Goal: Contribute content: Contribute content

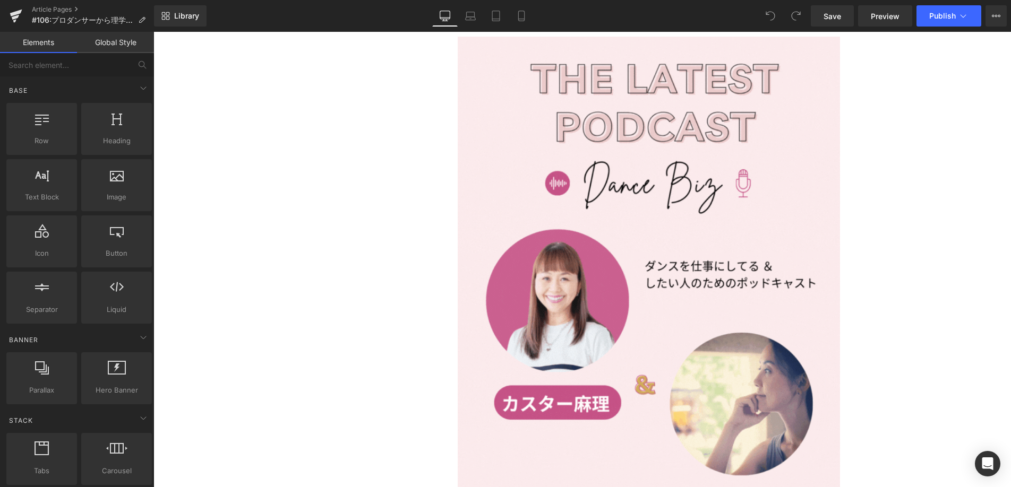
scroll to position [865, 0]
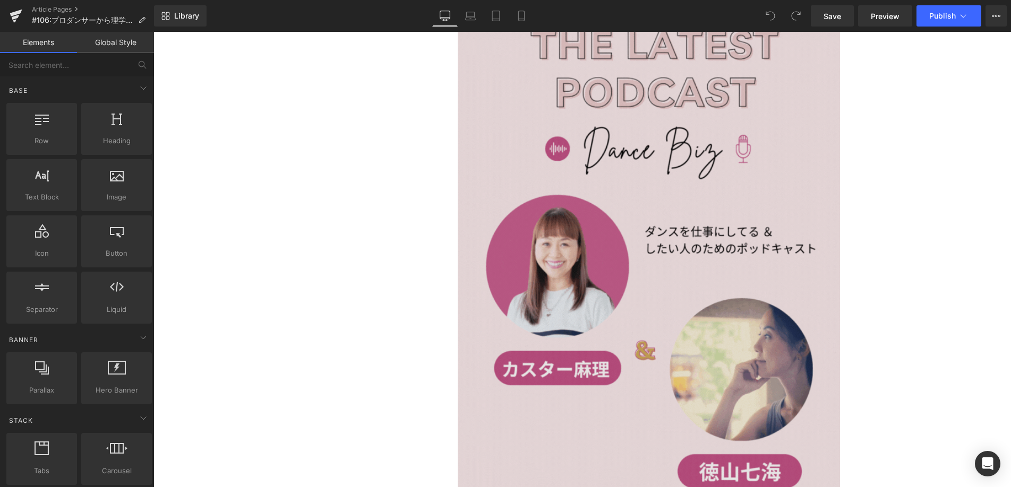
click at [571, 276] on img at bounding box center [649, 341] width 382 height 679
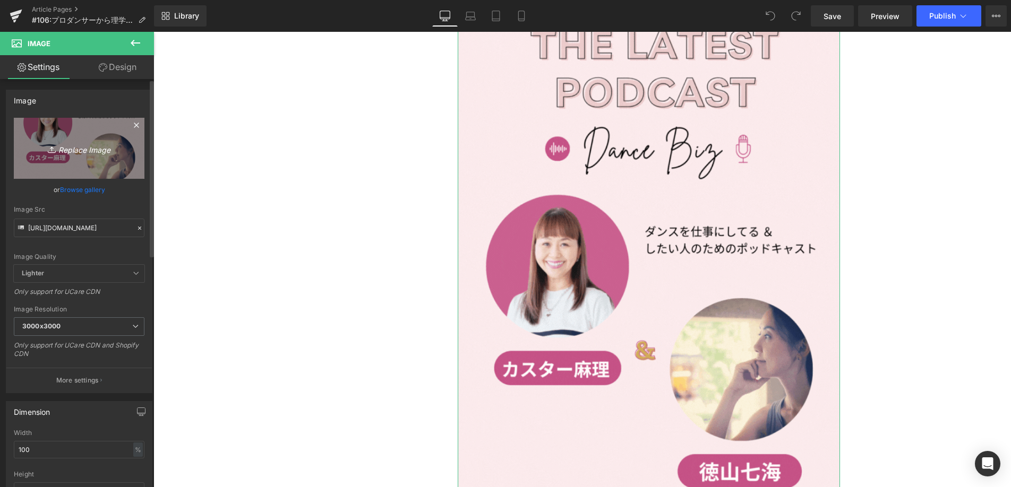
click at [81, 149] on icon "Replace Image" at bounding box center [79, 148] width 85 height 13
type input "C:\fakepath\#106.gif"
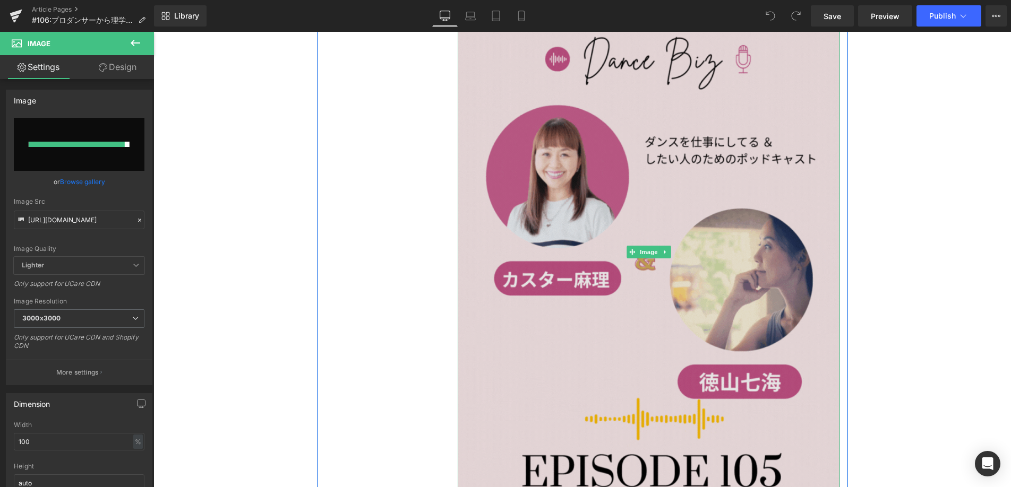
scroll to position [966, 0]
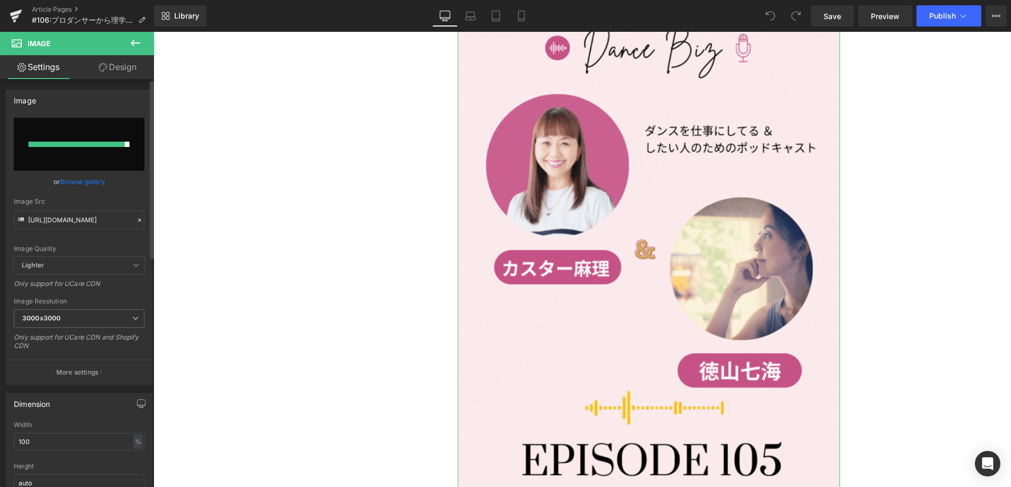
click at [96, 183] on link "Browse gallery" at bounding box center [82, 182] width 45 height 19
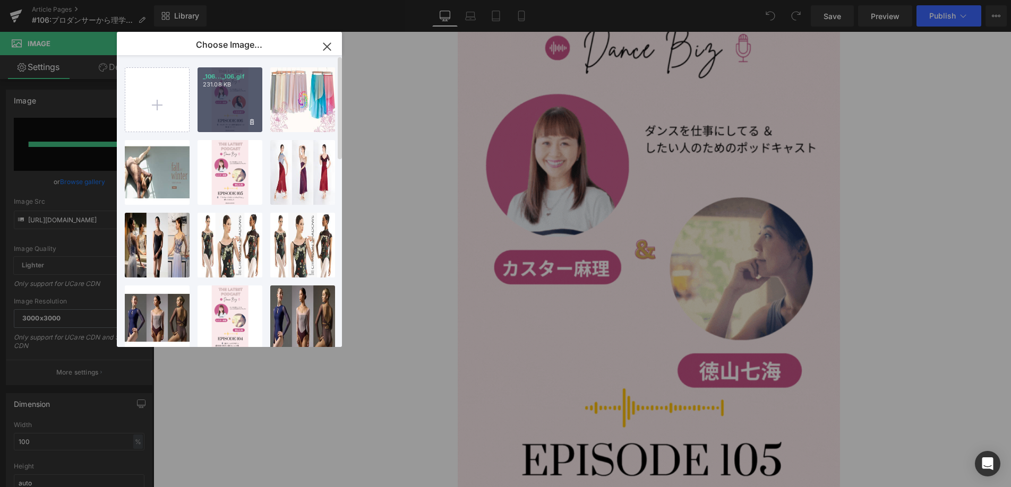
click at [225, 115] on div "_106..._106.gif 231.08 KB" at bounding box center [229, 99] width 65 height 65
type input "[URL][DOMAIN_NAME]"
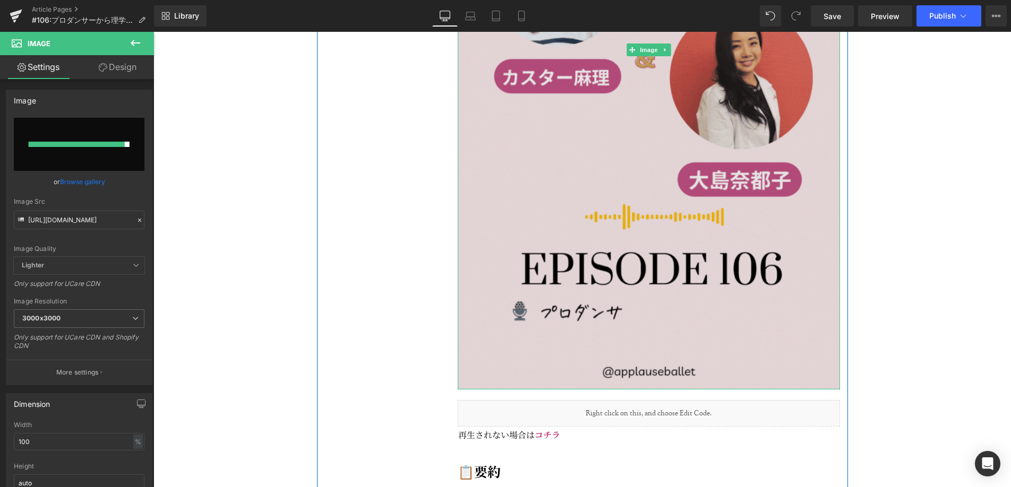
scroll to position [1158, 0]
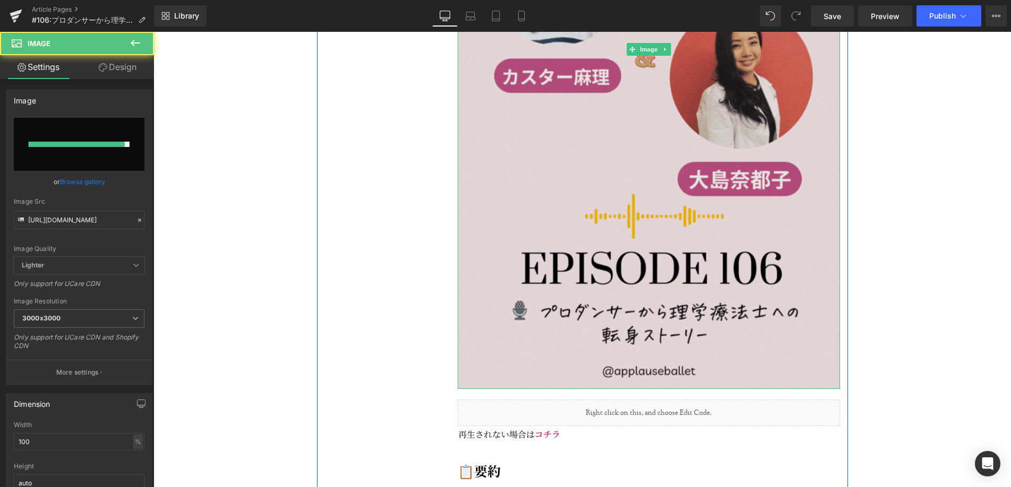
click at [681, 135] on img at bounding box center [649, 49] width 382 height 679
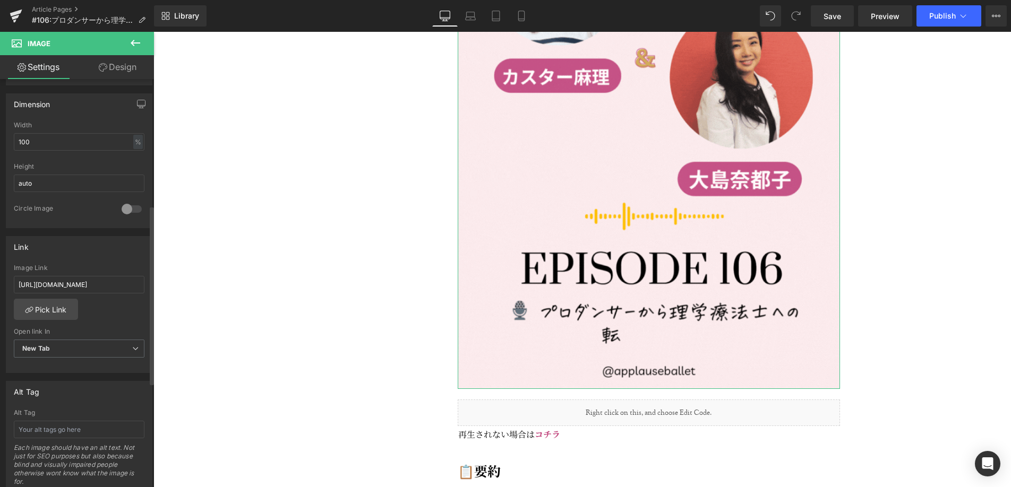
scroll to position [304, 0]
click at [109, 285] on input "[URL][DOMAIN_NAME]" at bounding box center [79, 281] width 131 height 18
type input "[URL][DOMAIN_NAME]"
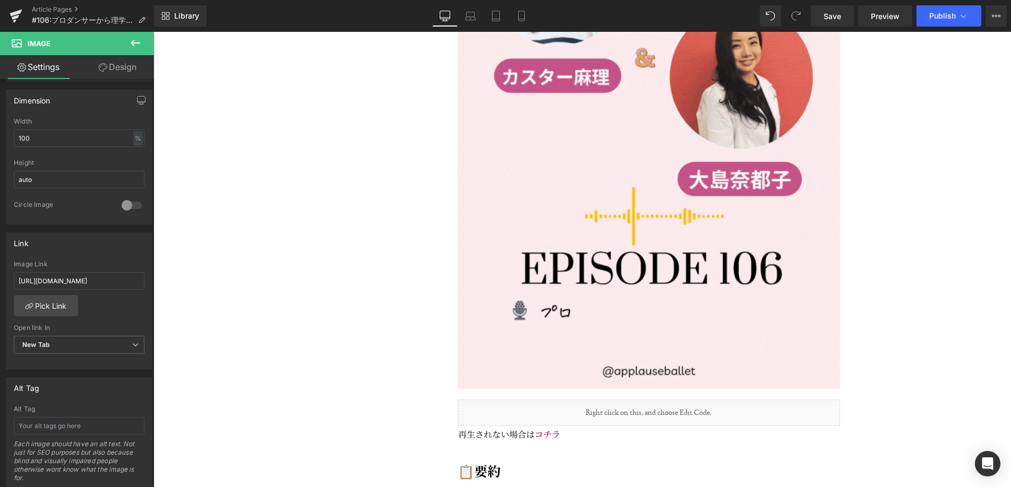
scroll to position [0, 0]
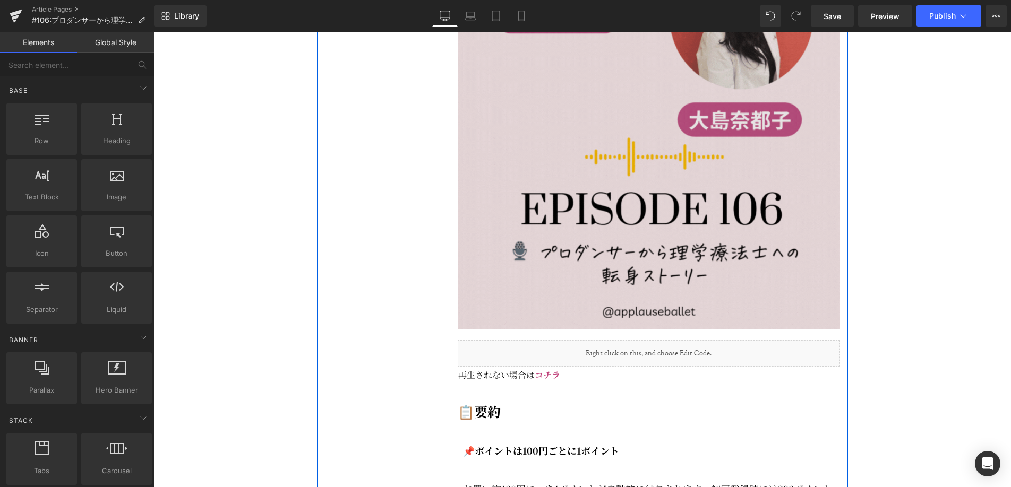
scroll to position [1262, 0]
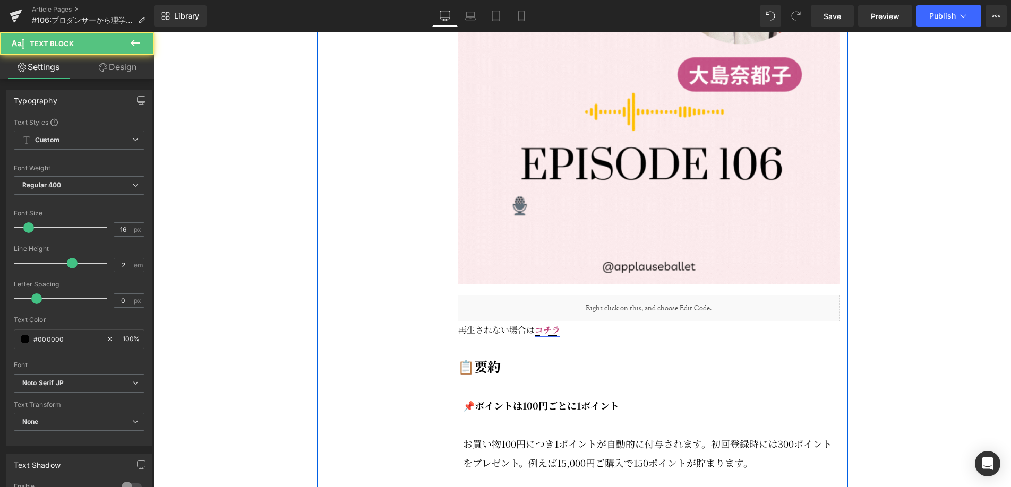
click at [557, 336] on link "コチラ" at bounding box center [547, 330] width 25 height 12
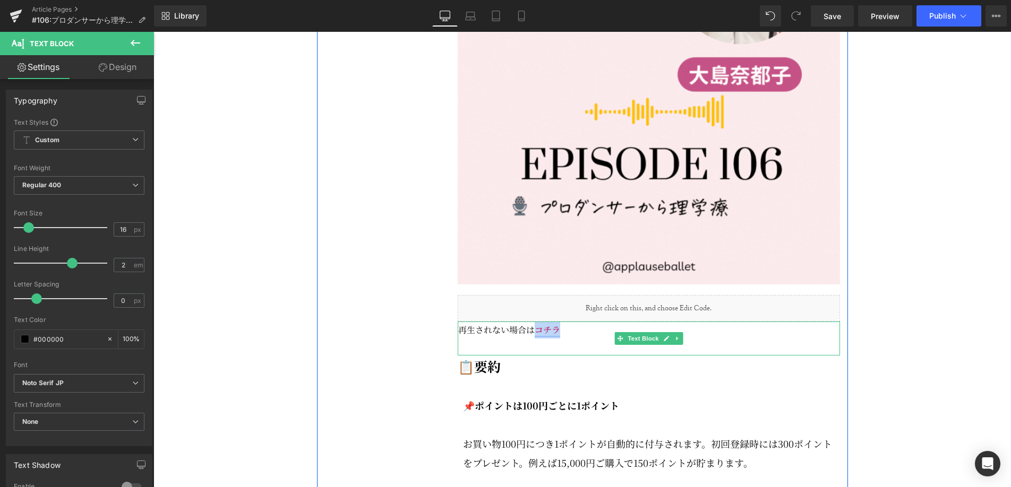
drag, startPoint x: 563, startPoint y: 359, endPoint x: 538, endPoint y: 358, distance: 24.4
click at [538, 339] on p "再生されない場合は コチラ" at bounding box center [649, 330] width 382 height 17
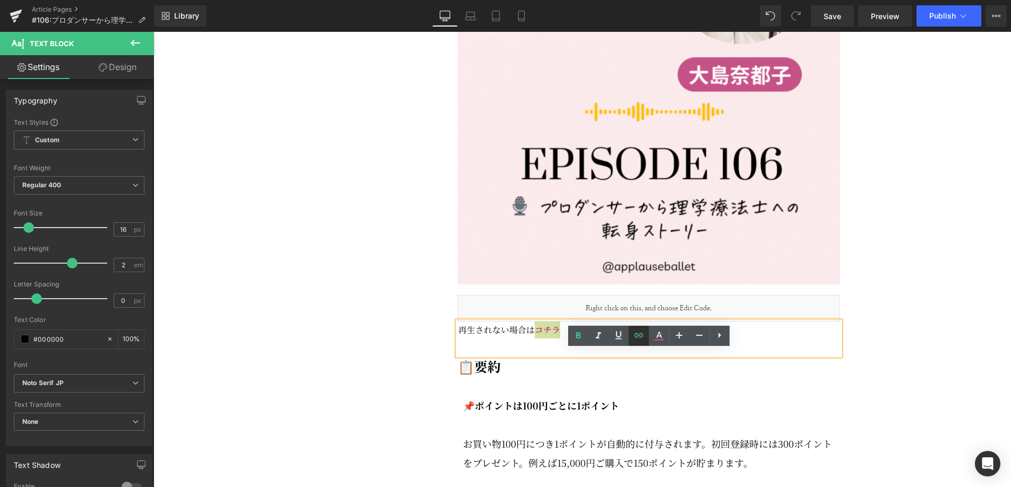
click at [640, 339] on icon at bounding box center [638, 335] width 13 height 13
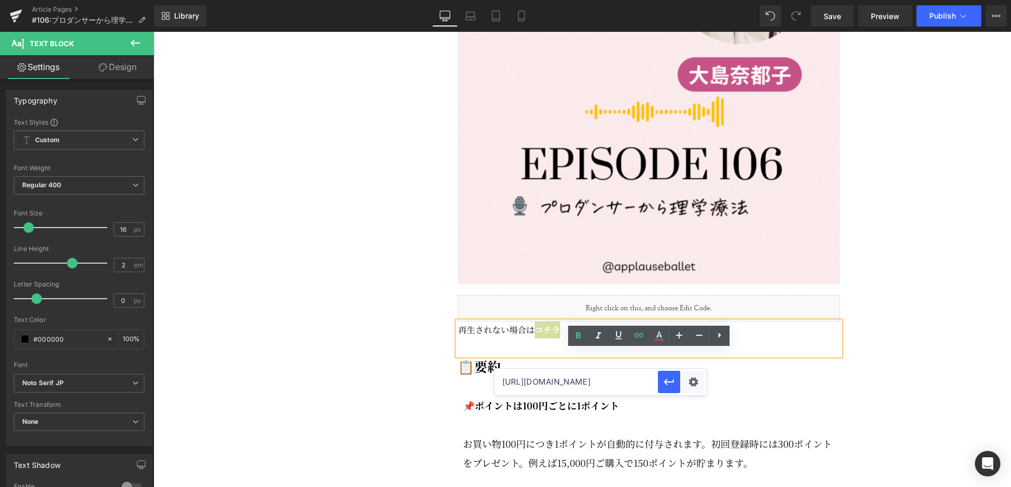
click at [606, 387] on input "[URL][DOMAIN_NAME]" at bounding box center [576, 382] width 164 height 27
click at [606, 386] on input "[URL][DOMAIN_NAME]" at bounding box center [576, 382] width 164 height 27
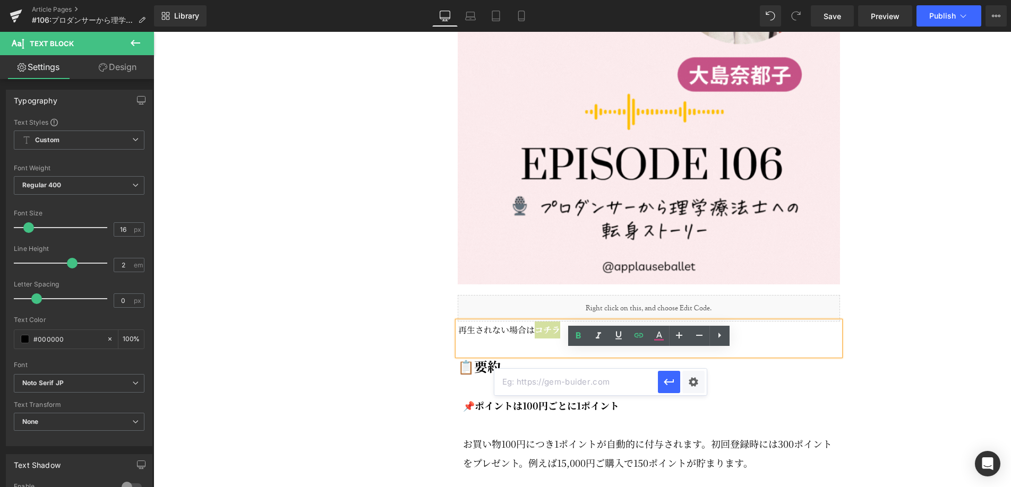
paste input "[URL][DOMAIN_NAME]"
click at [668, 383] on icon "button" at bounding box center [668, 382] width 13 height 13
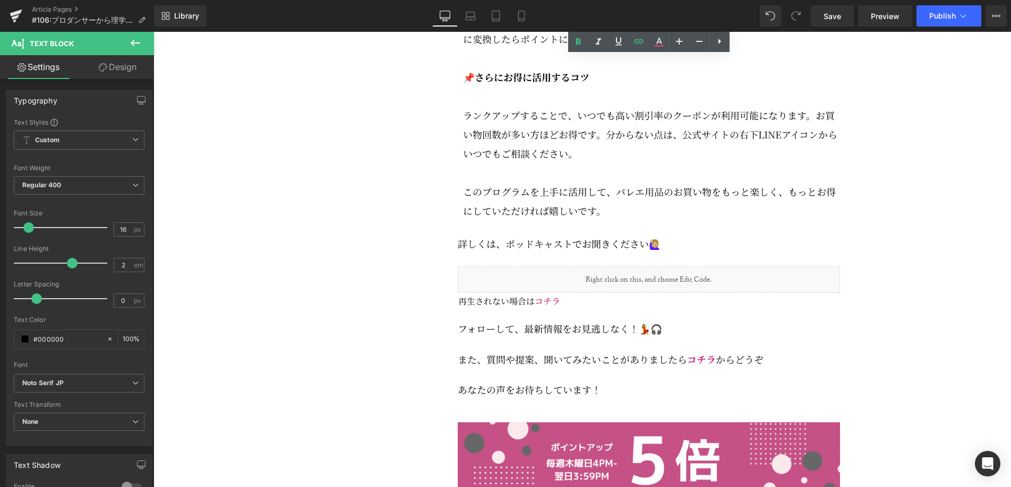
scroll to position [1976, 0]
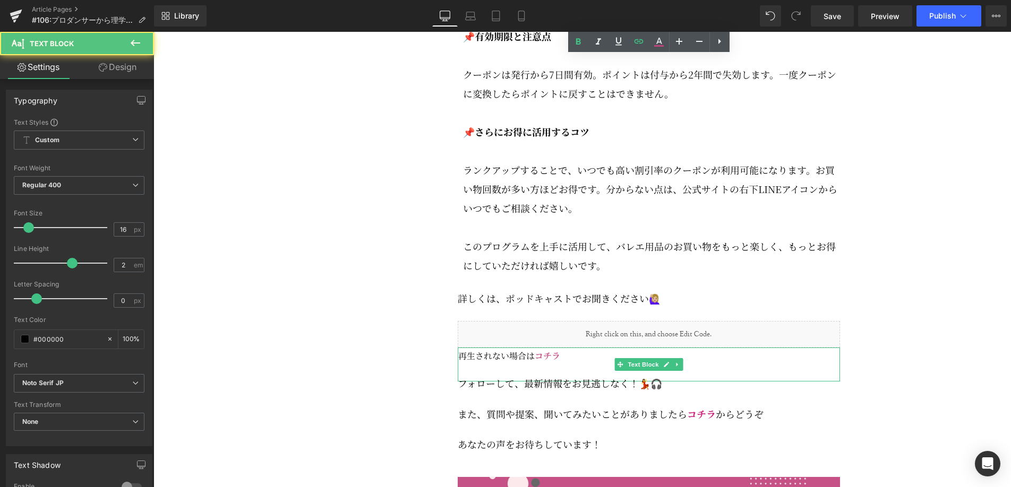
click at [566, 365] on p "再生されない場合は コチラ" at bounding box center [649, 356] width 382 height 17
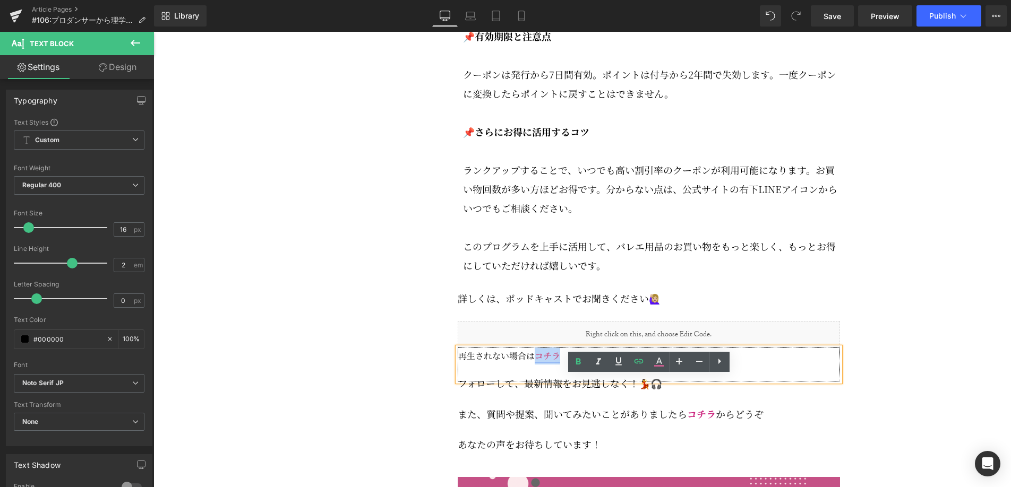
drag, startPoint x: 563, startPoint y: 385, endPoint x: 535, endPoint y: 384, distance: 28.1
click at [535, 365] on p "再生されない場合は コチラ" at bounding box center [649, 356] width 382 height 17
click at [639, 360] on icon at bounding box center [638, 361] width 13 height 13
type input "[URL][DOMAIN_NAME]"
click at [579, 406] on input "[URL][DOMAIN_NAME]" at bounding box center [576, 408] width 164 height 27
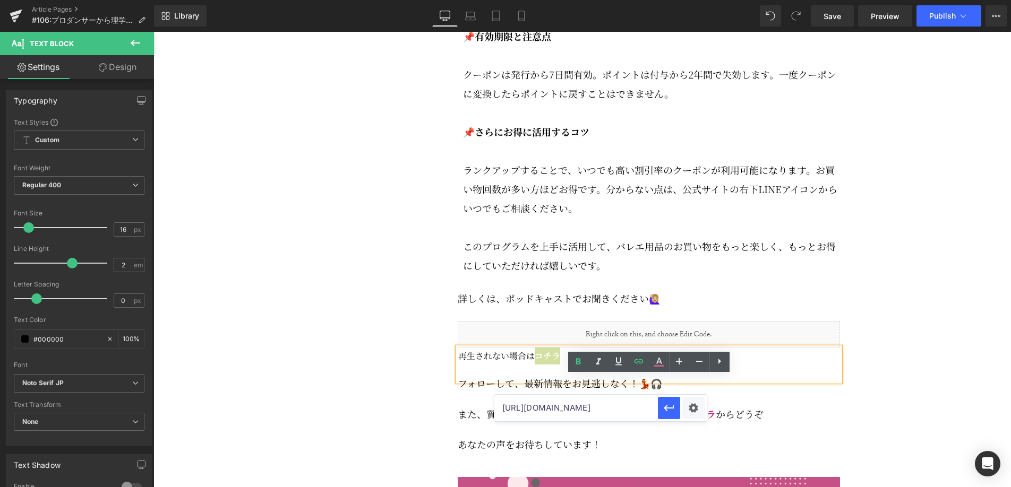
click at [579, 406] on input "[URL][DOMAIN_NAME]" at bounding box center [576, 408] width 164 height 27
paste input "[URL][DOMAIN_NAME]"
type input "[URL][DOMAIN_NAME]"
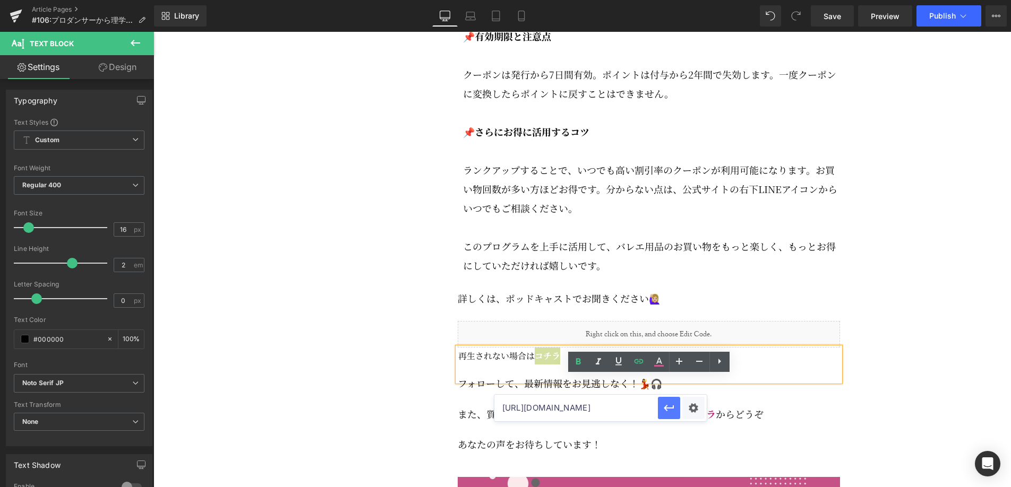
click at [670, 410] on icon "button" at bounding box center [668, 408] width 13 height 13
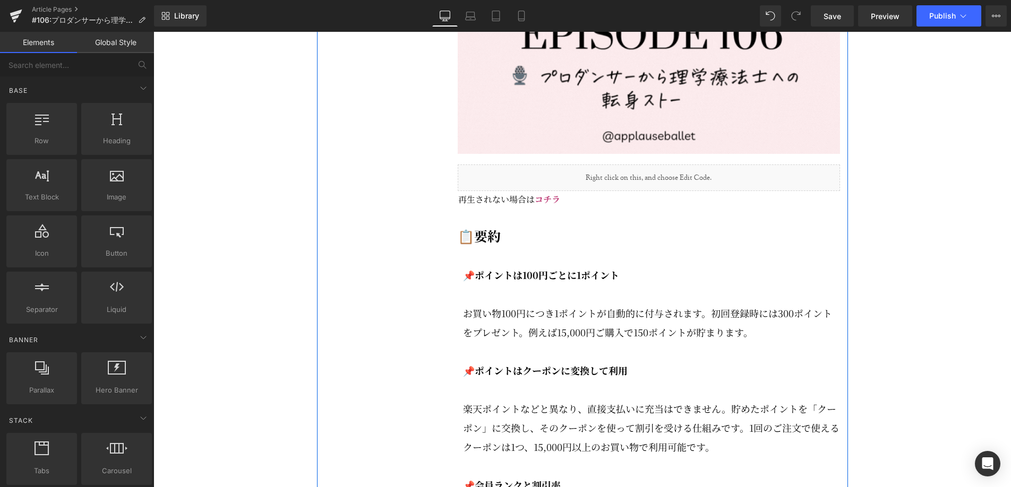
scroll to position [1395, 0]
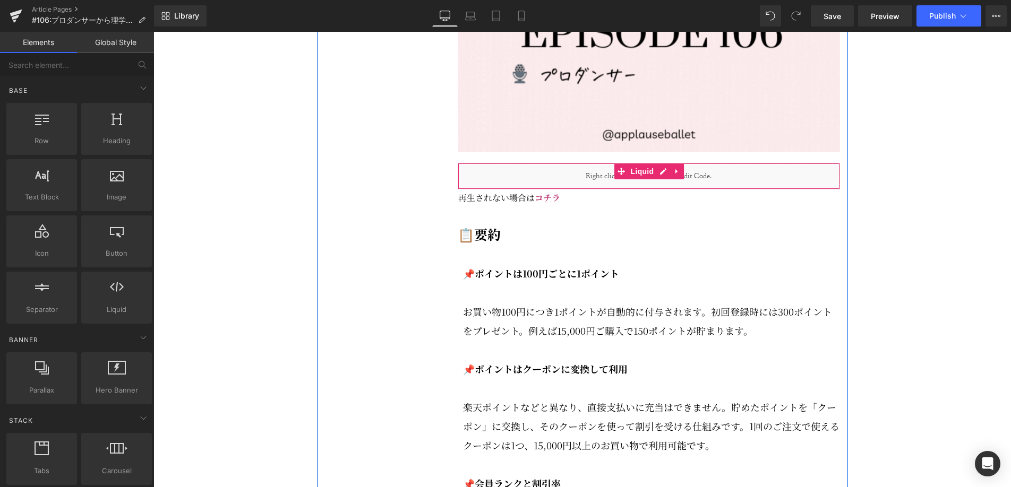
click at [699, 190] on div "Liquid" at bounding box center [649, 176] width 382 height 27
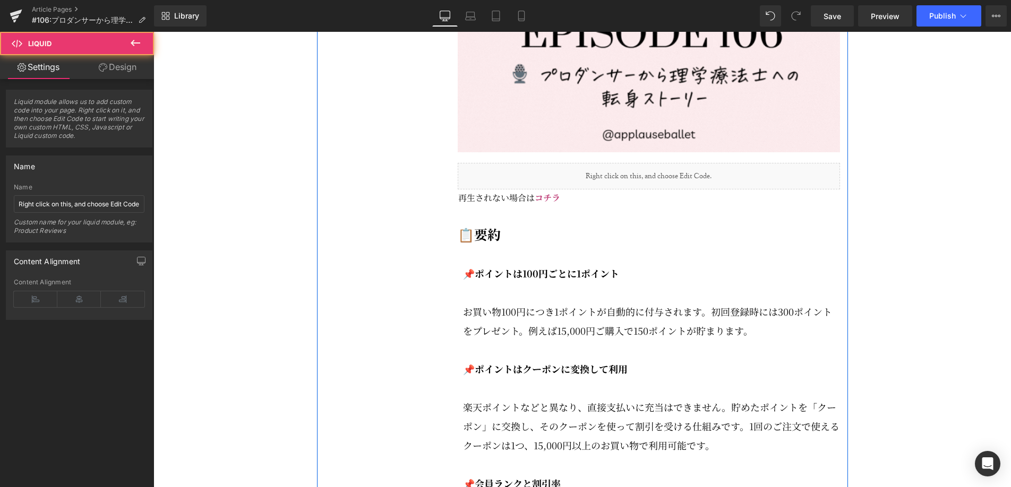
click at [662, 174] on icon at bounding box center [660, 171] width 5 height 5
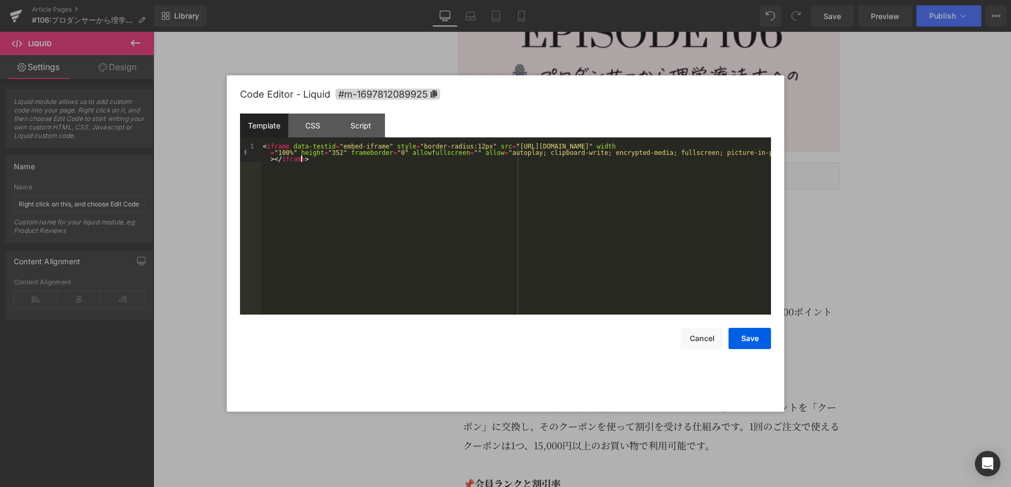
click at [319, 164] on div "< iframe data-testid = "embed-iframe" style = "border-radius:12px" src = "[URL]…" at bounding box center [516, 248] width 510 height 210
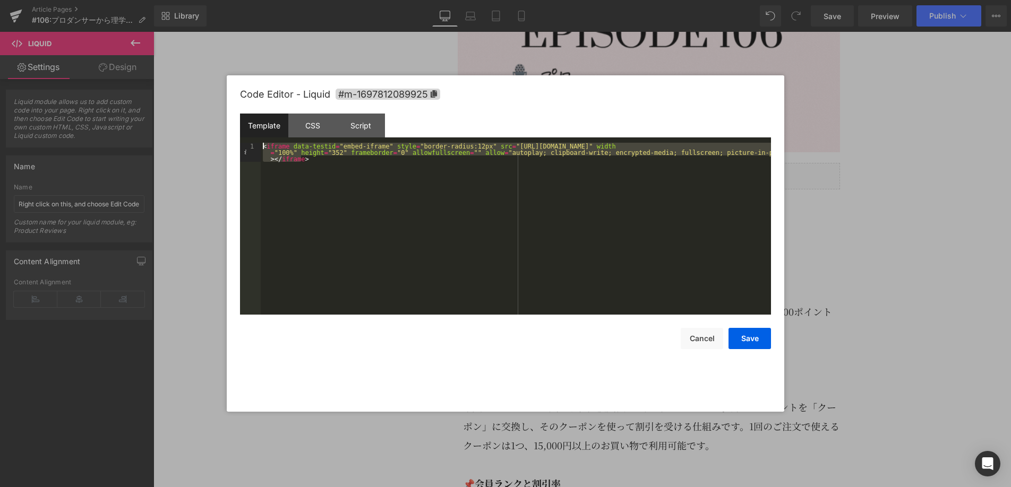
drag, startPoint x: 276, startPoint y: 155, endPoint x: 256, endPoint y: 147, distance: 21.2
click at [256, 147] on pre "1 < iframe data-testid = "embed-iframe" style = "border-radius:12px" src = "[UR…" at bounding box center [505, 229] width 531 height 172
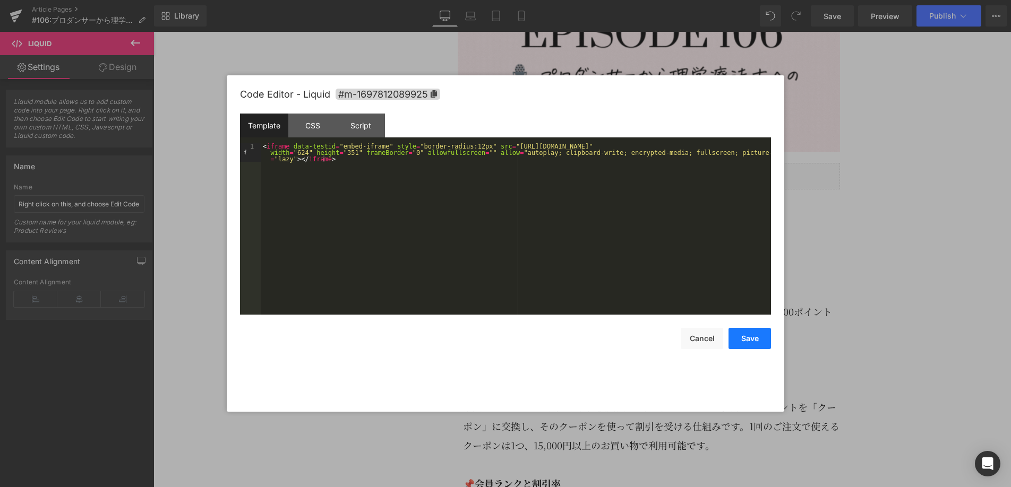
click at [746, 341] on button "Save" at bounding box center [749, 338] width 42 height 21
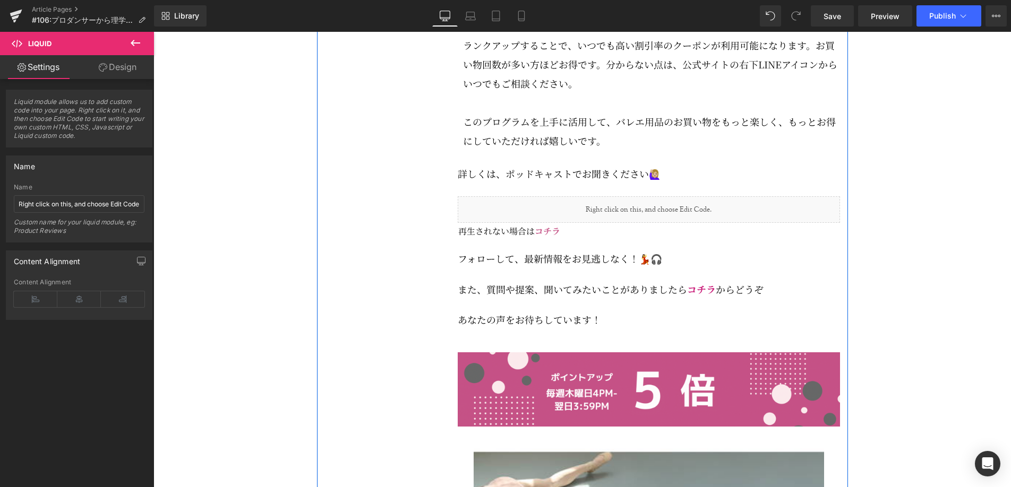
scroll to position [2101, 0]
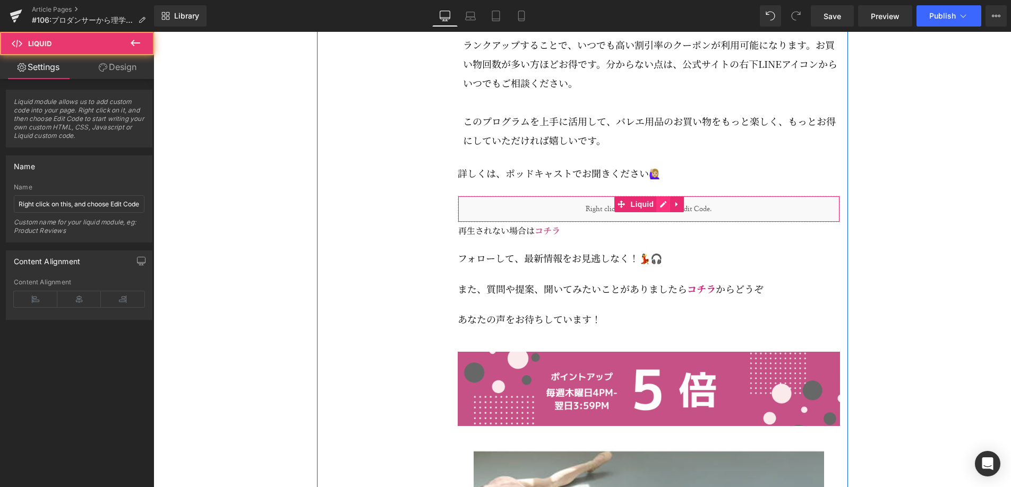
drag, startPoint x: 663, startPoint y: 242, endPoint x: 661, endPoint y: 236, distance: 5.5
click at [661, 222] on div "Liquid" at bounding box center [649, 209] width 382 height 27
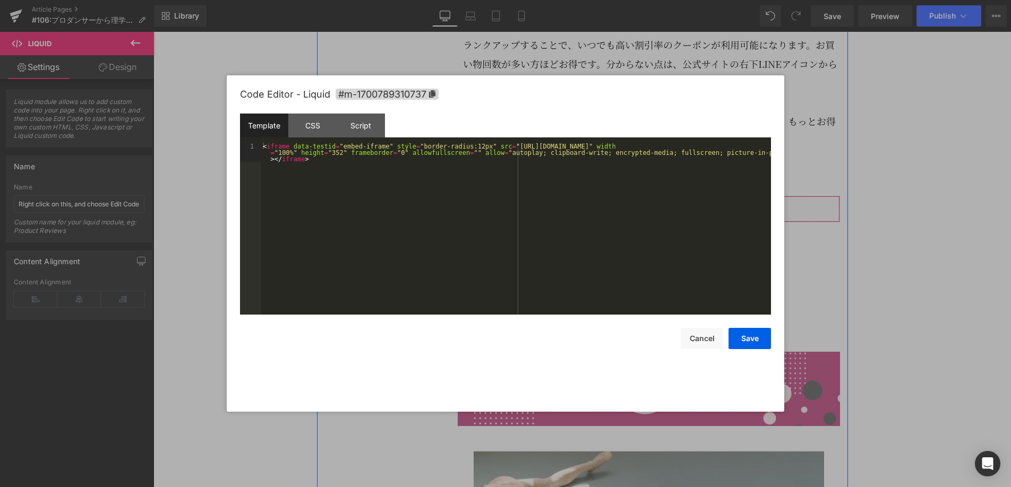
click at [661, 222] on div "Liquid" at bounding box center [649, 209] width 382 height 27
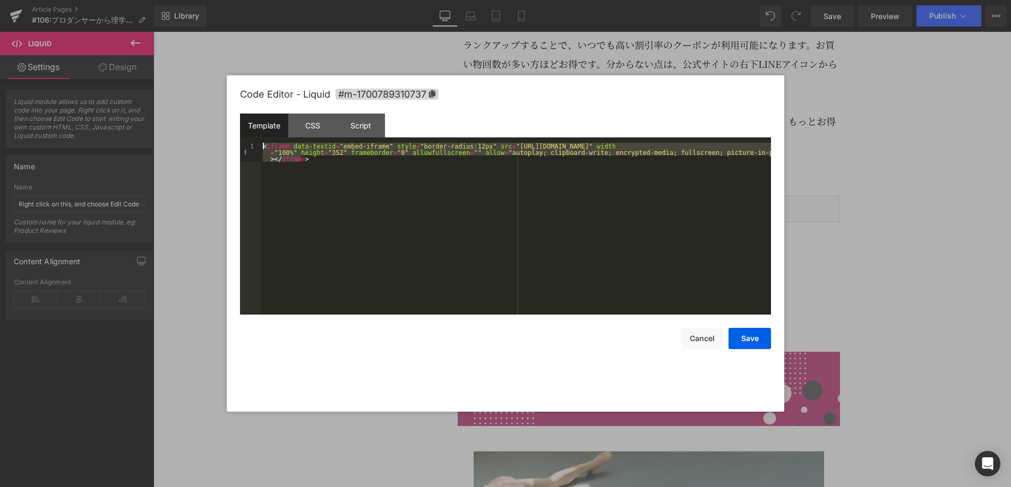
drag, startPoint x: 463, startPoint y: 202, endPoint x: 256, endPoint y: 137, distance: 217.6
click at [256, 137] on div "Template CSS Script Data 1 < iframe data-testid = "embed-iframe" style = "borde…" at bounding box center [505, 214] width 531 height 201
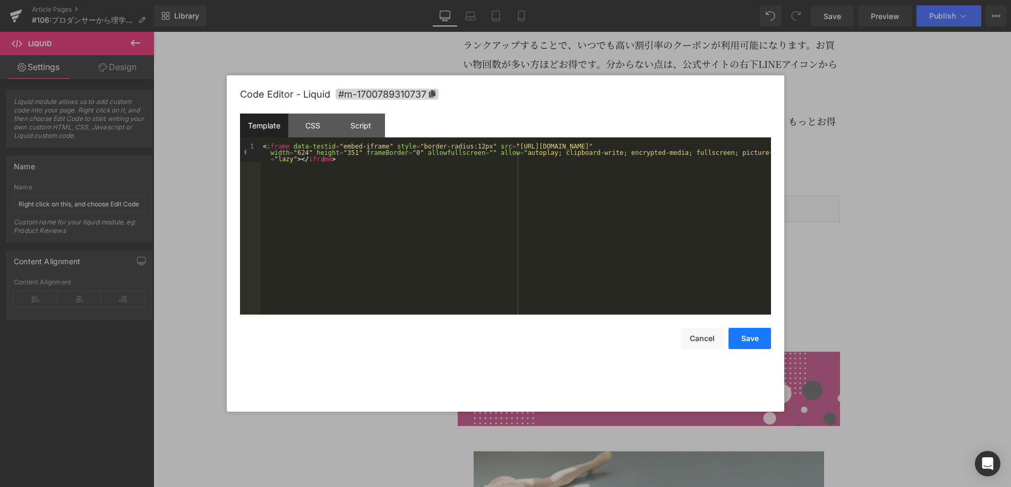
click at [751, 336] on button "Save" at bounding box center [749, 338] width 42 height 21
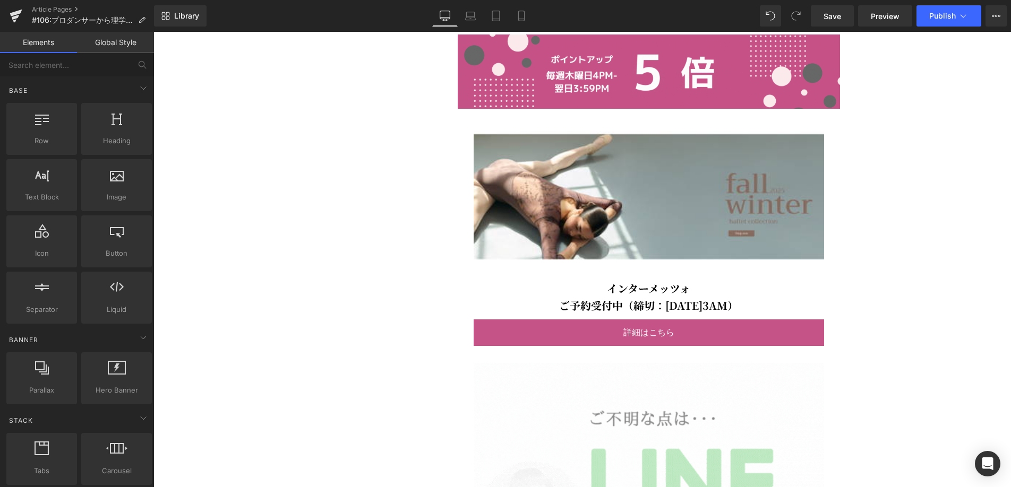
scroll to position [2420, 0]
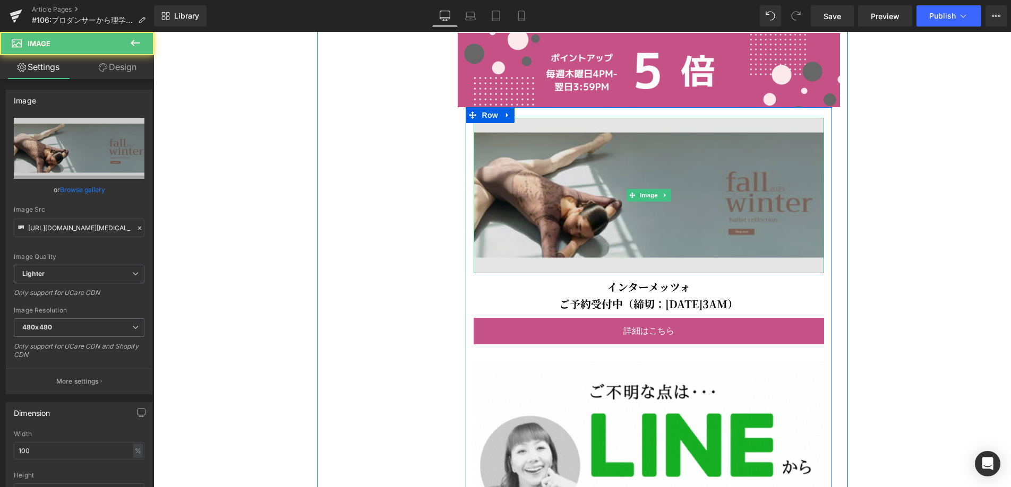
click at [676, 217] on img at bounding box center [649, 196] width 350 height 156
click at [724, 262] on img at bounding box center [649, 196] width 350 height 156
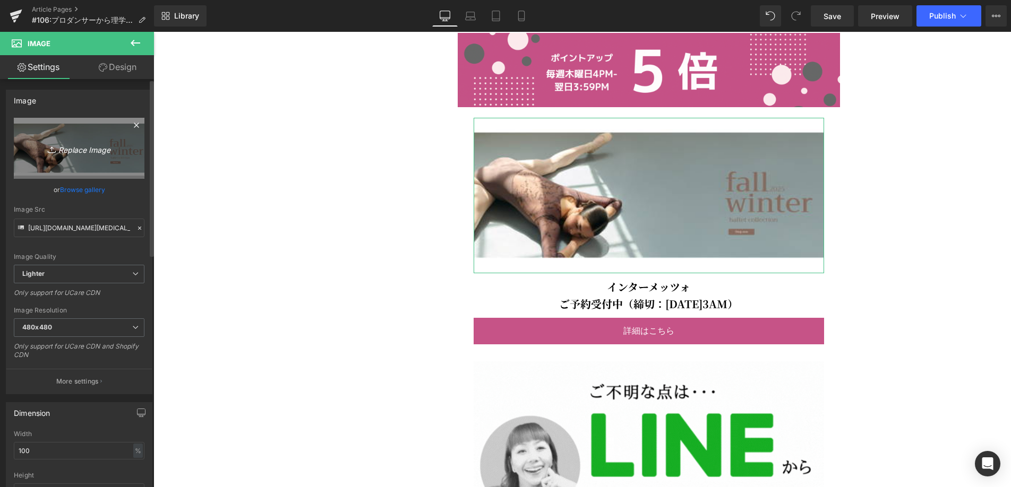
click at [88, 148] on icon "Replace Image" at bounding box center [79, 148] width 85 height 13
type input "C:\fakepath\081325_dellalo (500 x 375 px) (1).jpg"
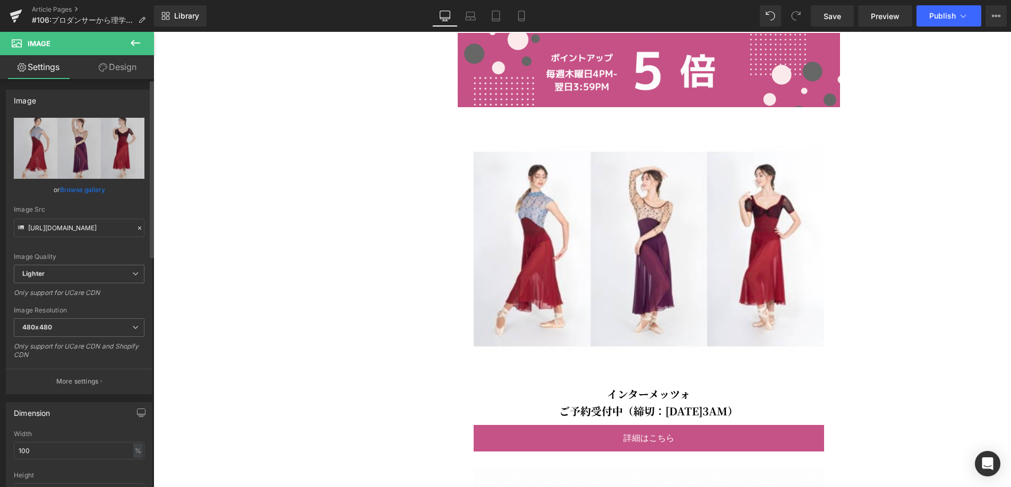
type input "[URL][DOMAIN_NAME]"
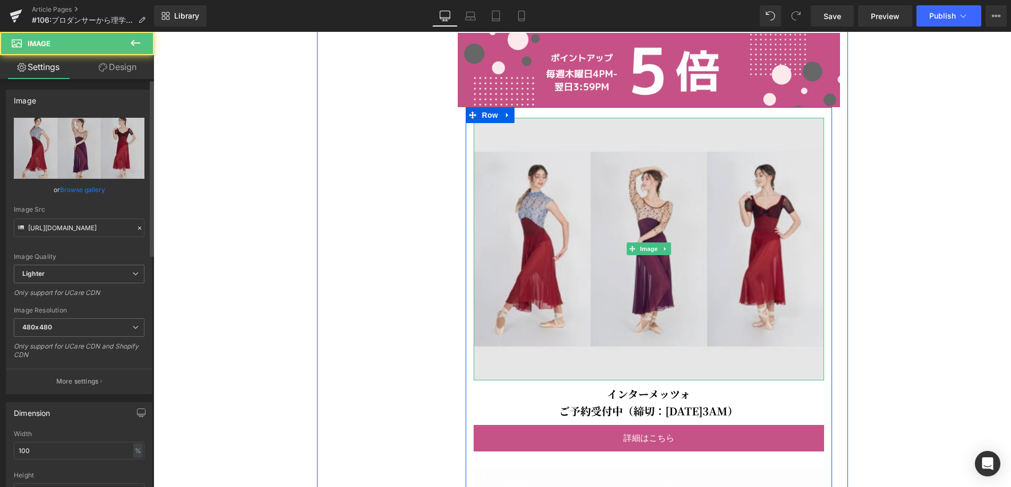
click at [561, 232] on img at bounding box center [649, 249] width 350 height 263
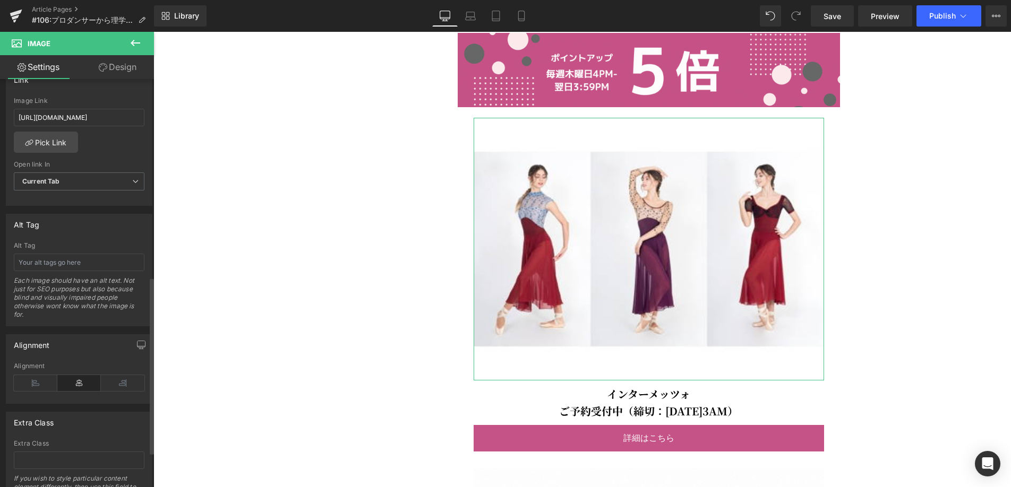
scroll to position [499, 0]
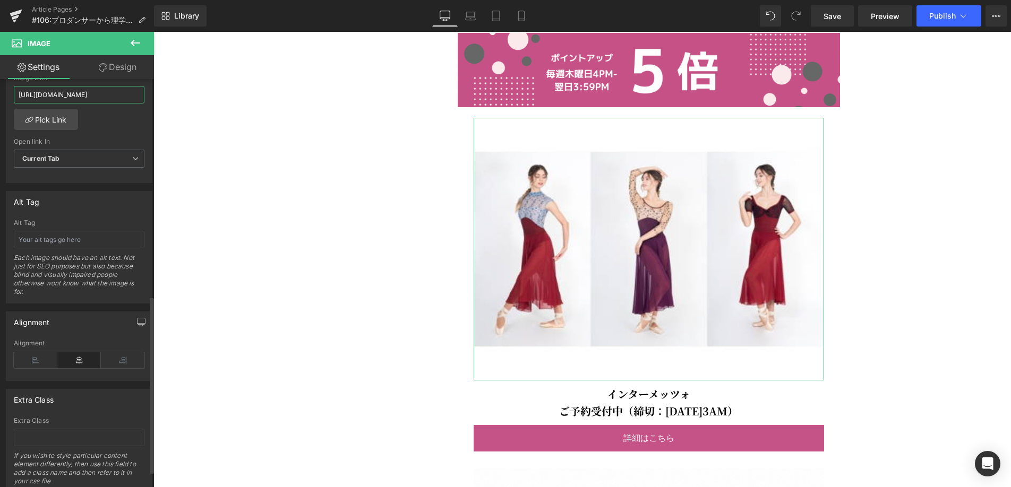
click at [81, 95] on input "[URL][DOMAIN_NAME]" at bounding box center [79, 95] width 131 height 18
type input "[URL][DOMAIN_NAME]"
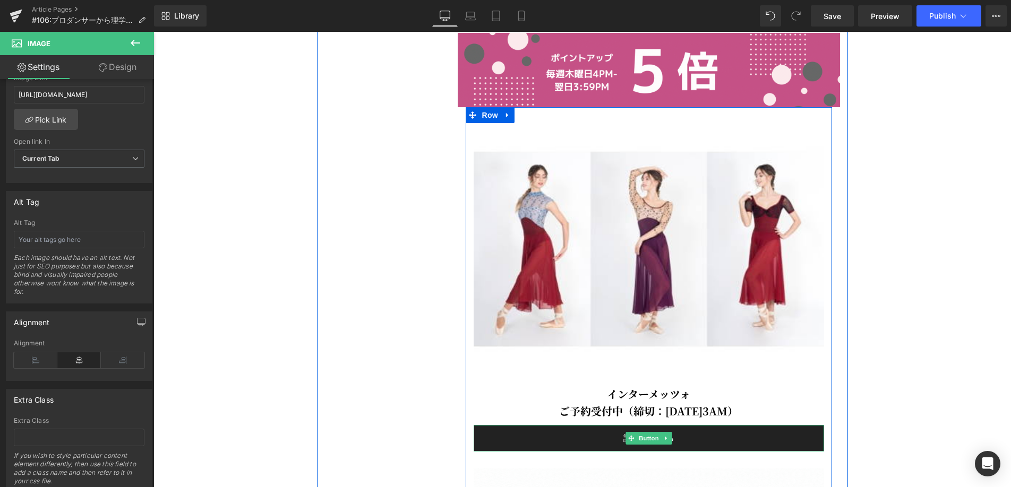
click at [643, 445] on span "Button" at bounding box center [648, 438] width 24 height 13
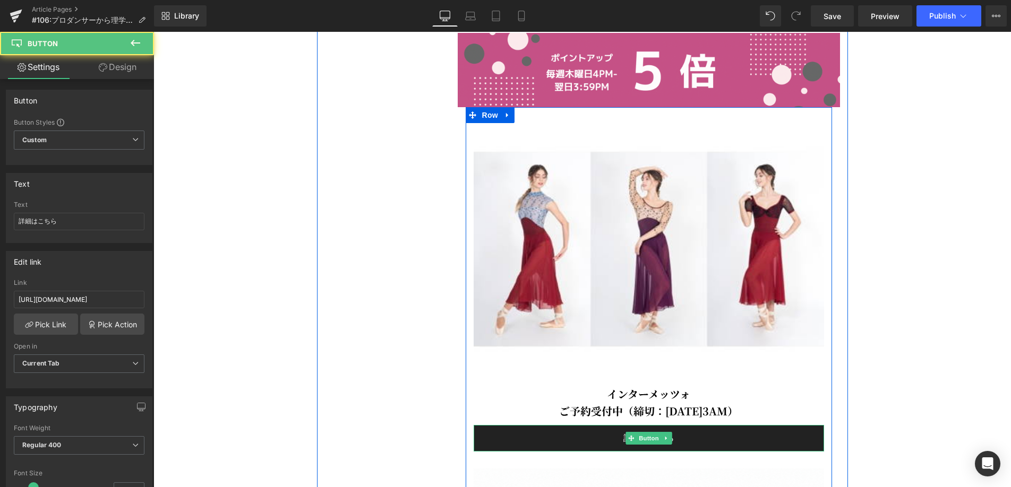
click at [609, 452] on link "詳細はこちら" at bounding box center [649, 438] width 350 height 27
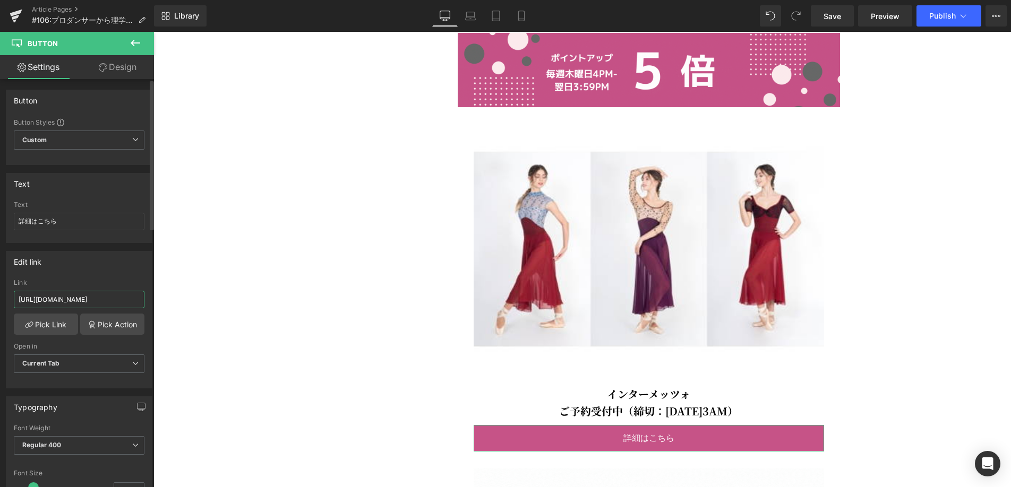
click at [126, 302] on input "[URL][DOMAIN_NAME]" at bounding box center [79, 300] width 131 height 18
paste input "[URL][DOMAIN_NAME]"
type input "[URL][DOMAIN_NAME]"
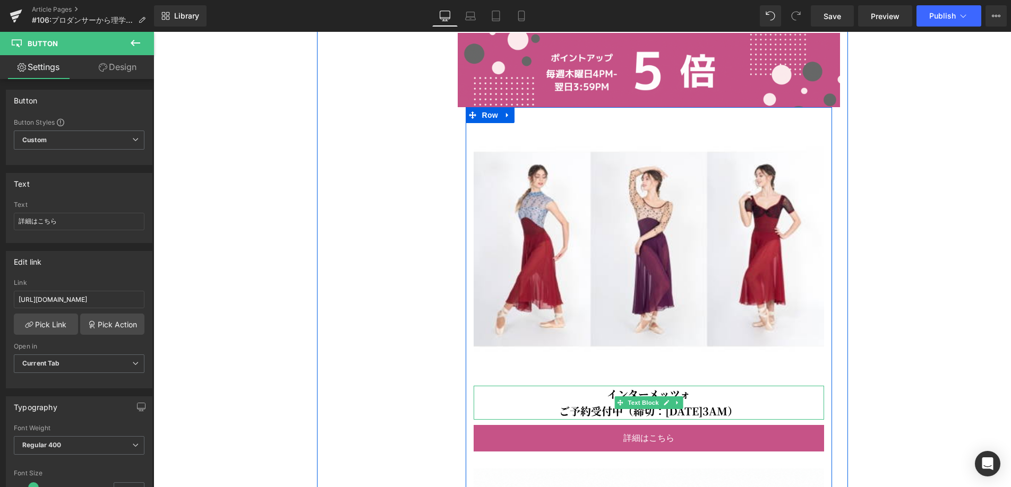
click at [693, 403] on p "インターメッツォ" at bounding box center [649, 394] width 350 height 17
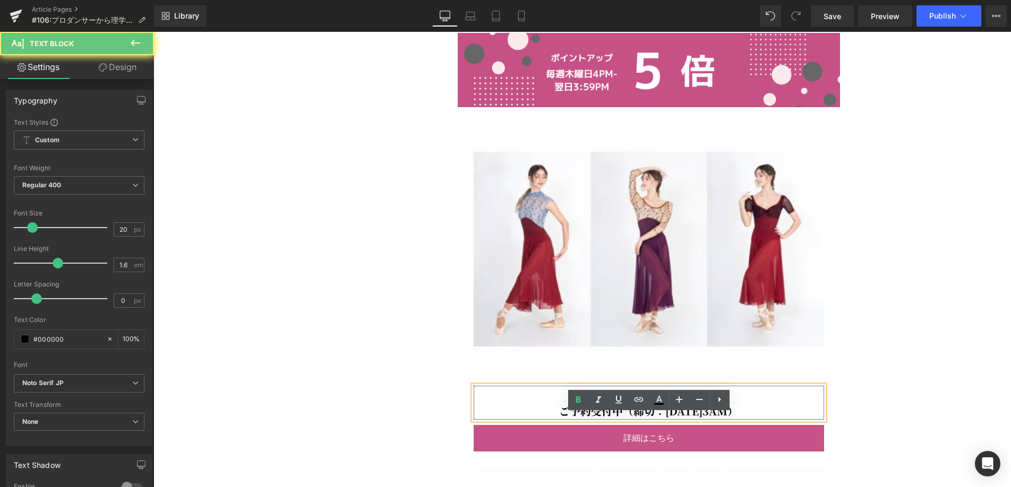
click at [688, 402] on b "インターメッツォ" at bounding box center [648, 393] width 83 height 15
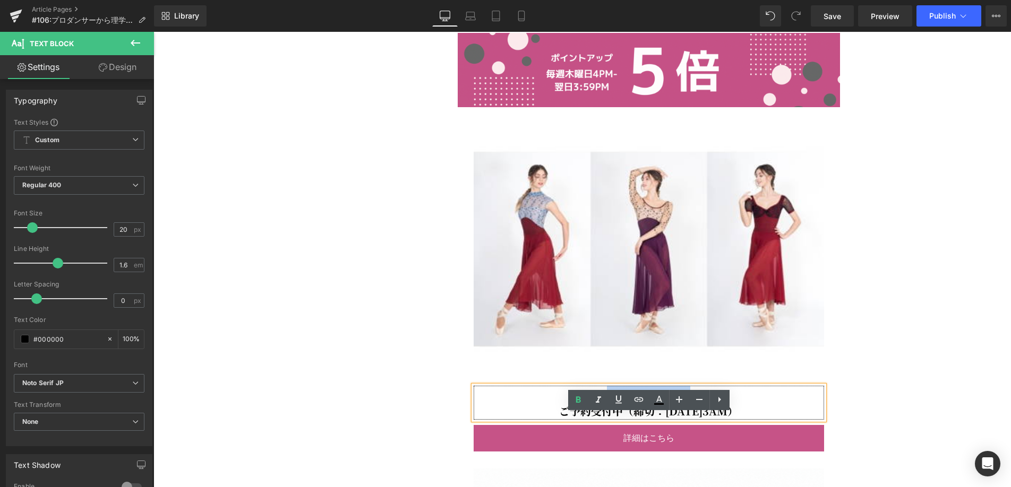
drag, startPoint x: 668, startPoint y: 422, endPoint x: 722, endPoint y: 441, distance: 56.7
click at [606, 403] on p "インターメッツォ" at bounding box center [649, 394] width 350 height 17
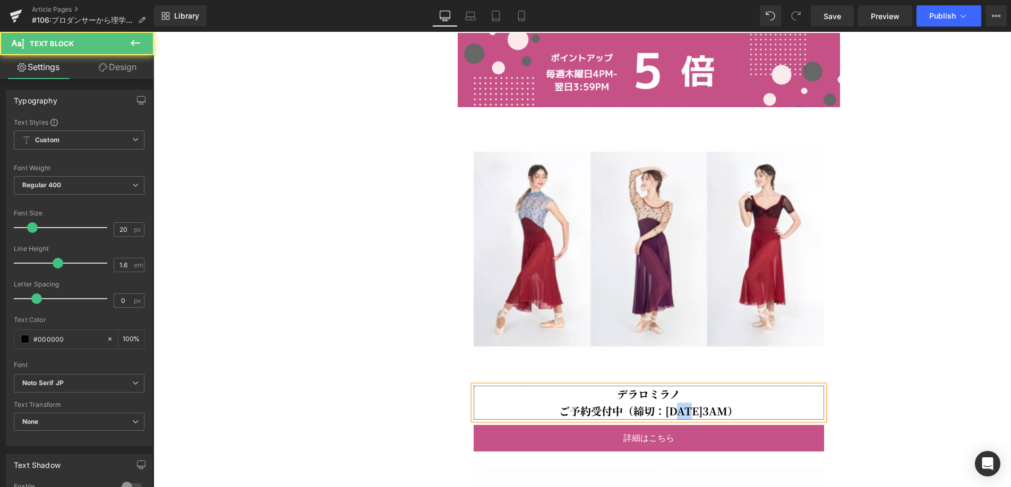
drag, startPoint x: 692, startPoint y: 440, endPoint x: 681, endPoint y: 440, distance: 11.2
click at [681, 419] on b "ご予約受付中（締切：[DATE]3AM）" at bounding box center [648, 410] width 179 height 15
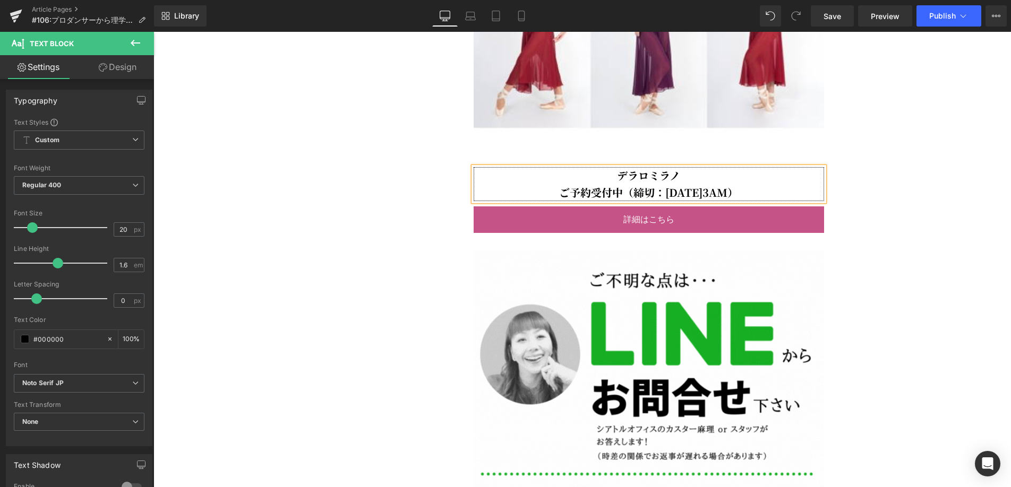
scroll to position [2652, 0]
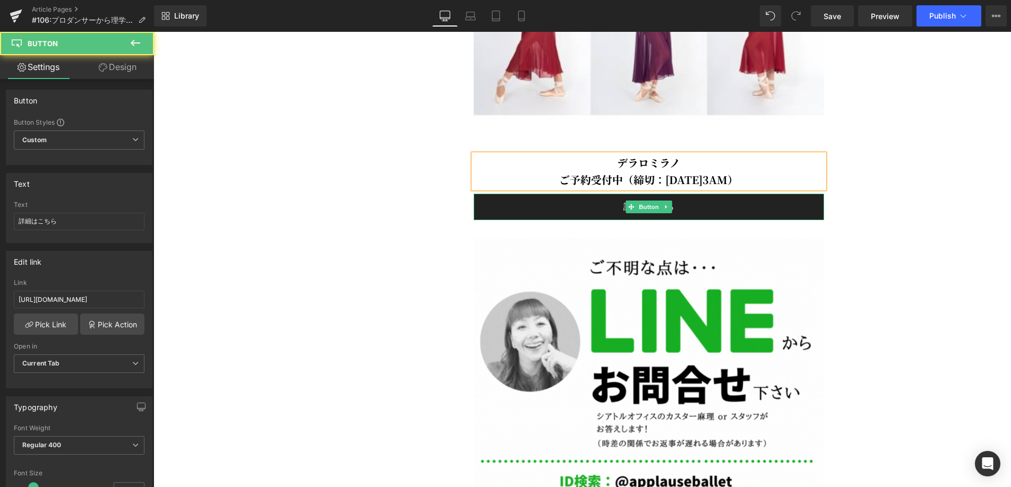
click at [681, 220] on link "詳細はこちら" at bounding box center [649, 207] width 350 height 27
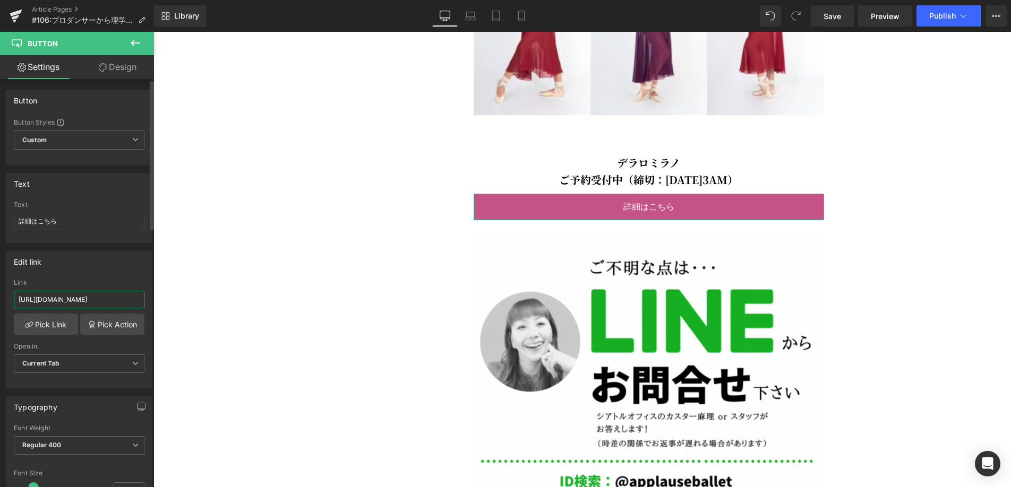
click at [116, 299] on input "[URL][DOMAIN_NAME]" at bounding box center [79, 300] width 131 height 18
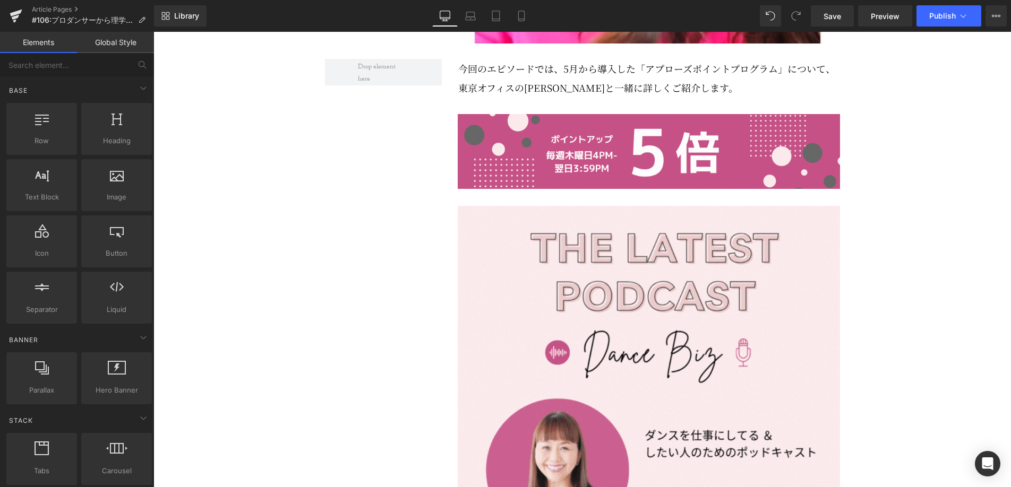
scroll to position [679, 0]
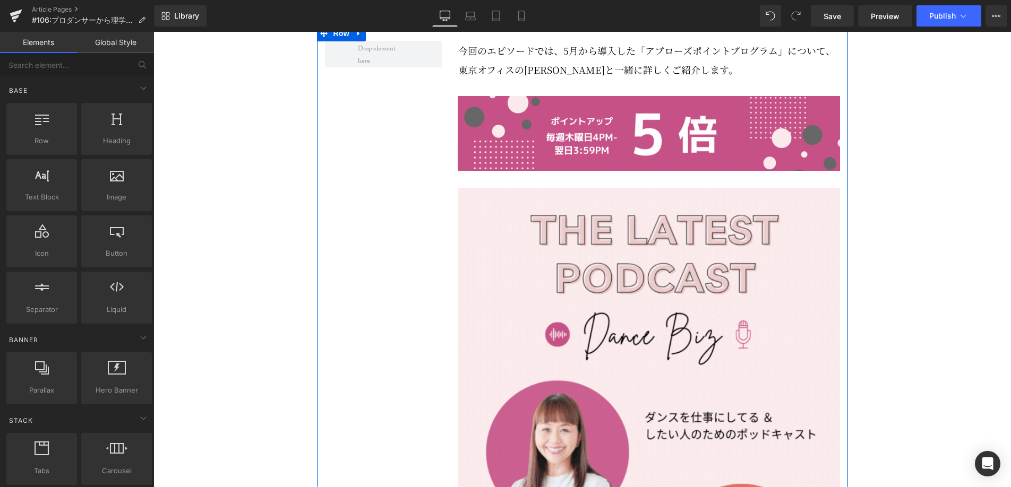
click at [585, 79] on p "今回のエピソードでは、5月から導入した「アプローズポイントプログラム」について、東京オフィスの[PERSON_NAME]と一緒に詳しくご紹介します。" at bounding box center [649, 60] width 382 height 38
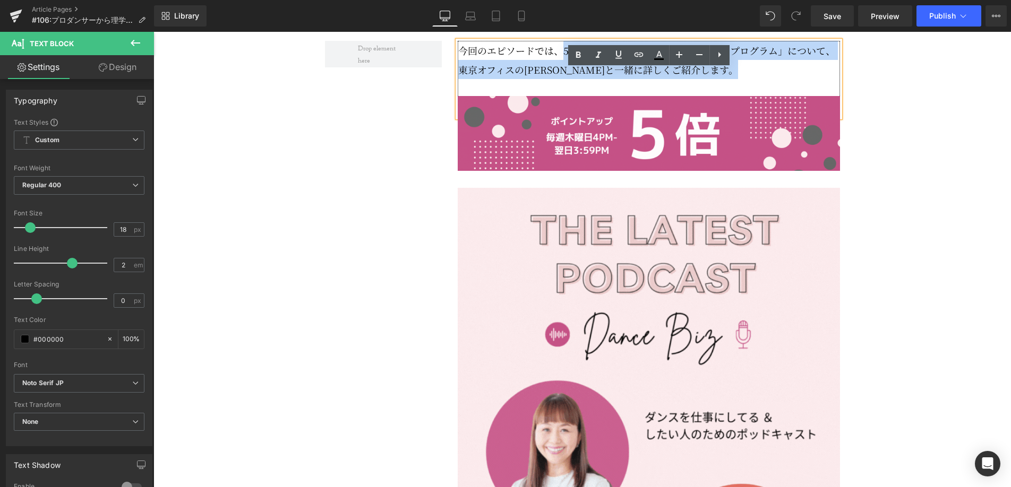
drag, startPoint x: 563, startPoint y: 81, endPoint x: 701, endPoint y: 110, distance: 140.6
click at [701, 110] on div "今回のエピソードでは、5月から導入した「アプローズポイントプログラム」について、東京オフィスの[PERSON_NAME]と一緒に詳しくご紹介します。" at bounding box center [649, 79] width 382 height 76
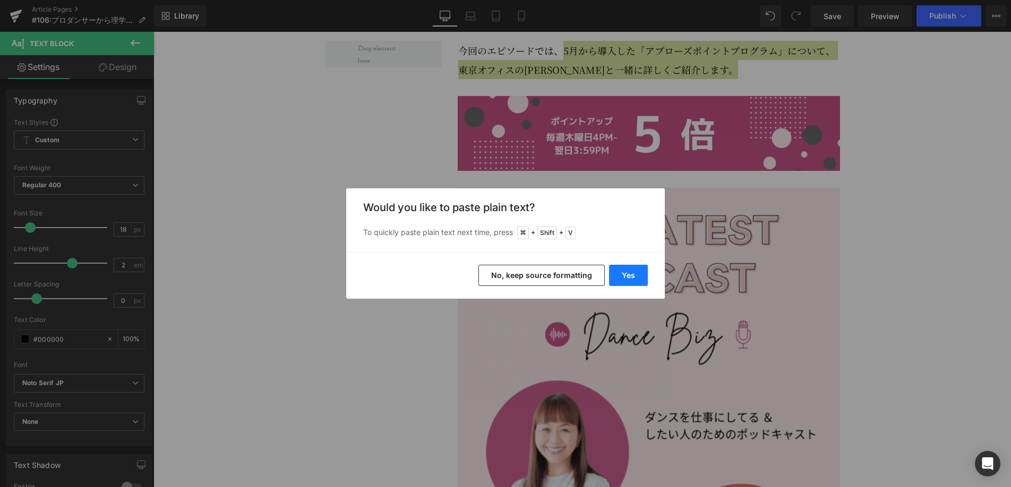
click at [632, 271] on button "Yes" at bounding box center [628, 275] width 39 height 21
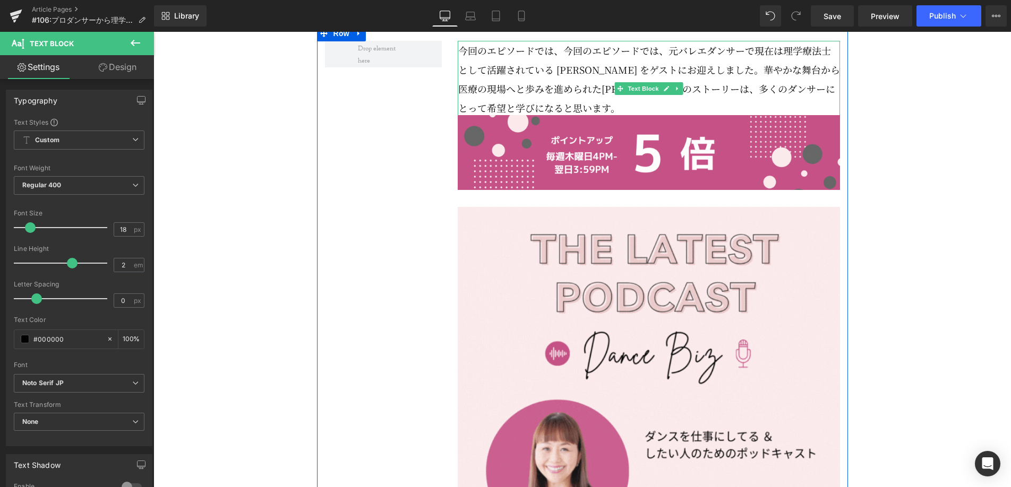
click at [587, 117] on p "今回のエピソードでは、今回のエピソードでは、元バレエダンサーで現在は理学療法士として活躍されている [PERSON_NAME] をゲストにお迎えしました。華や…" at bounding box center [649, 79] width 382 height 76
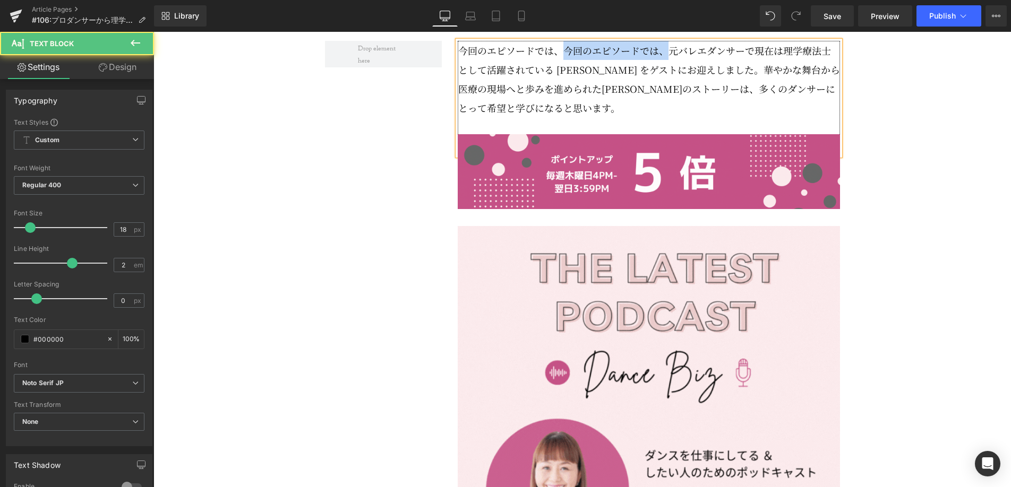
drag, startPoint x: 669, startPoint y: 80, endPoint x: 564, endPoint y: 80, distance: 105.1
click at [564, 80] on p "今回のエピソードでは、今回のエピソードでは、元バレエダンサーで現在は理学療法士として活躍されている [PERSON_NAME] をゲストにお迎えしました。華や…" at bounding box center [649, 79] width 382 height 76
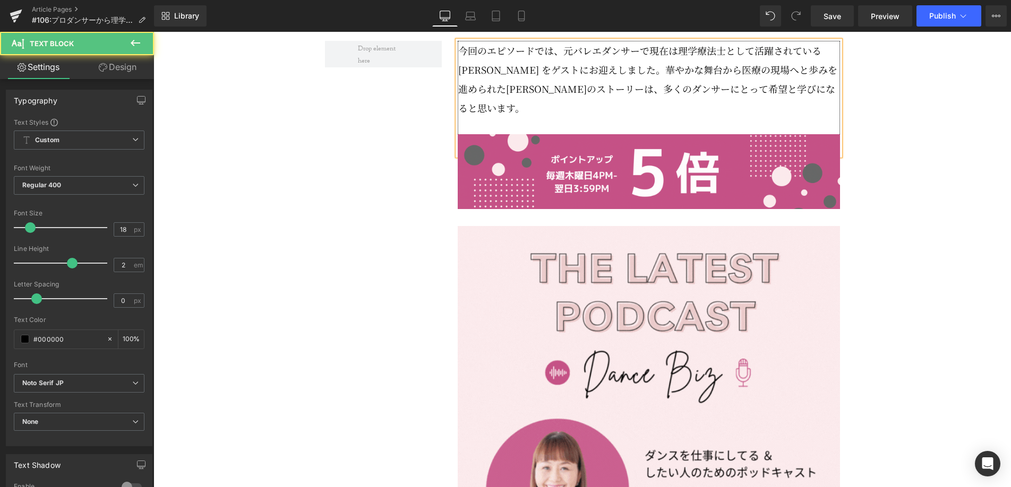
click at [827, 79] on p "今回のエピソードでは、元バレエダンサーで現在は理学療法士として活躍されている [PERSON_NAME] をゲストにお迎えしました。華やかな舞台から医療の現場…" at bounding box center [649, 79] width 382 height 76
click at [651, 97] on p "今回のエピソードでは、元バレエダンサーで現在は理学療法士として活躍されている、[PERSON_NAME] をゲストにお迎えしました。華やかな舞台から医療の現場…" at bounding box center [649, 79] width 382 height 76
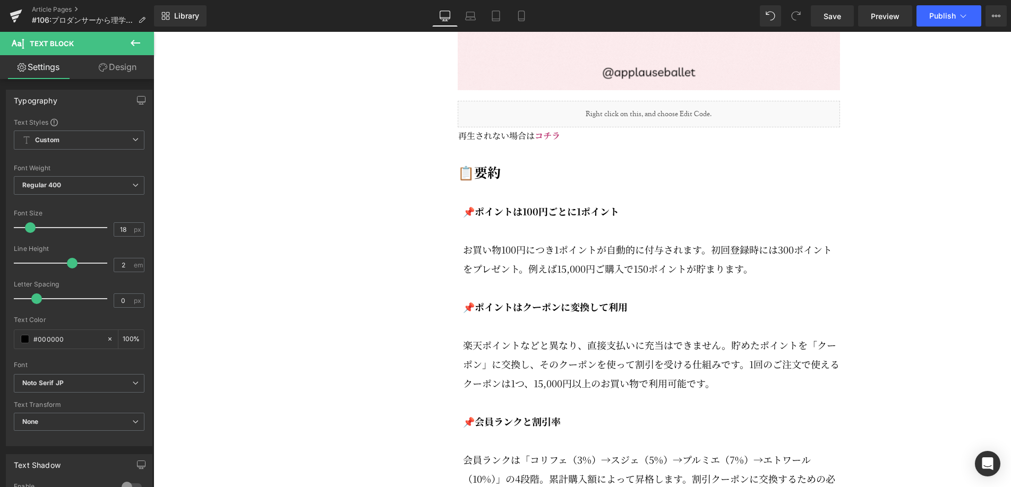
click at [598, 268] on p "お買い物100円につき1ポイントが自動的に付与されます。初回登録時には300ポイントをプレゼント。例えば15,000円ご購入で150ポイントが貯まります。" at bounding box center [651, 259] width 377 height 38
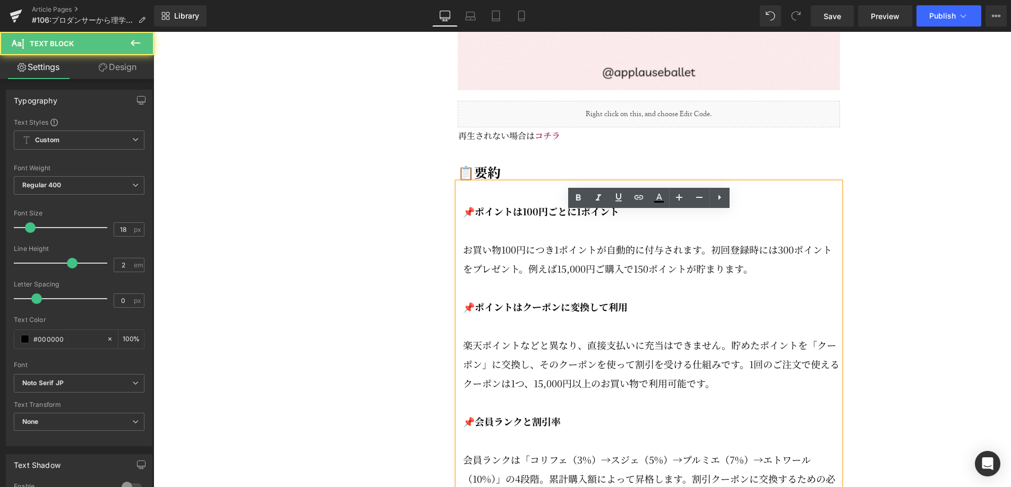
scroll to position [1513, 0]
click at [547, 241] on p at bounding box center [651, 231] width 377 height 19
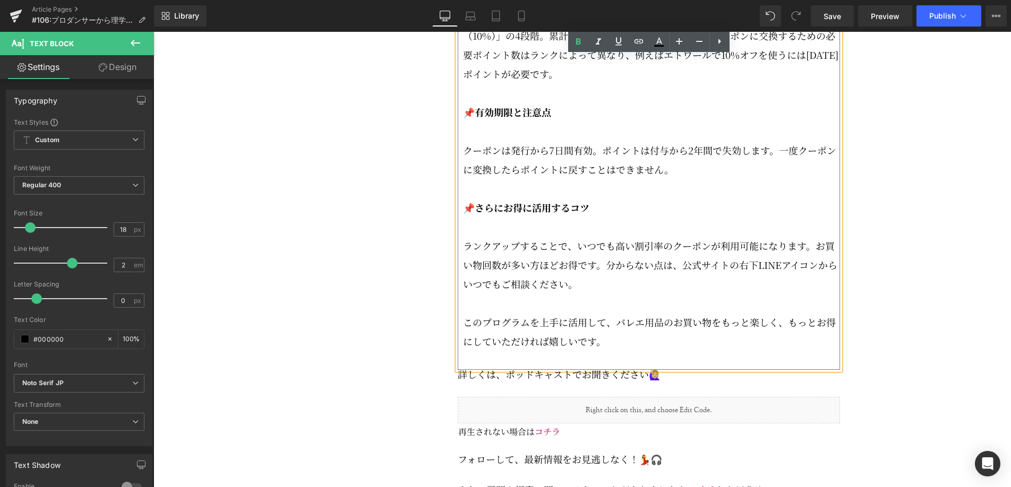
scroll to position [1901, 0]
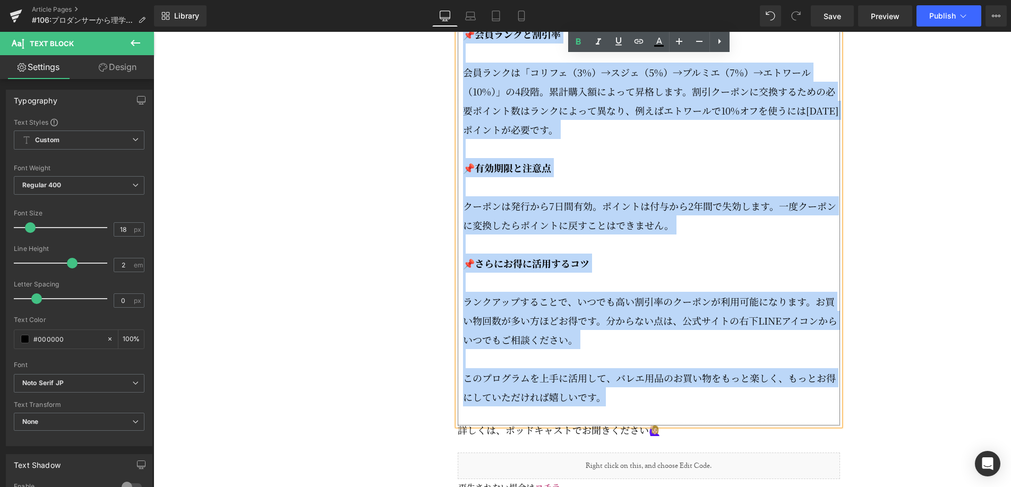
drag, startPoint x: 477, startPoint y: 241, endPoint x: 687, endPoint y: 419, distance: 275.7
click at [689, 420] on div "📌ポイントは100円ごとに1ポイント お買い物100円につき1ポイントが自動的に付与されます。初回登録時には300ポイントをプレゼント。例えば15,000円ご…" at bounding box center [649, 110] width 382 height 631
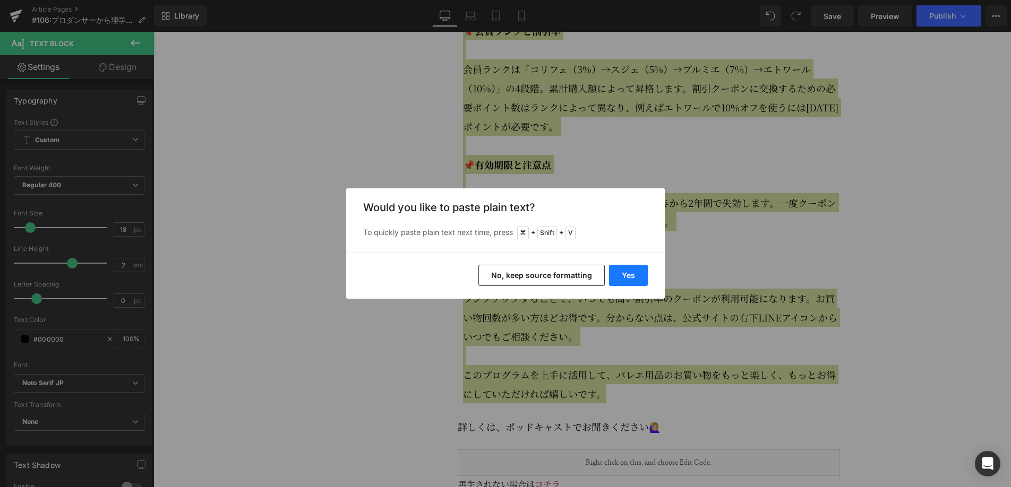
click at [631, 274] on button "Yes" at bounding box center [628, 275] width 39 height 21
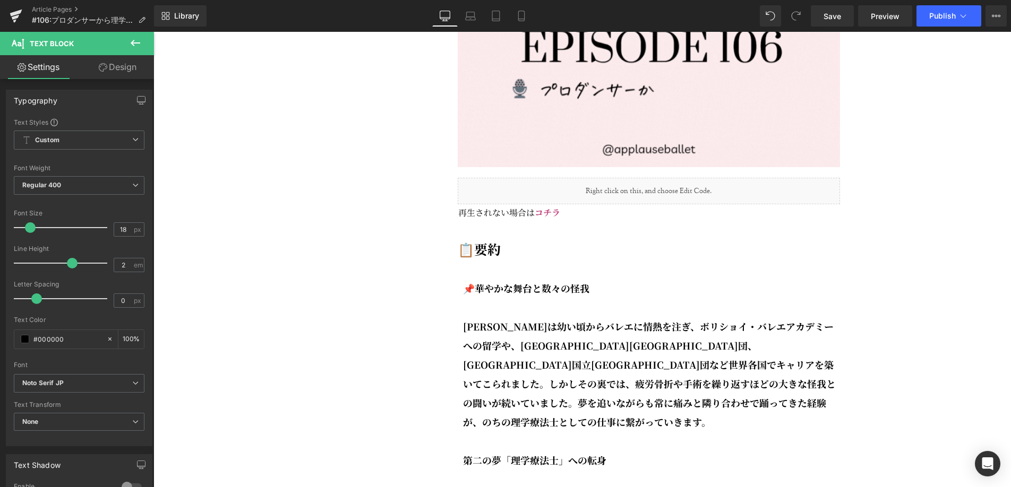
scroll to position [1431, 0]
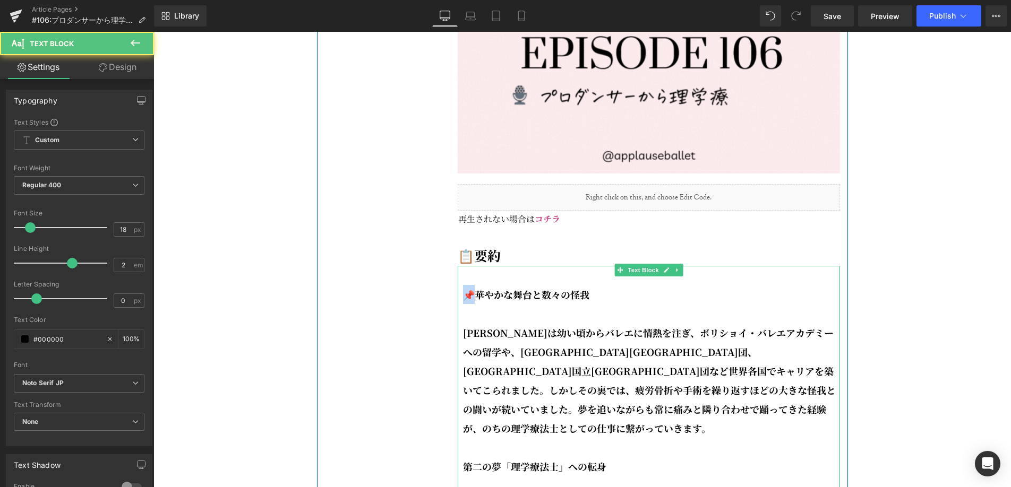
drag, startPoint x: 474, startPoint y: 325, endPoint x: 465, endPoint y: 324, distance: 8.5
click at [465, 302] on strong "📌華やかな舞台と数々の怪我" at bounding box center [526, 295] width 126 height 14
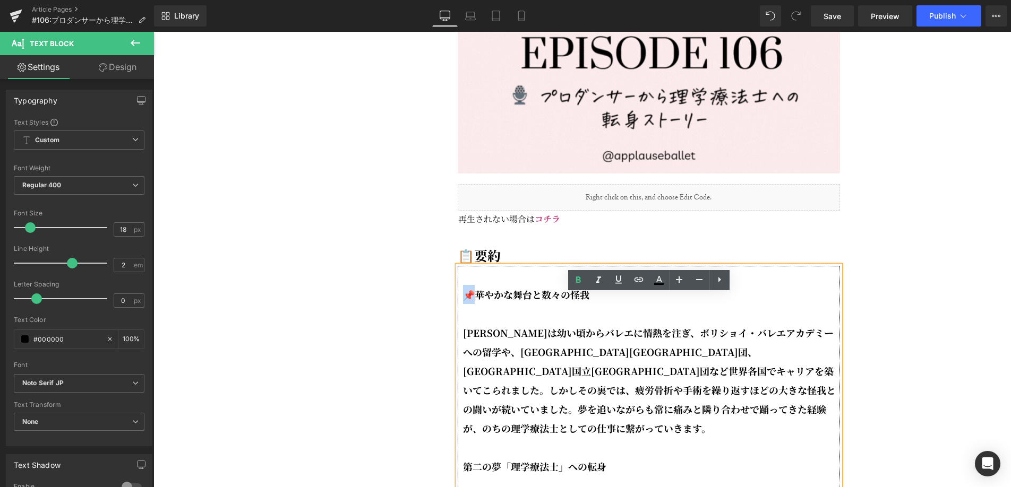
copy strong "📌華"
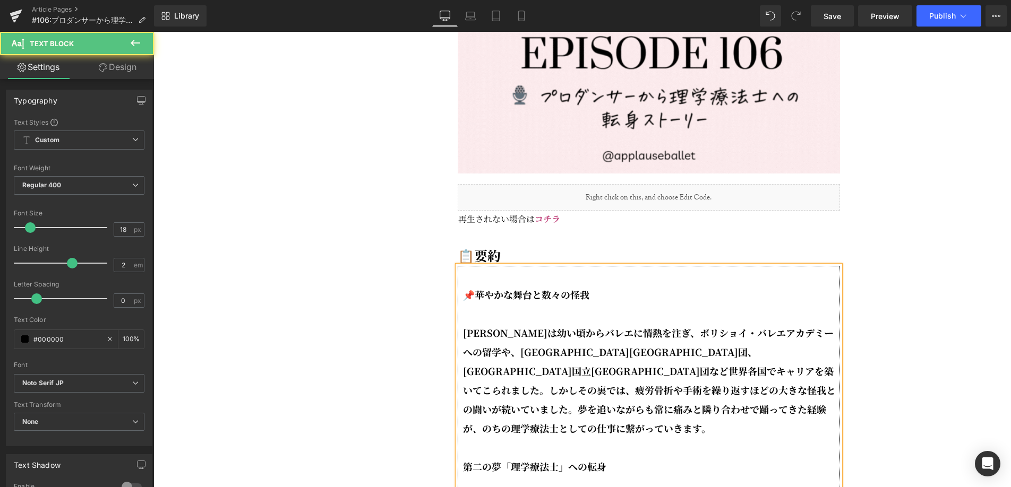
click at [541, 398] on strong "[PERSON_NAME]は幼い頃からバレエに情熱を注ぎ、ボリショイ・バレエアカデミーへの留学や、[GEOGRAPHIC_DATA][GEOGRAPHIC_D…" at bounding box center [649, 380] width 373 height 109
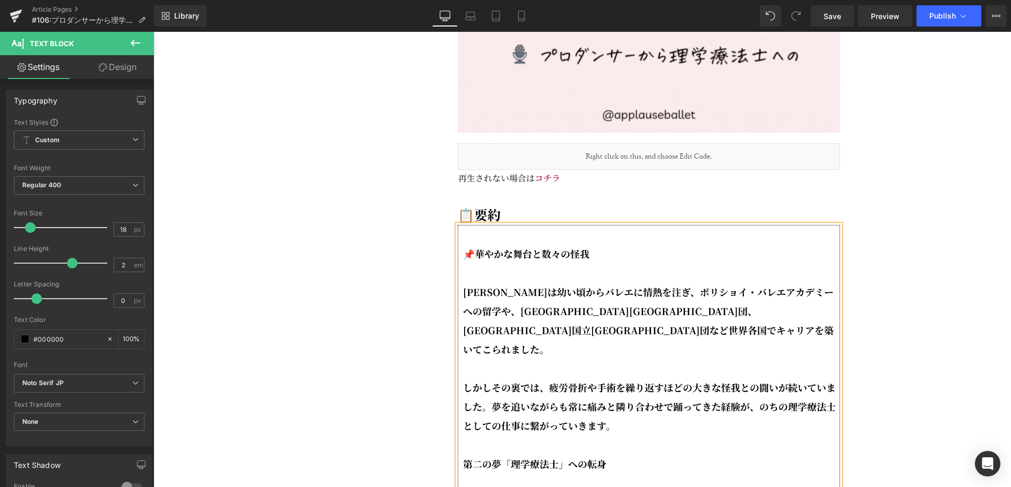
scroll to position [1473, 0]
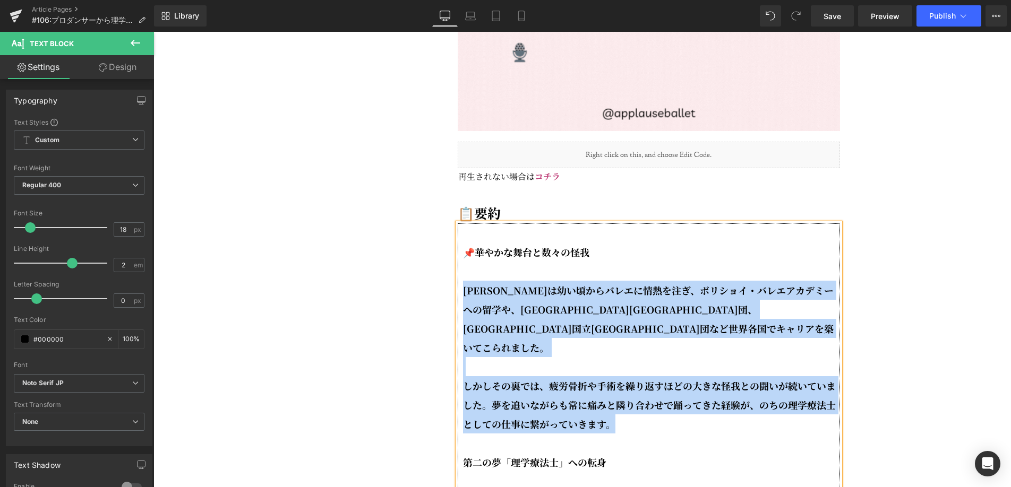
drag, startPoint x: 634, startPoint y: 440, endPoint x: 460, endPoint y: 323, distance: 209.2
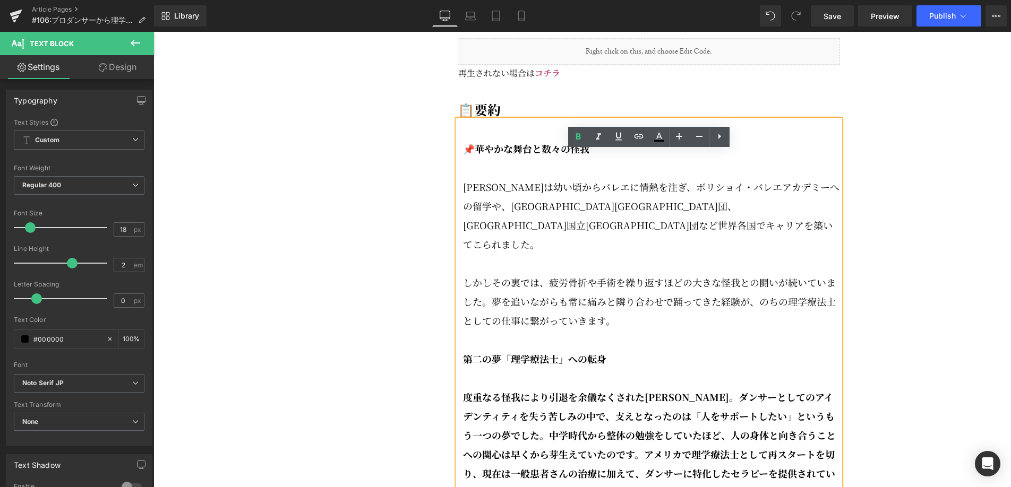
scroll to position [1581, 0]
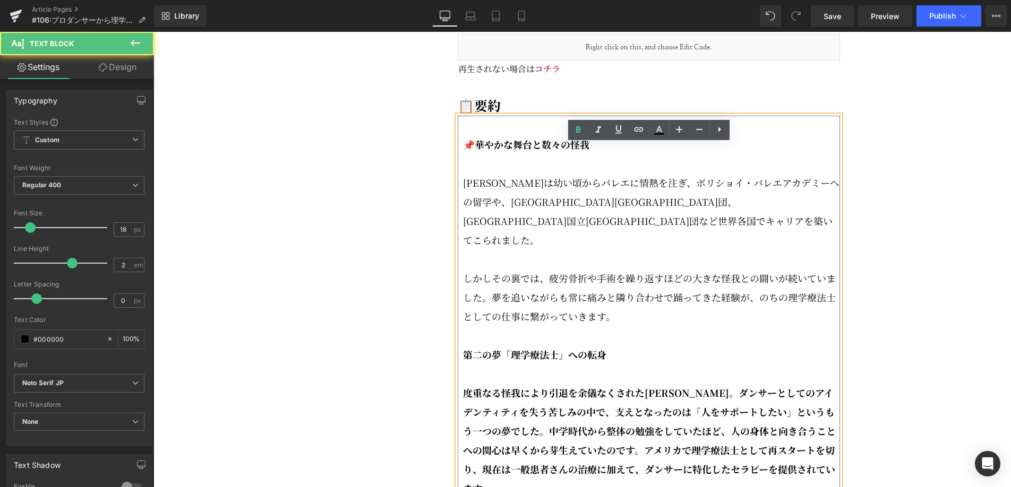
click at [465, 362] on strong "第二の夢「理学療法士」への転身" at bounding box center [534, 355] width 143 height 14
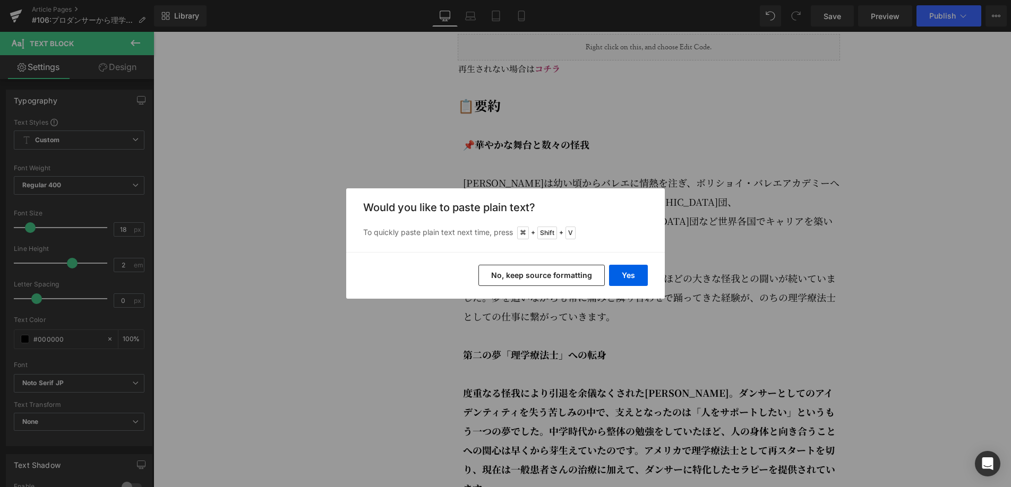
click at [622, 289] on div "Yes No, keep source formatting" at bounding box center [505, 275] width 319 height 47
click at [626, 284] on button "Yes" at bounding box center [628, 275] width 39 height 21
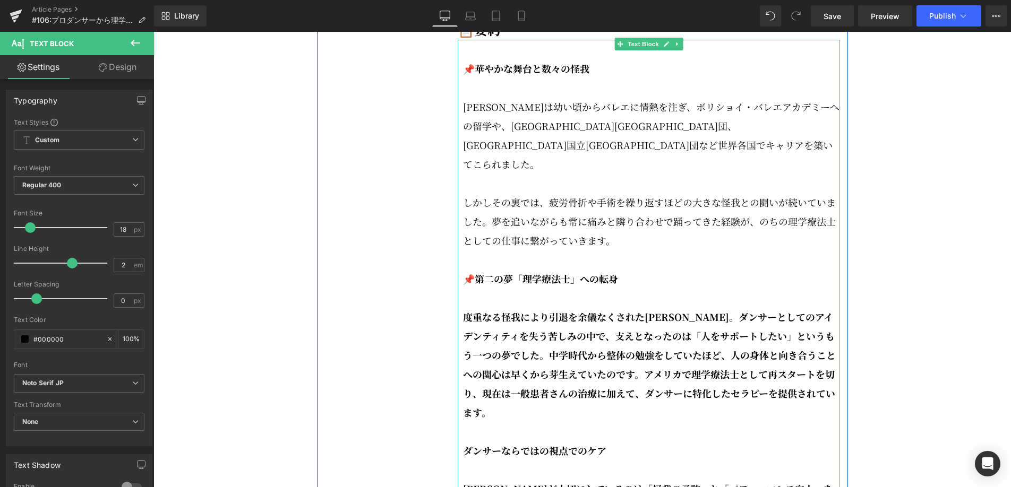
scroll to position [1660, 0]
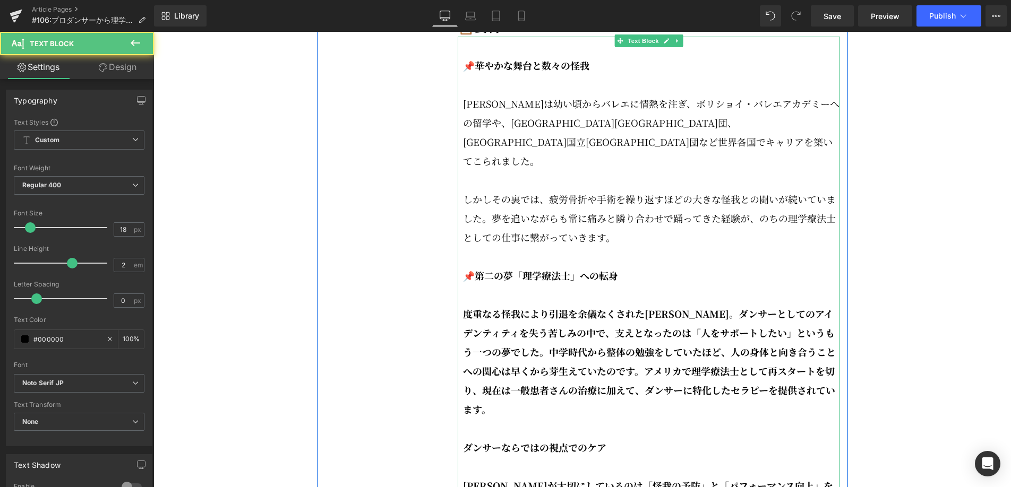
click at [818, 402] on strong "度重なる怪我により引退を余儀なくされた[PERSON_NAME]。ダンサーとしてのアイデンティティを失う苦しみの中で、支えとなったのは「人をサポートしたい」と…" at bounding box center [649, 361] width 373 height 109
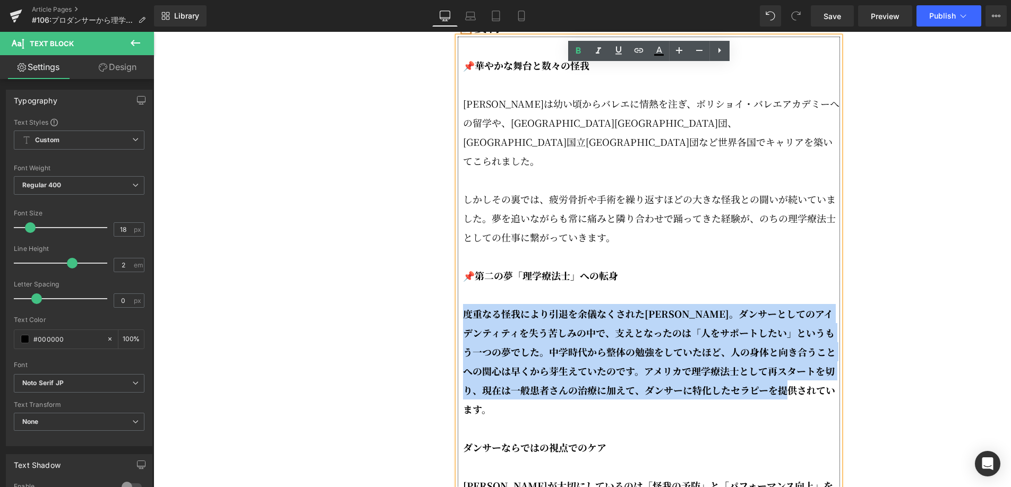
drag, startPoint x: 784, startPoint y: 395, endPoint x: 461, endPoint y: 315, distance: 331.9
click at [461, 315] on div "📌華やかな舞台と数々の怪我 [PERSON_NAME]は幼い頃からバレエに情熱を注ぎ、ボリショイ・バレエアカデミーへの留学や、ルーマニア国立[GEOGRAPH…" at bounding box center [649, 448] width 382 height 822
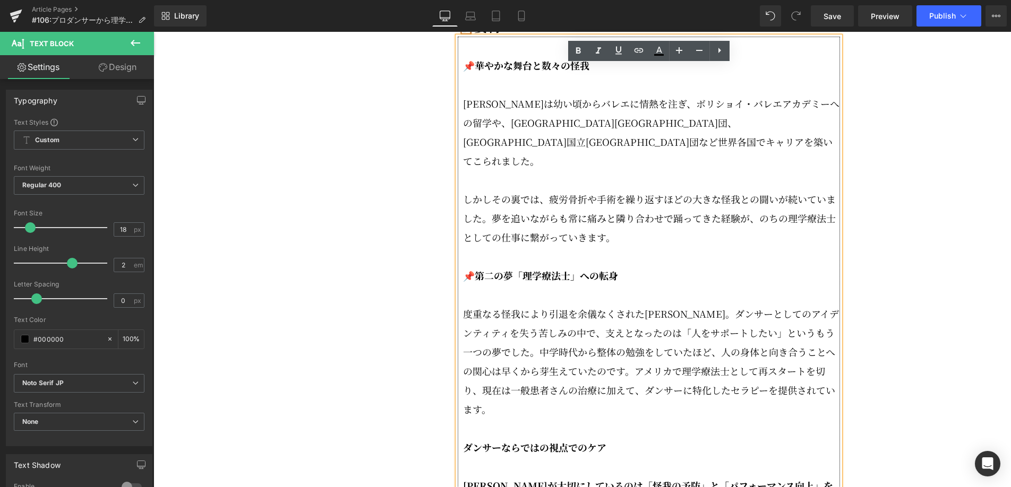
click at [510, 360] on p "度重なる怪我により引退を余儀なくされた[PERSON_NAME]。ダンサーとしてのアイデンティティを失う苦しみの中で、支えとなったのは「人をサポートしたい」と…" at bounding box center [651, 361] width 377 height 115
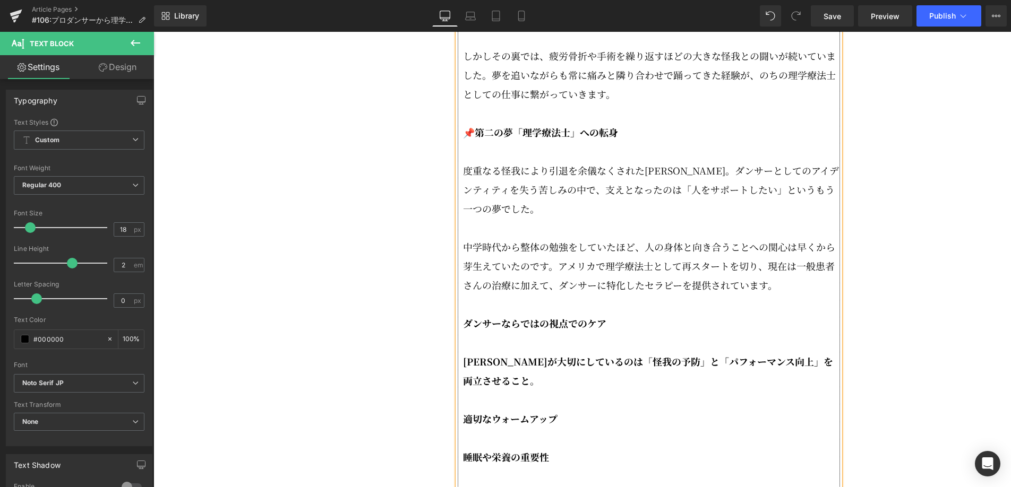
scroll to position [1849, 0]
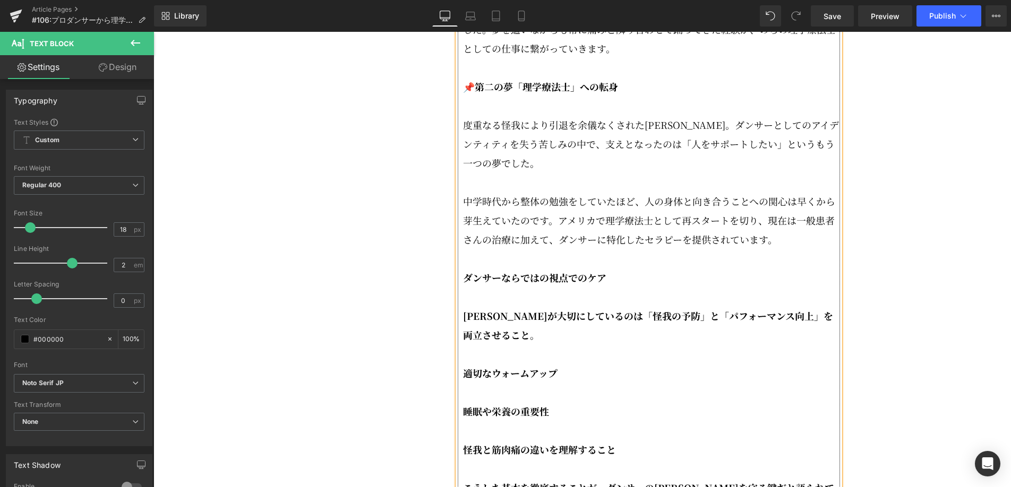
click at [466, 285] on strong "ダンサーならではの視点でのケア" at bounding box center [534, 278] width 143 height 14
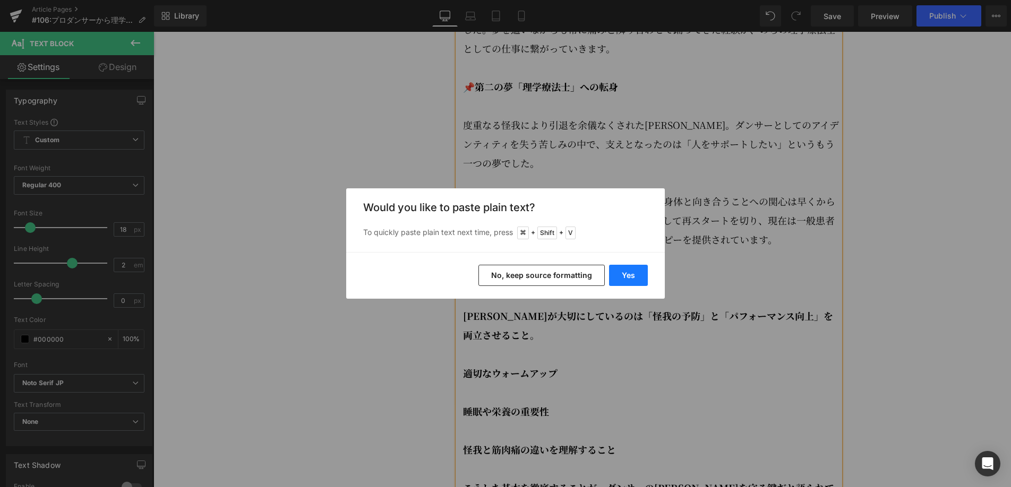
click at [631, 277] on button "Yes" at bounding box center [628, 275] width 39 height 21
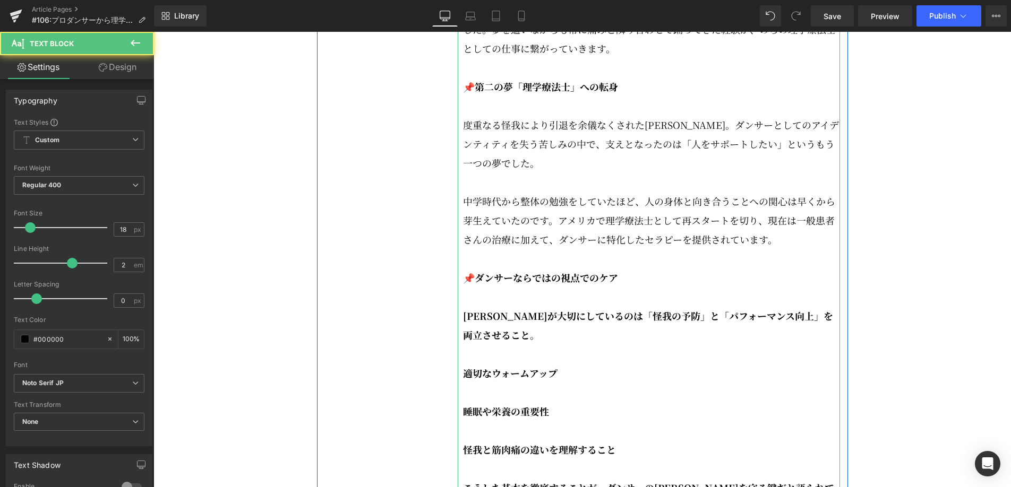
click at [518, 345] on p "[PERSON_NAME]が大切にしているのは「怪我の予防」と「パフォーマンス向上」を両立させること。" at bounding box center [651, 325] width 377 height 38
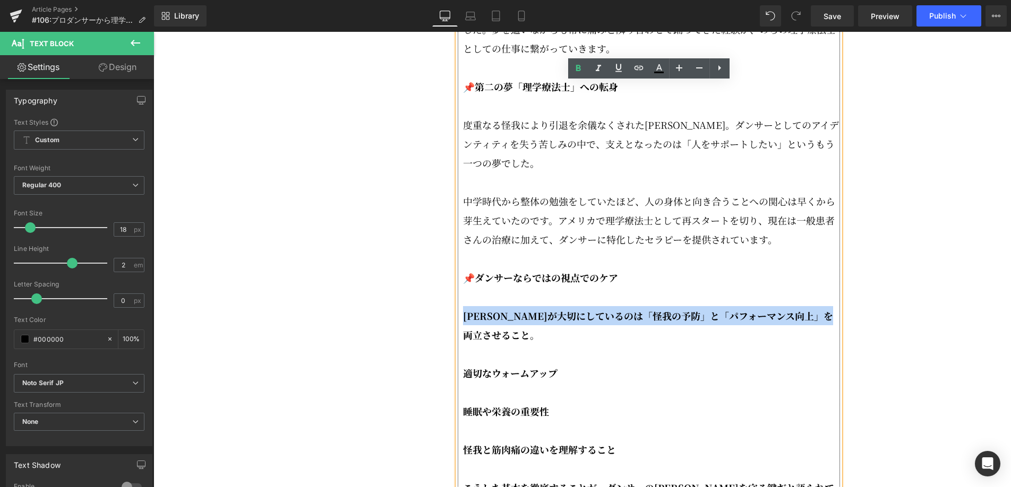
drag, startPoint x: 517, startPoint y: 349, endPoint x: 461, endPoint y: 328, distance: 60.1
click at [461, 328] on div "📌華やかな舞台と数々の怪我 [PERSON_NAME]は幼い頃からバレエに情熱を注ぎ、ボリショイ・バレエアカデミーへの留学や、ルーマニア国立[GEOGRAPH…" at bounding box center [649, 268] width 382 height 841
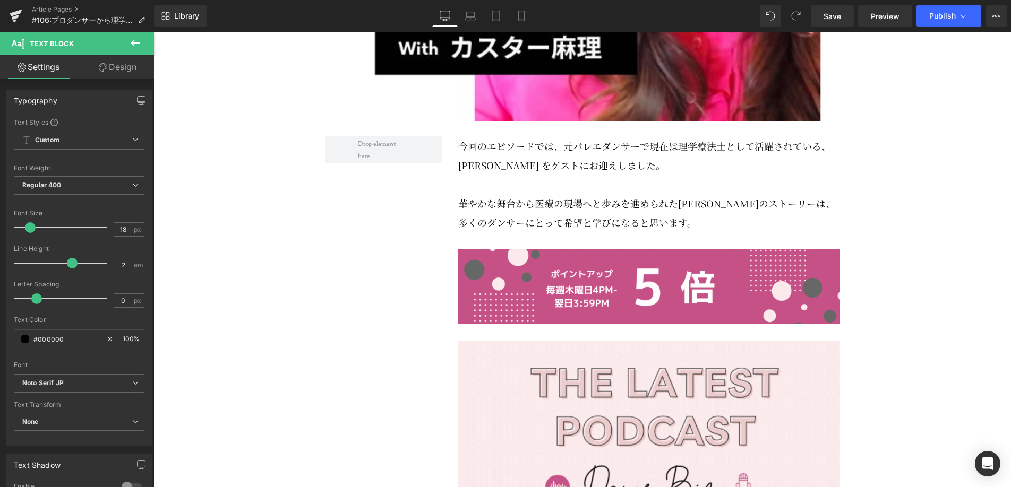
scroll to position [575, 0]
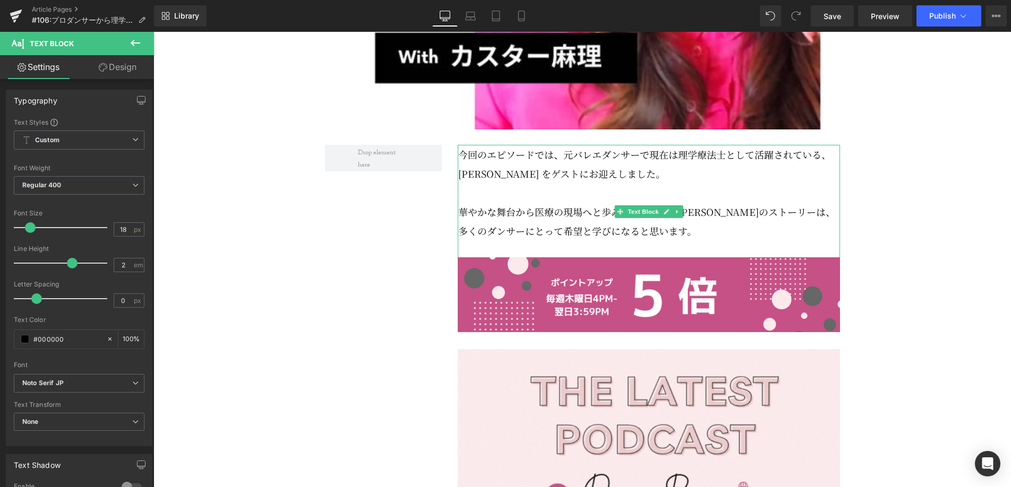
click at [507, 183] on p "今回のエピソードでは、元バレエダンサーで現在は理学療法士として活躍されている、[PERSON_NAME] をゲストにお迎えしました。" at bounding box center [649, 164] width 382 height 38
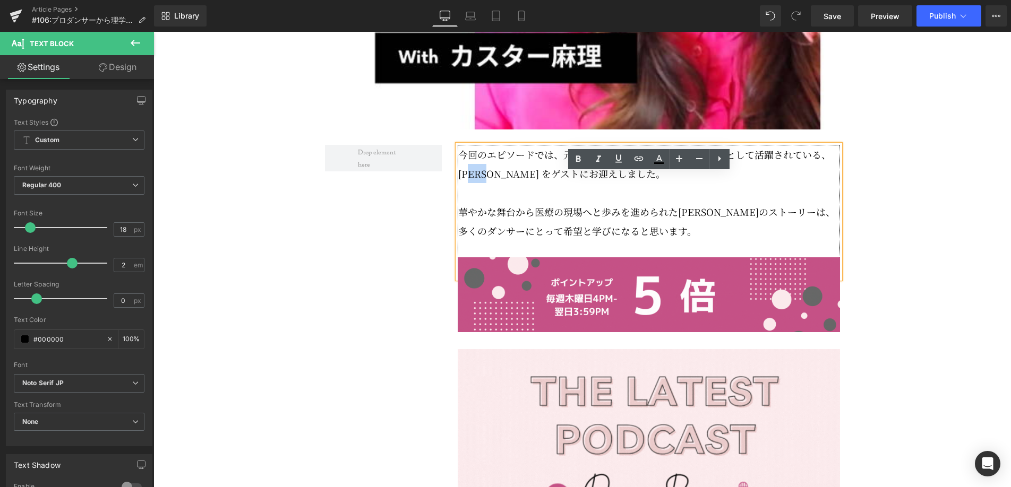
drag, startPoint x: 505, startPoint y: 202, endPoint x: 479, endPoint y: 202, distance: 26.0
click at [479, 183] on p "今回のエピソードでは、元バレエダンサーで現在は理学療法士として活躍されている、[PERSON_NAME] をゲストにお迎えしました。" at bounding box center [649, 164] width 382 height 38
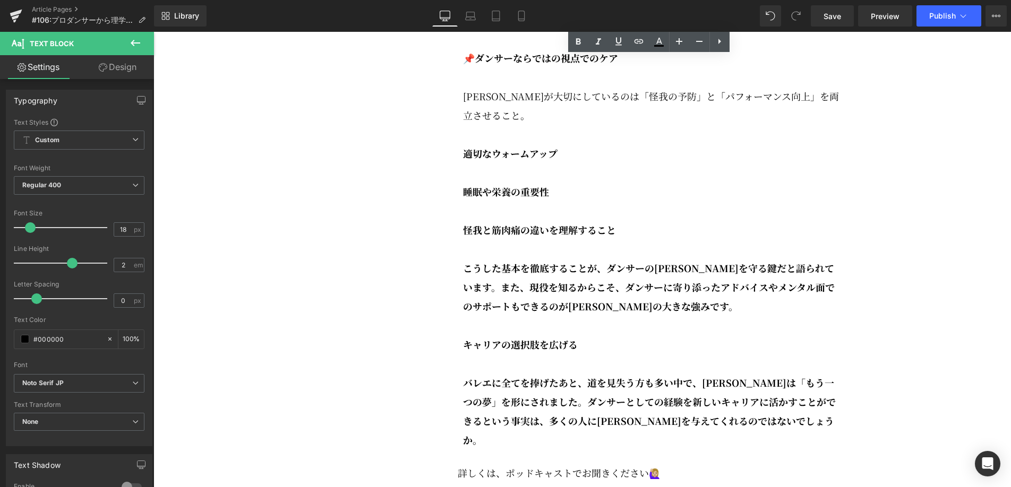
scroll to position [2068, 0]
click at [607, 221] on p at bounding box center [651, 211] width 377 height 19
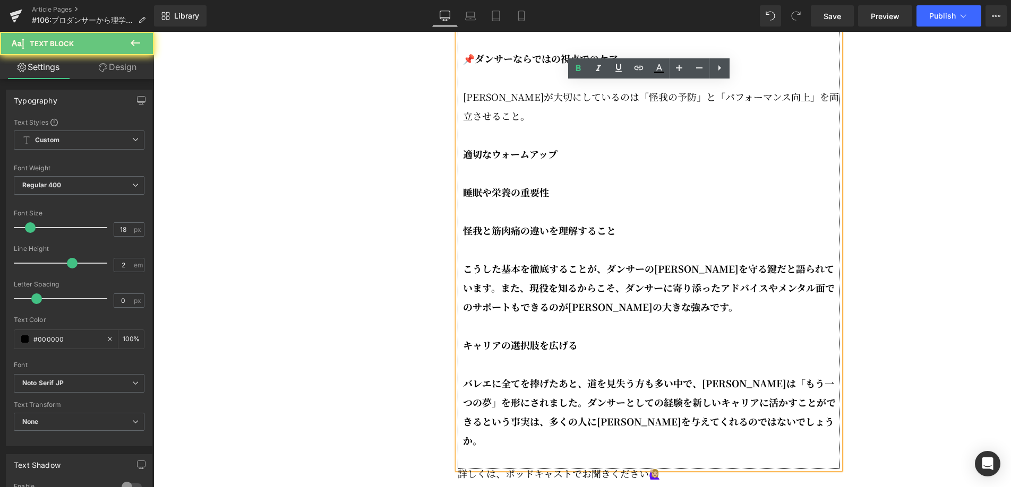
click at [640, 240] on p "怪我と筋肉痛の違いを理解すること" at bounding box center [651, 230] width 377 height 19
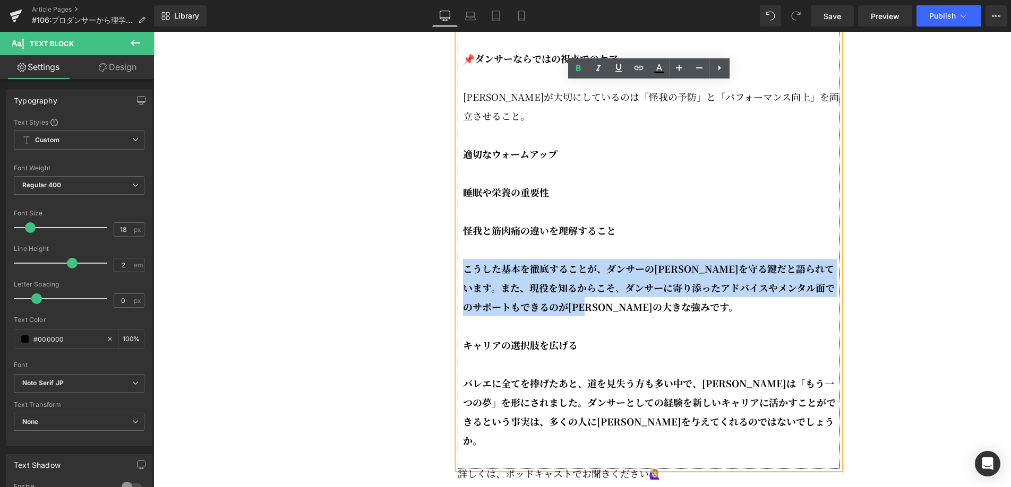
drag, startPoint x: 638, startPoint y: 316, endPoint x: 459, endPoint y: 279, distance: 182.1
click at [459, 279] on div "📌華やかな舞台と数々の怪我 [PERSON_NAME]は幼い頃からバレエに情熱を注ぎ、ボリショイ・バレエアカデミーへの留学や、ルーマニア国立[GEOGRAPH…" at bounding box center [649, 48] width 382 height 841
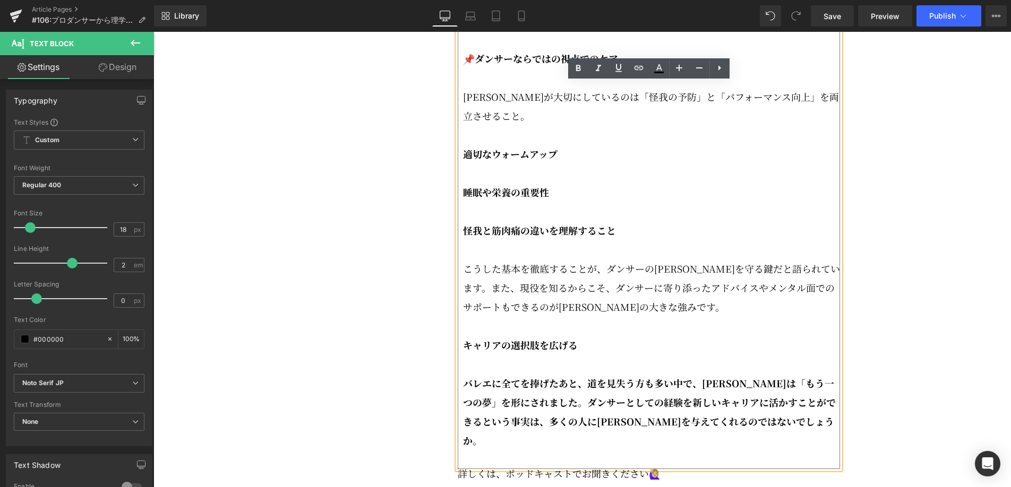
click at [463, 352] on strong "キャリアの選択肢を広げる" at bounding box center [520, 345] width 115 height 14
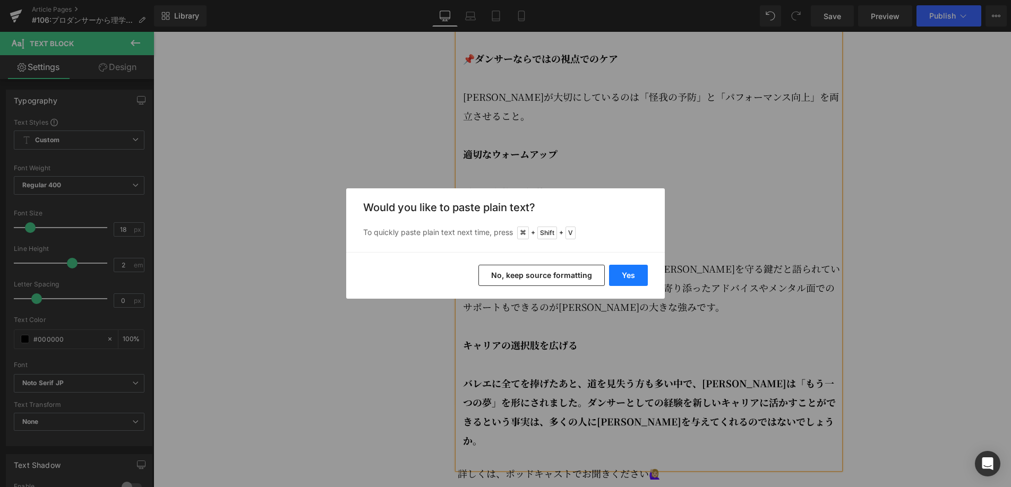
click at [624, 273] on button "Yes" at bounding box center [628, 275] width 39 height 21
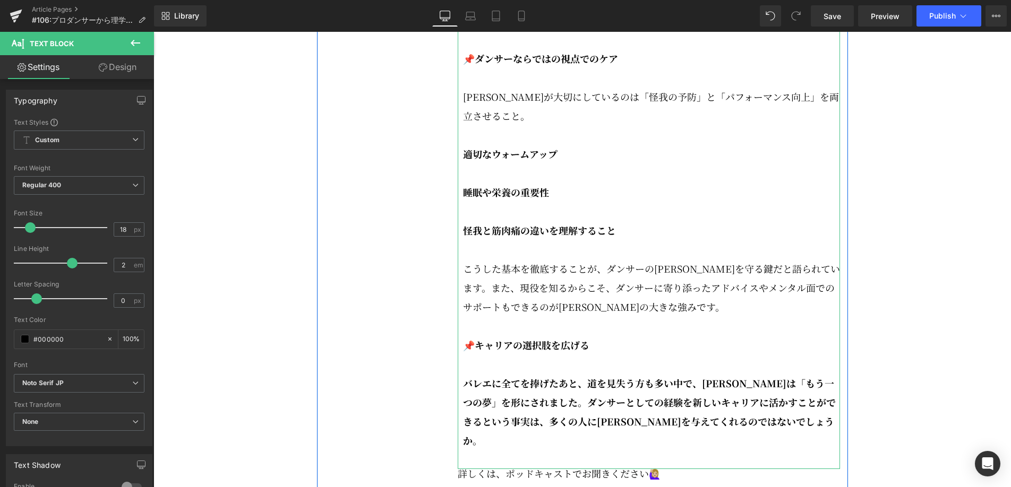
click at [728, 432] on strong "バレエに全てを捧げたあと、道を見失う方も多い中で、[PERSON_NAME]は「もう一つの夢」を形にされました。ダンサーとしての経験を新しいキャリアに活かすこ…" at bounding box center [649, 411] width 373 height 71
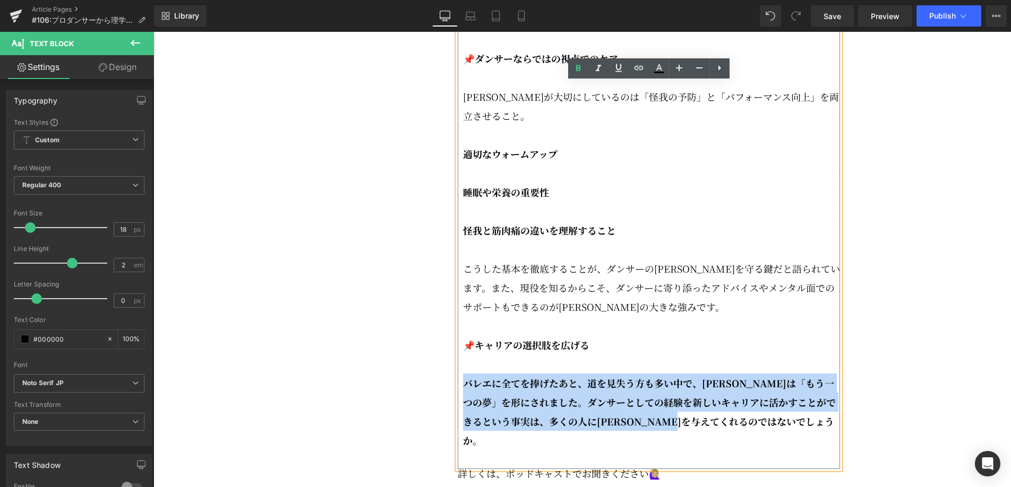
drag, startPoint x: 758, startPoint y: 435, endPoint x: 464, endPoint y: 393, distance: 295.9
click at [464, 393] on p "バレエに全てを捧げたあと、道を見失う方も多い中で、[PERSON_NAME]は「もう一つの夢」を形にされました。ダンサーとしての経験を新しいキャリアに活かすこ…" at bounding box center [651, 412] width 377 height 76
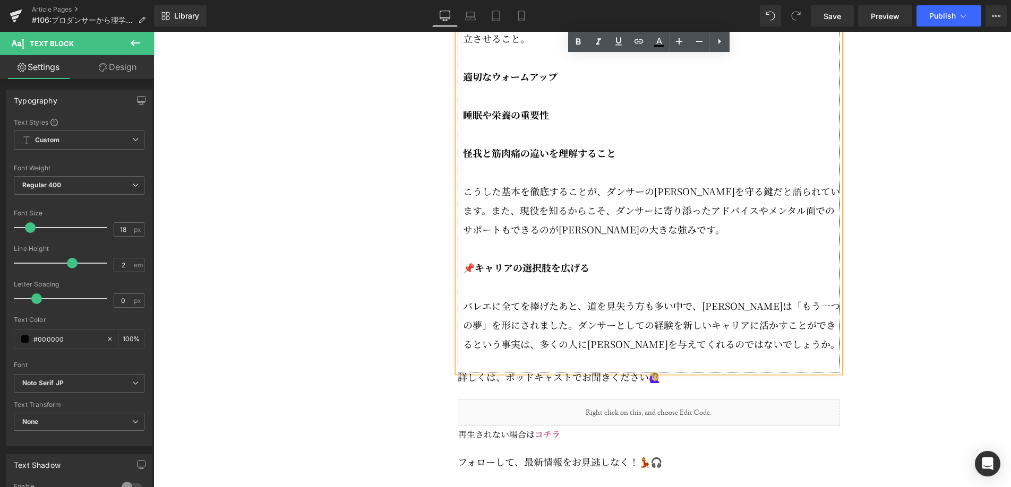
scroll to position [2154, 0]
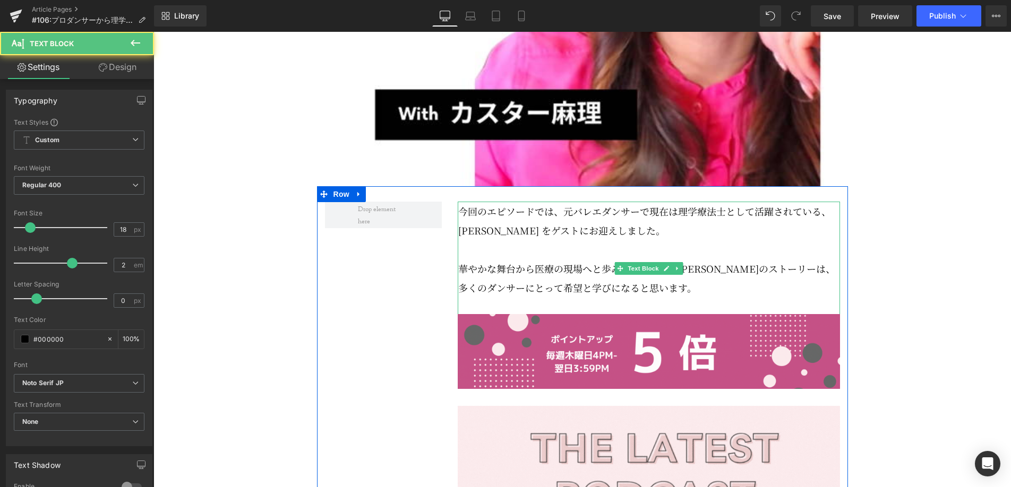
click at [494, 240] on p "今回のエピソードでは、元バレエダンサーで現在は理学療法士として活躍されている、[PERSON_NAME] をゲストにお迎えしました。" at bounding box center [649, 221] width 382 height 38
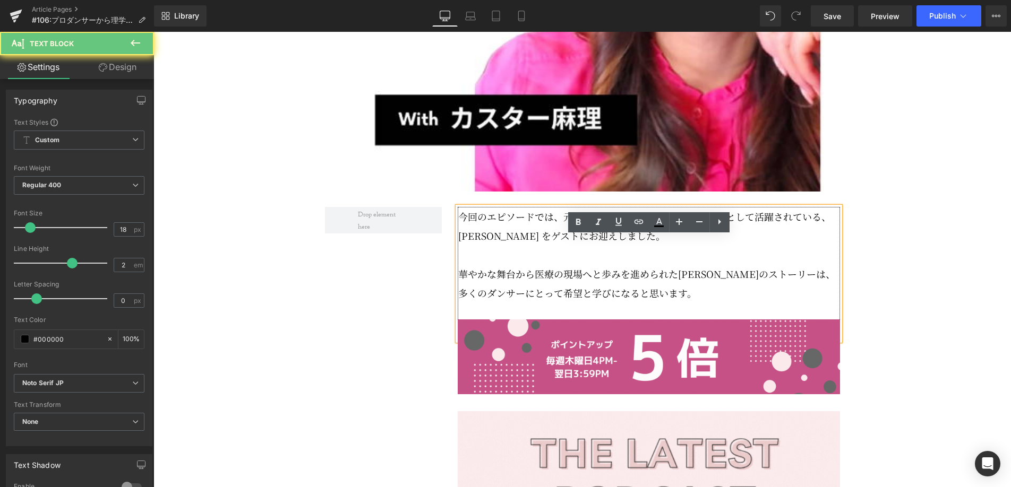
scroll to position [510, 0]
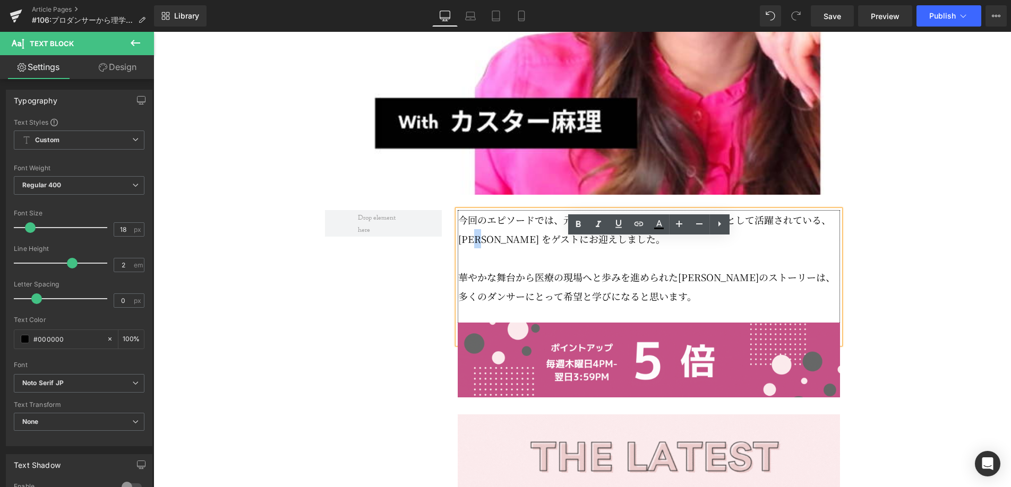
drag, startPoint x: 496, startPoint y: 263, endPoint x: 490, endPoint y: 263, distance: 6.4
click at [490, 248] on p "今回のエピソードでは、元バレエダンサーで現在は理学療法士として活躍されている、[PERSON_NAME] をゲストにお迎えしました。" at bounding box center [649, 229] width 382 height 38
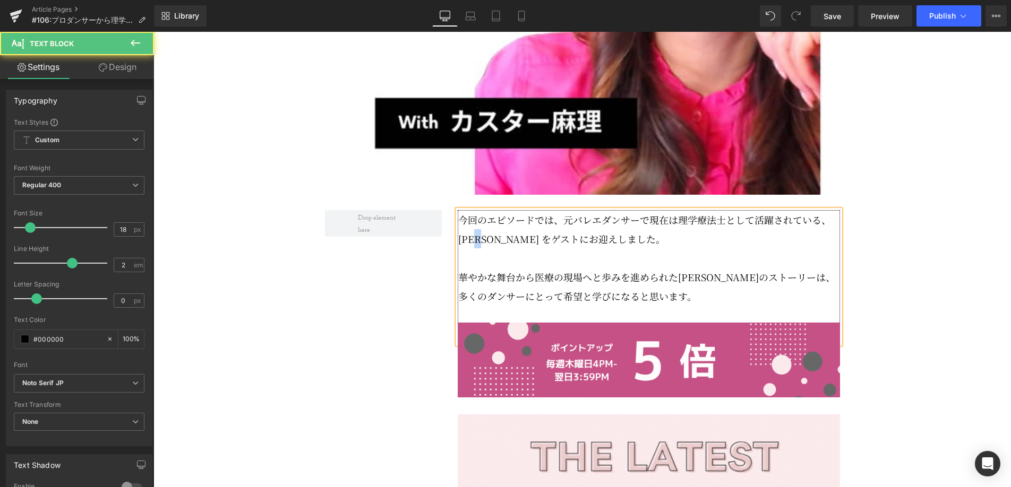
drag, startPoint x: 495, startPoint y: 270, endPoint x: 484, endPoint y: 269, distance: 11.2
click at [484, 248] on p "今回のエピソードでは、元バレエダンサーで現在は理学療法士として活躍されている、[PERSON_NAME] をゲストにお迎えしました。" at bounding box center [649, 229] width 382 height 38
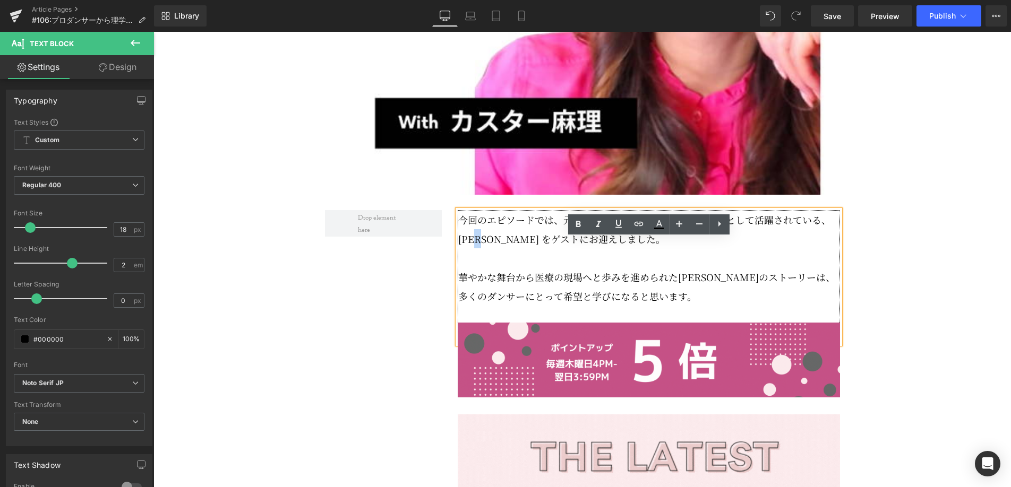
copy p "都"
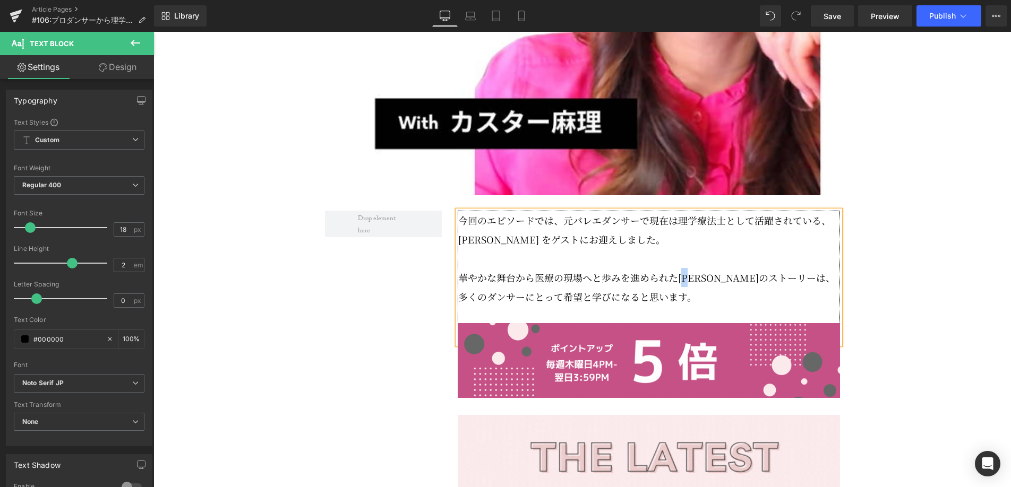
drag, startPoint x: 697, startPoint y: 306, endPoint x: 690, endPoint y: 307, distance: 6.9
click at [690, 306] on p "華やかな舞台から医療の現場へと歩みを進められた[PERSON_NAME]のストーリーは、多くのダンサーにとって希望と学びになると思います。" at bounding box center [649, 287] width 382 height 38
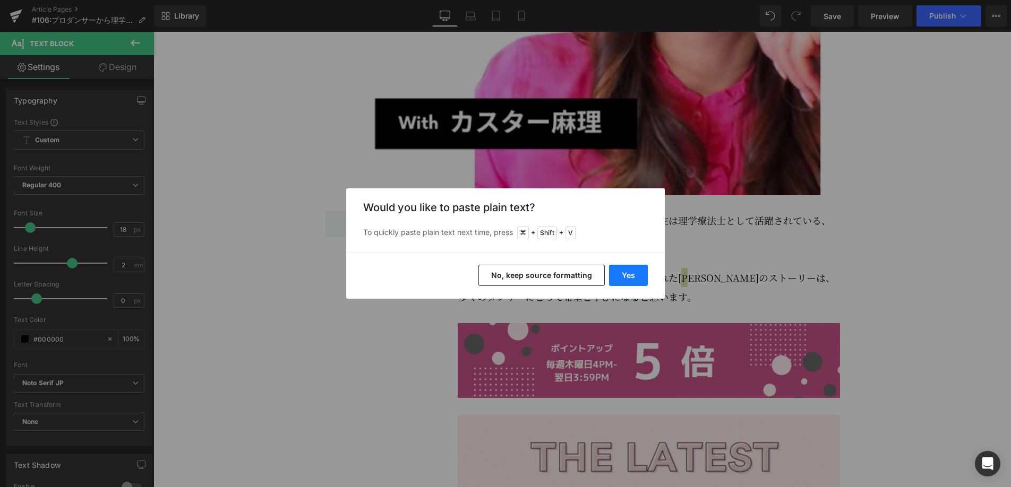
click at [635, 274] on button "Yes" at bounding box center [628, 275] width 39 height 21
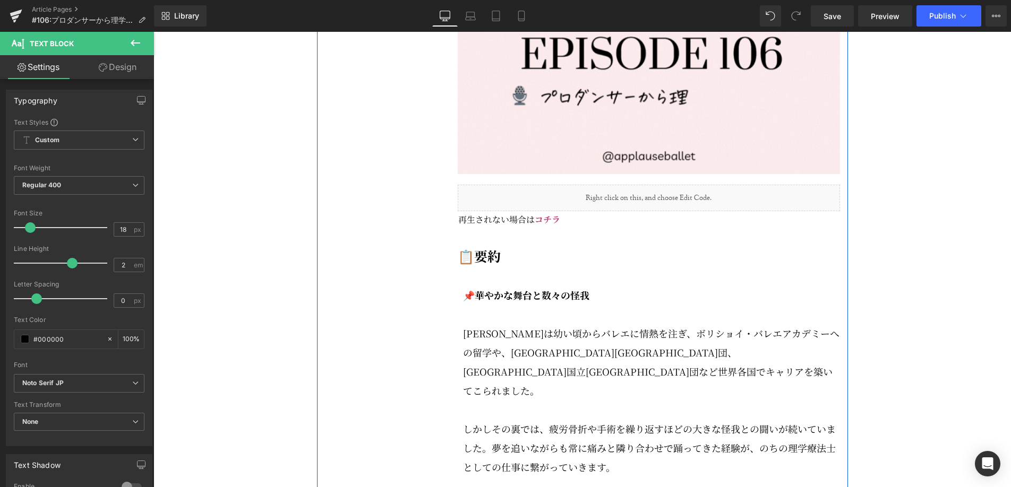
scroll to position [1440, 0]
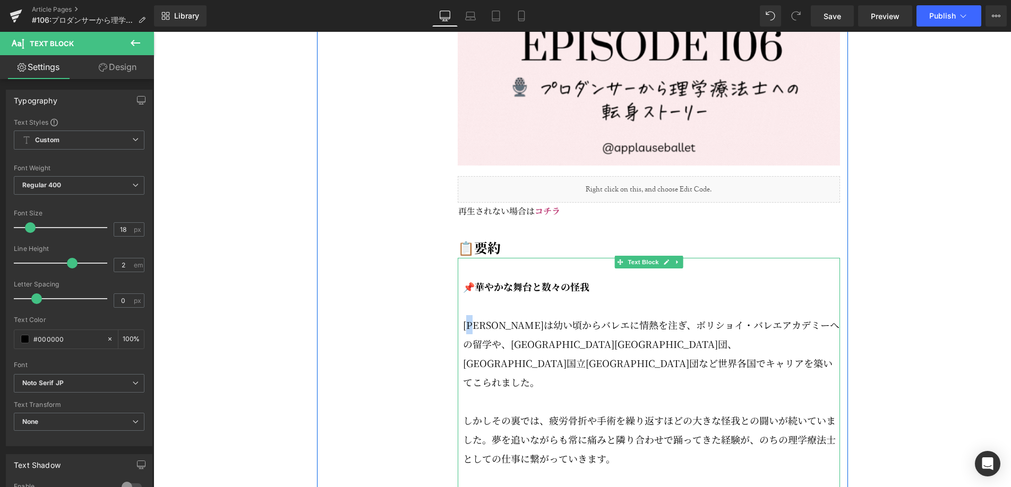
drag, startPoint x: 481, startPoint y: 355, endPoint x: 476, endPoint y: 355, distance: 5.3
click at [476, 355] on p "[PERSON_NAME]は幼い頃からバレエに情熱を注ぎ、ボリショイ・バレエアカデミーへの留学や、[GEOGRAPHIC_DATA][GEOGRAPHIC_D…" at bounding box center [651, 353] width 377 height 76
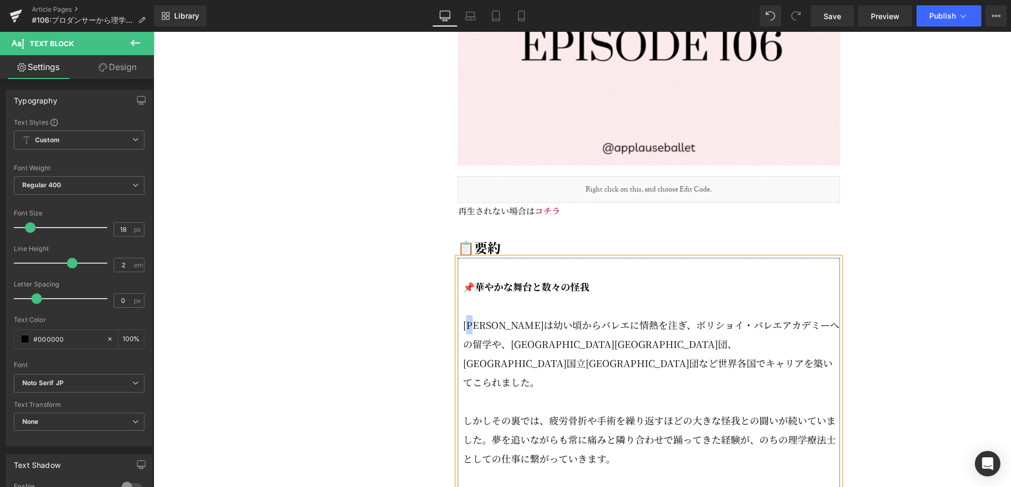
scroll to position [1438, 0]
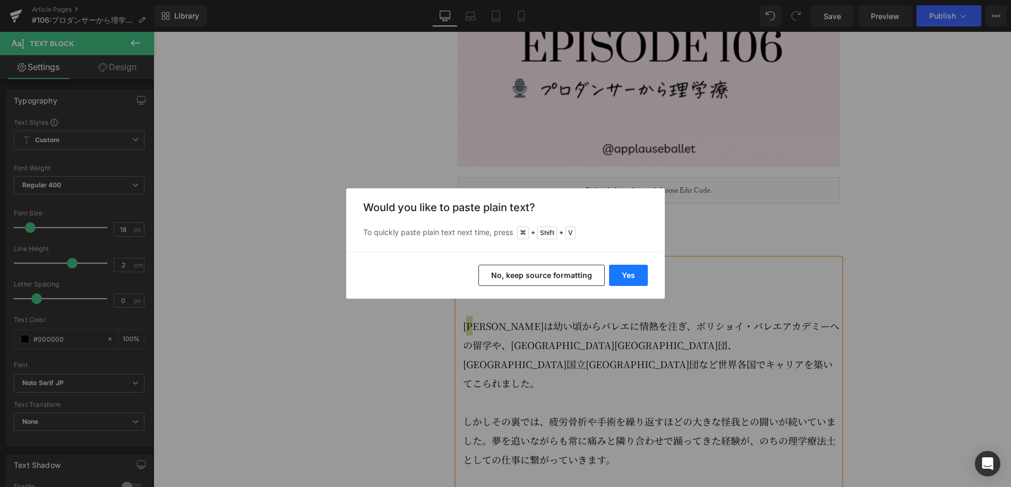
click at [631, 284] on button "Yes" at bounding box center [628, 275] width 39 height 21
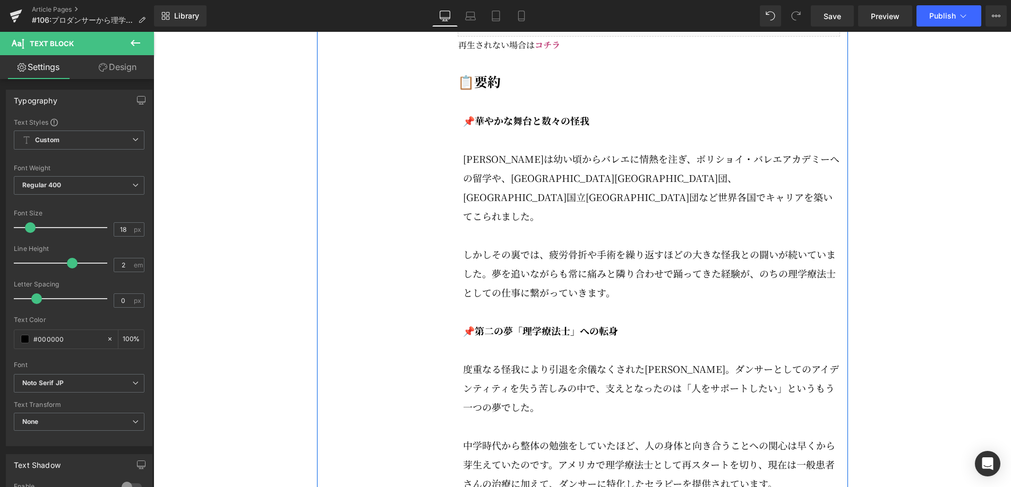
scroll to position [1631, 0]
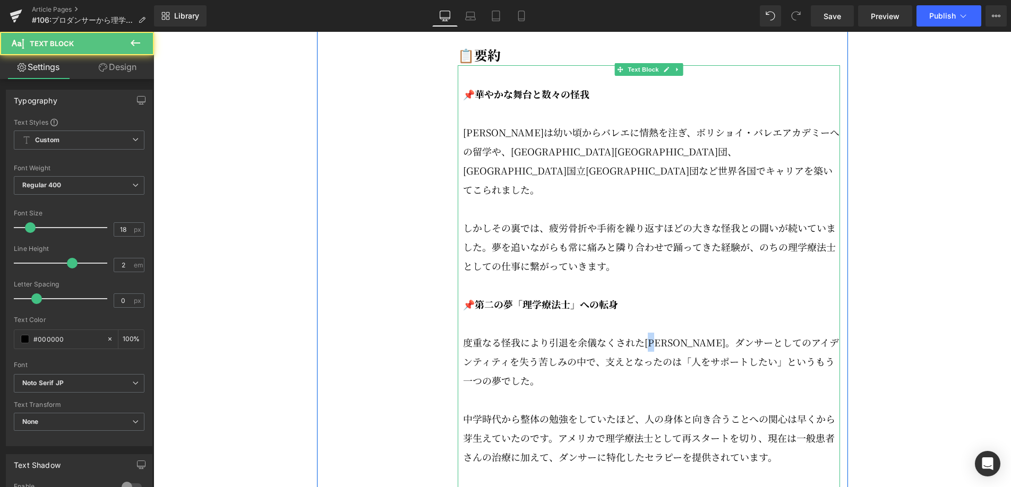
drag, startPoint x: 664, startPoint y: 352, endPoint x: 655, endPoint y: 352, distance: 8.5
click at [655, 352] on p "度重なる怪我により引退を余儀なくされた[PERSON_NAME]。ダンサーとしてのアイデンティティを失う苦しみの中で、支えとなったのは「人をサポートしたい」と…" at bounding box center [651, 361] width 377 height 57
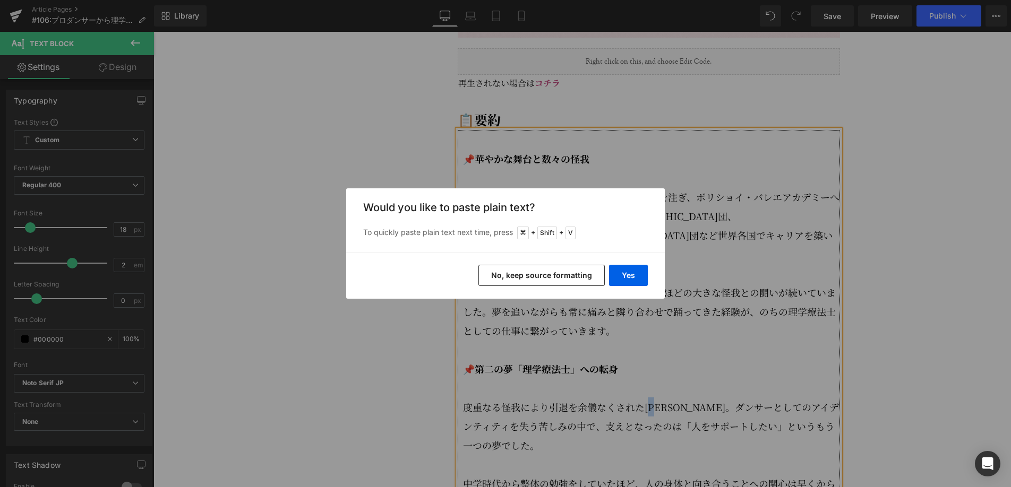
scroll to position [1566, 0]
click at [634, 277] on button "Yes" at bounding box center [628, 275] width 39 height 21
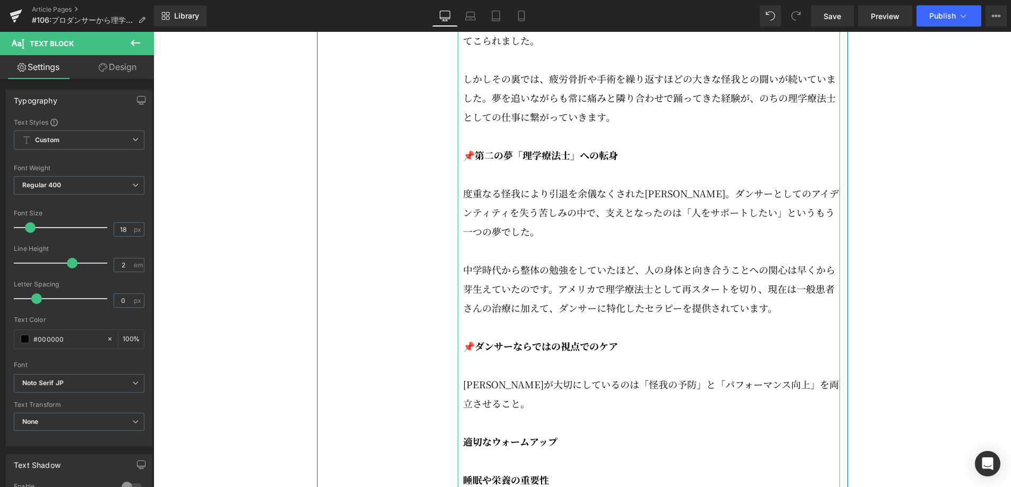
scroll to position [1789, 0]
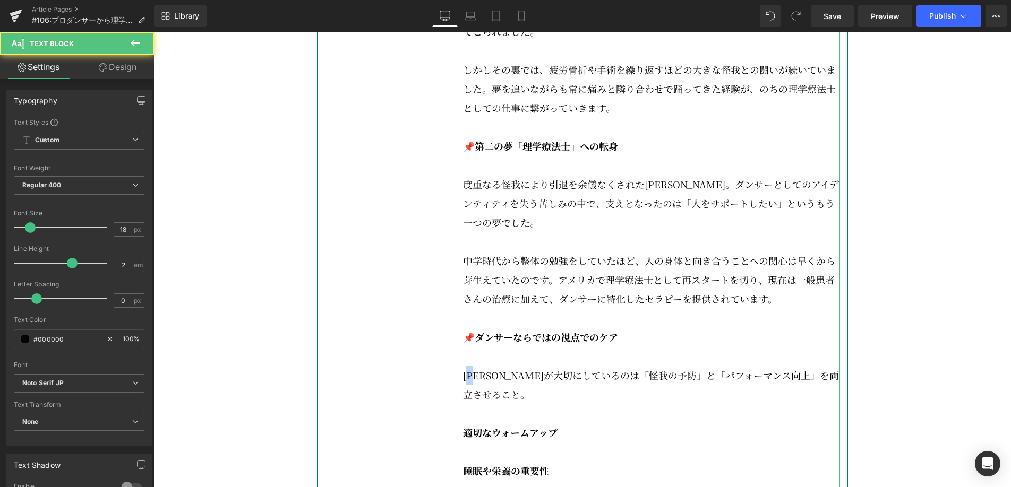
drag, startPoint x: 481, startPoint y: 386, endPoint x: 472, endPoint y: 386, distance: 8.5
click at [472, 386] on p "[PERSON_NAME]が大切にしているのは「怪我の予防」と「パフォーマンス向上」を両立させること。" at bounding box center [651, 385] width 377 height 38
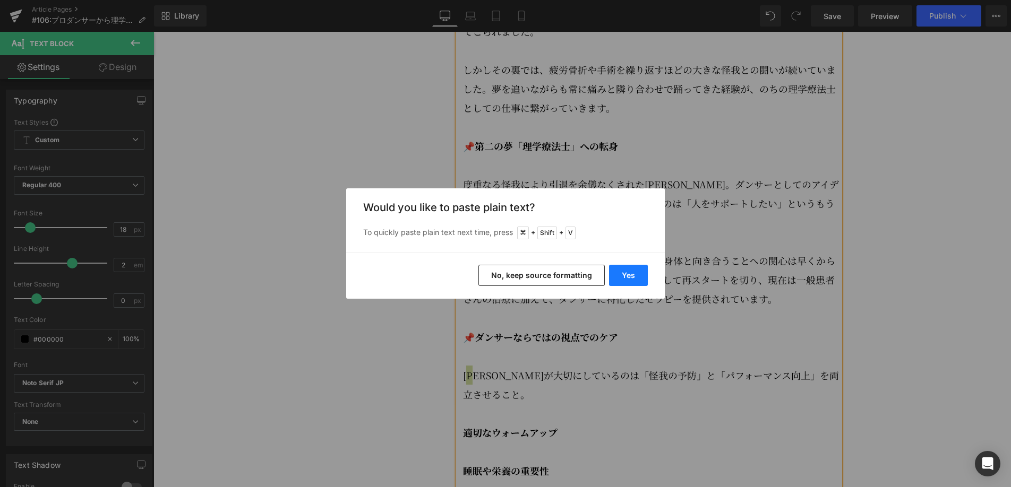
click at [635, 280] on button "Yes" at bounding box center [628, 275] width 39 height 21
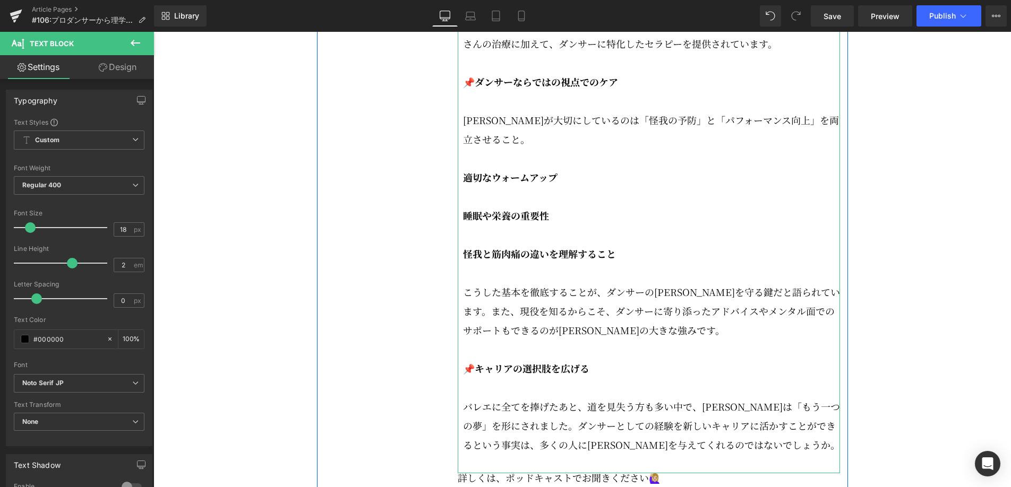
scroll to position [2045, 0]
drag, startPoint x: 519, startPoint y: 339, endPoint x: 513, endPoint y: 339, distance: 5.8
click at [513, 339] on p "こうした基本を徹底することが、ダンサーの[PERSON_NAME]を守る鍵だと語られています。また、現役を知るからこそ、ダンサーに寄り添ったアドバイスやメンタ…" at bounding box center [651, 309] width 377 height 57
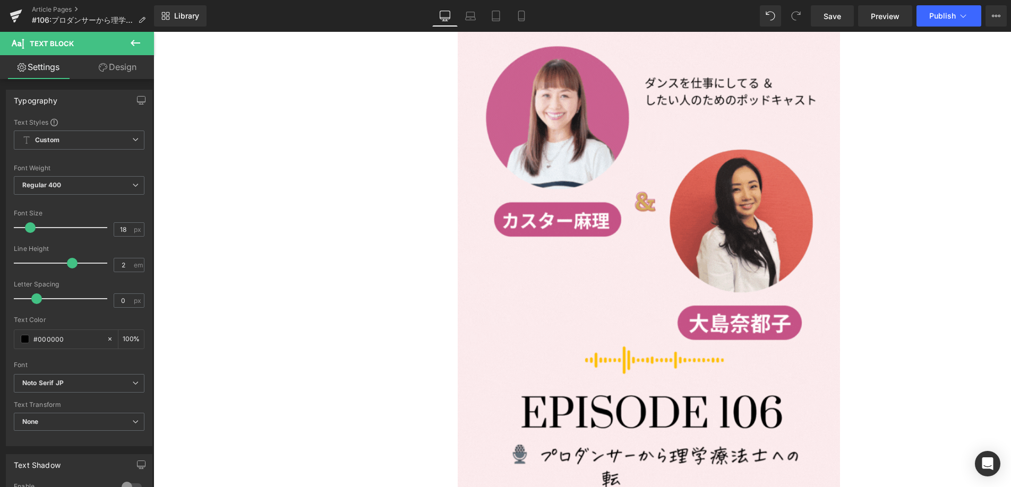
scroll to position [986, 0]
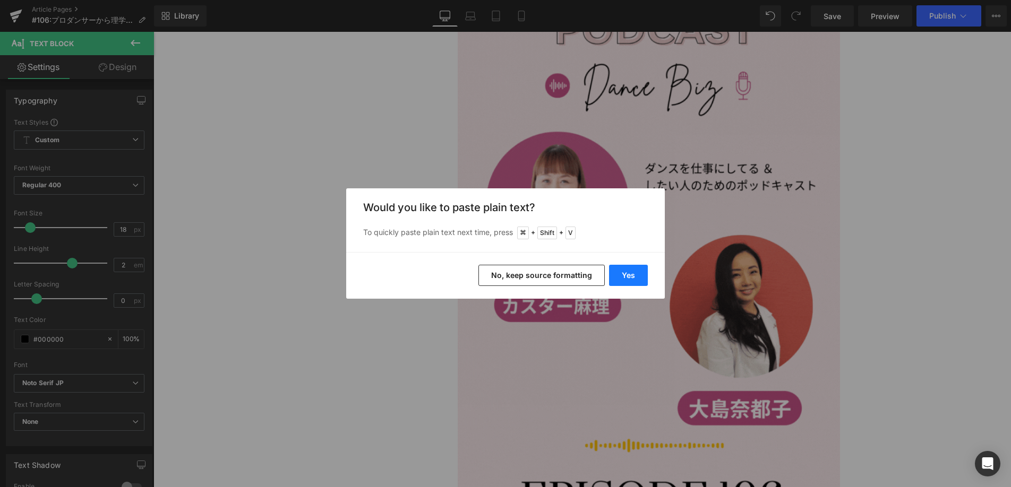
click at [623, 275] on button "Yes" at bounding box center [628, 275] width 39 height 21
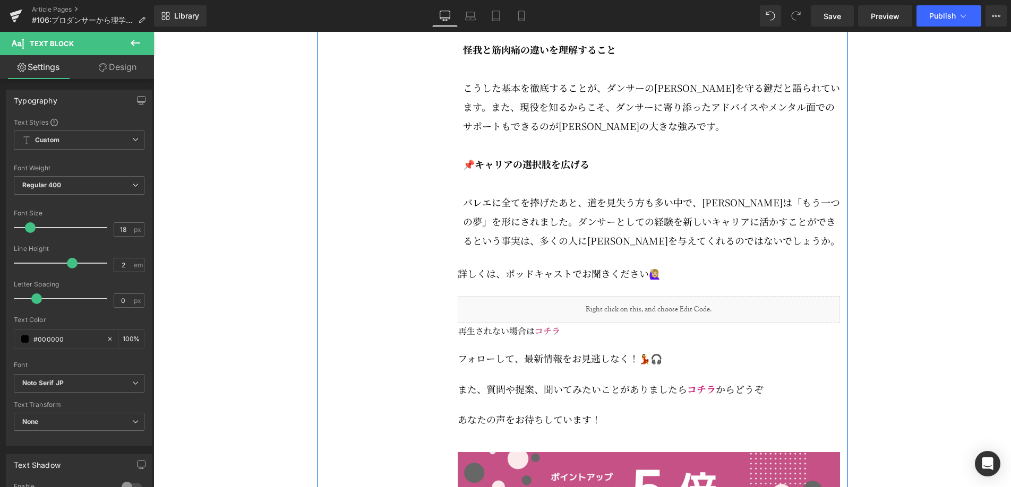
scroll to position [2251, 0]
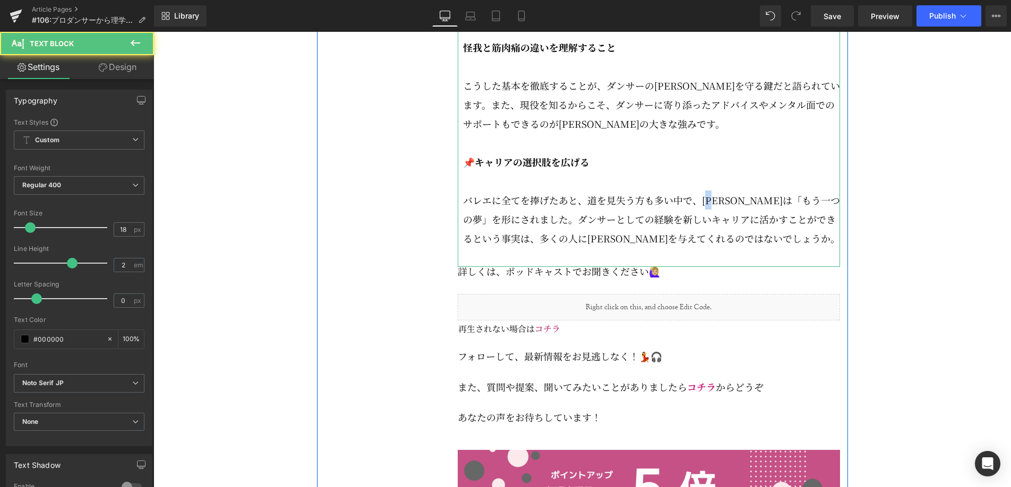
click at [715, 211] on p "バレエに全てを捧げたあと、道を見失う方も多い中で、[PERSON_NAME]は「もう一つの夢」を形にされました。ダンサーとしての経験を新しいキャリアに活かすこ…" at bounding box center [651, 219] width 377 height 57
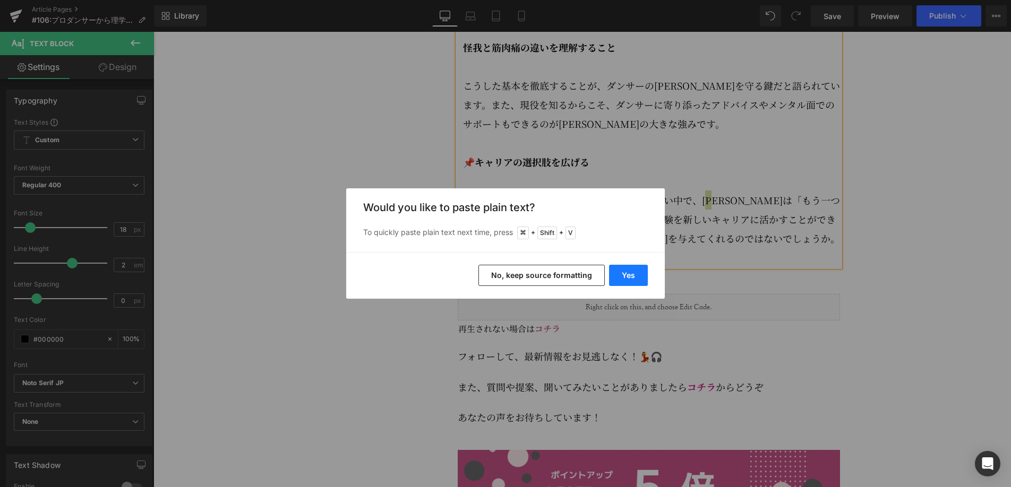
click at [633, 277] on button "Yes" at bounding box center [628, 275] width 39 height 21
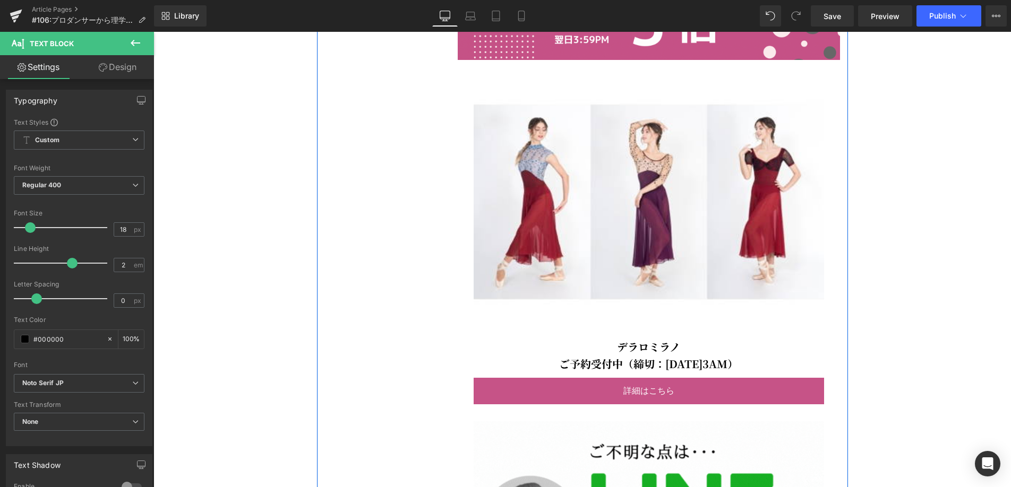
scroll to position [2705, 0]
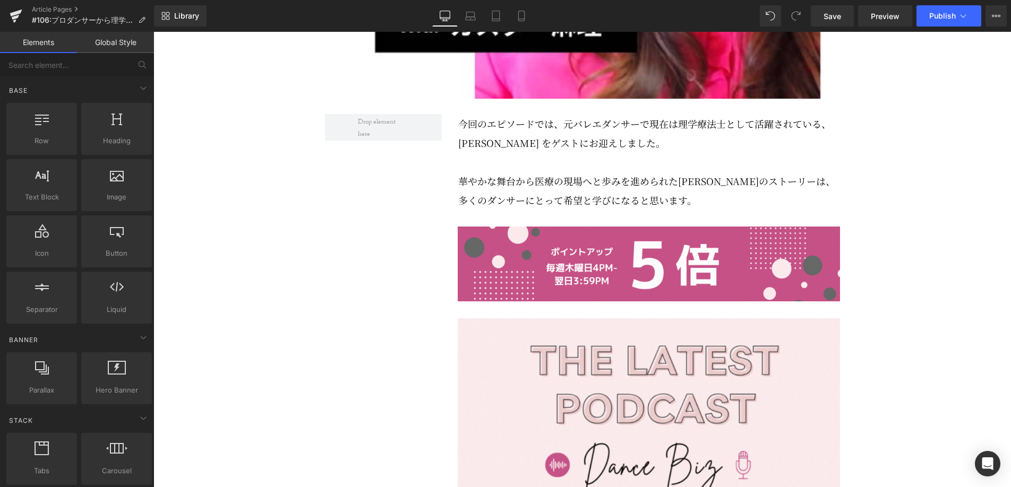
scroll to position [616, 0]
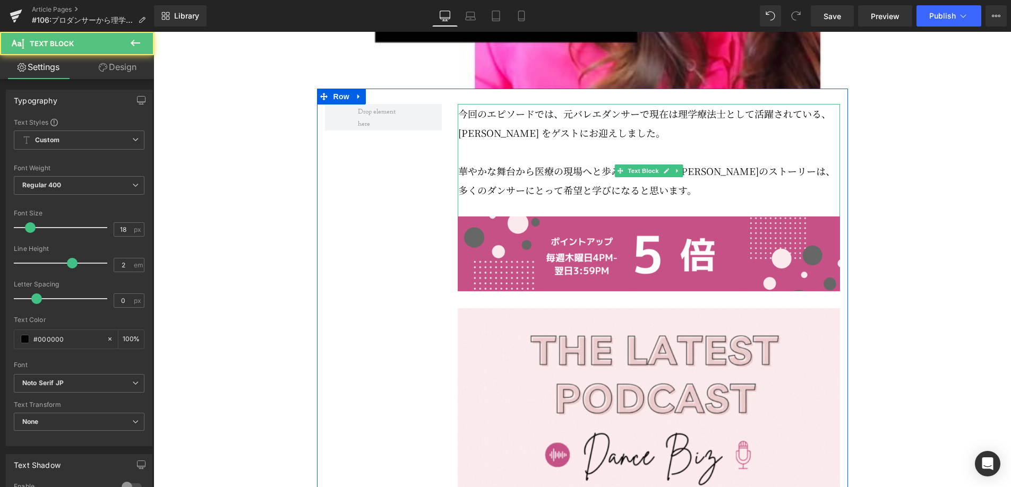
click at [687, 142] on p "今回のエピソードでは、元バレエダンサーで現在は理学療法士として活躍されている、[PERSON_NAME] をゲストにお迎えしました。" at bounding box center [649, 123] width 382 height 38
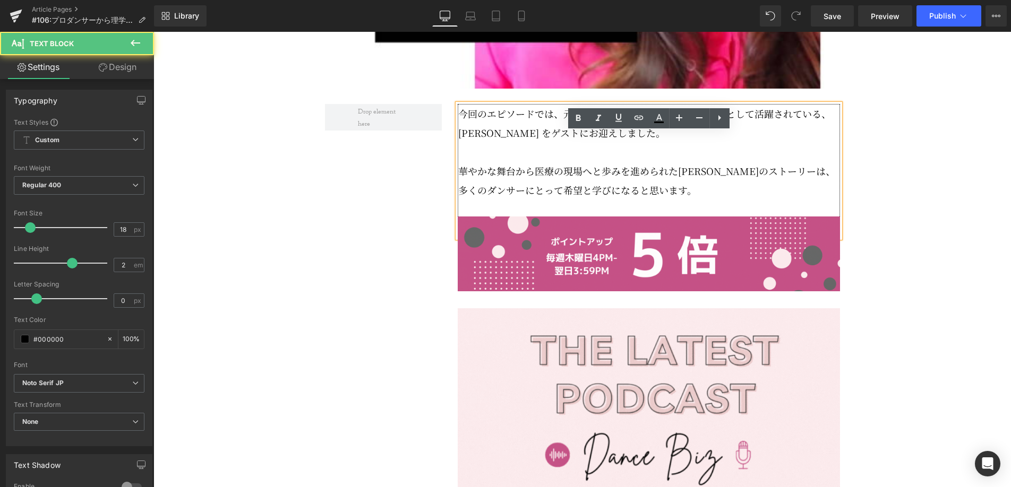
click at [670, 142] on p "今回のエピソードでは、元バレエダンサーで現在は理学療法士として活躍されている、[PERSON_NAME] をゲストにお迎えしました。" at bounding box center [649, 123] width 382 height 38
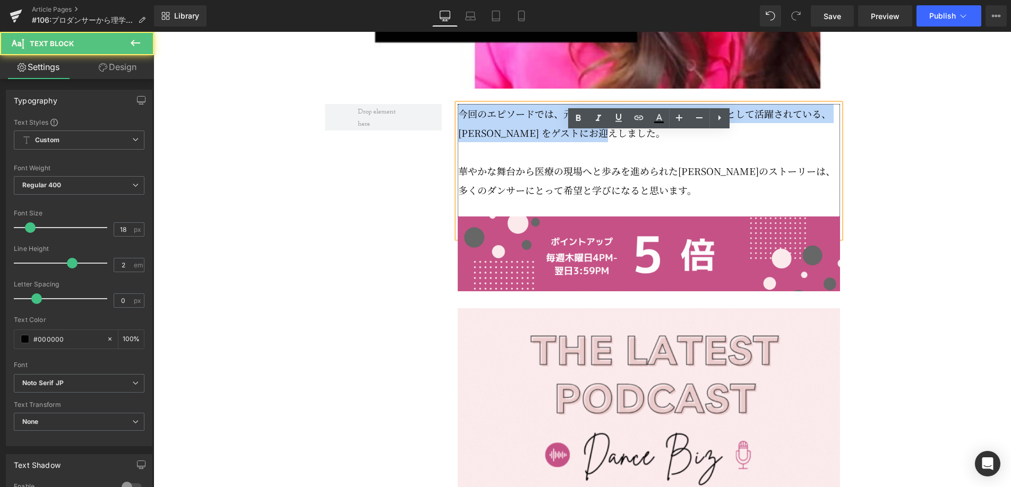
drag, startPoint x: 664, startPoint y: 165, endPoint x: 458, endPoint y: 140, distance: 207.5
click at [458, 140] on p "今回のエピソードでは、元バレエダンサーで現在は理学療法士として活躍されている、[PERSON_NAME] をゲストにお迎えしました。" at bounding box center [649, 123] width 382 height 38
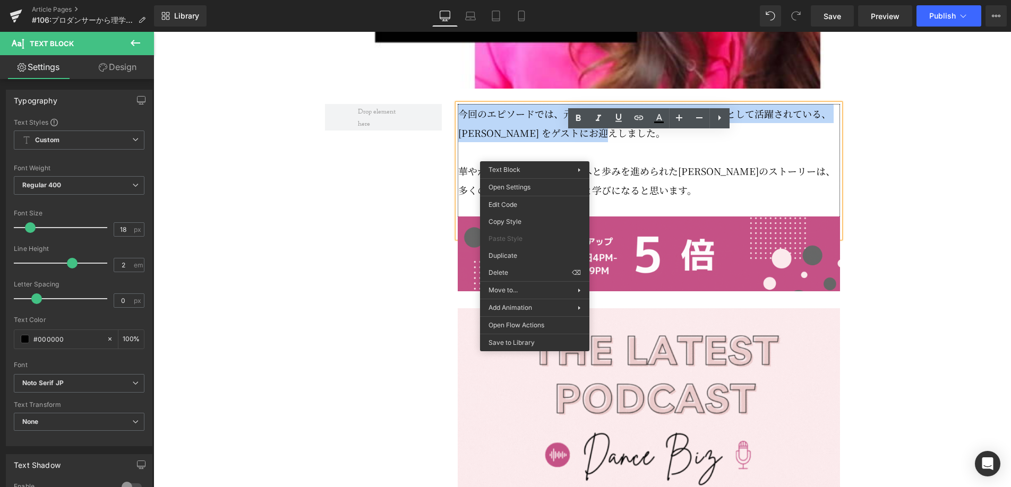
click at [657, 142] on p "今回のエピソードでは、元バレエダンサーで現在は理学療法士として活躍されている、[PERSON_NAME] をゲストにお迎えしました。" at bounding box center [649, 123] width 382 height 38
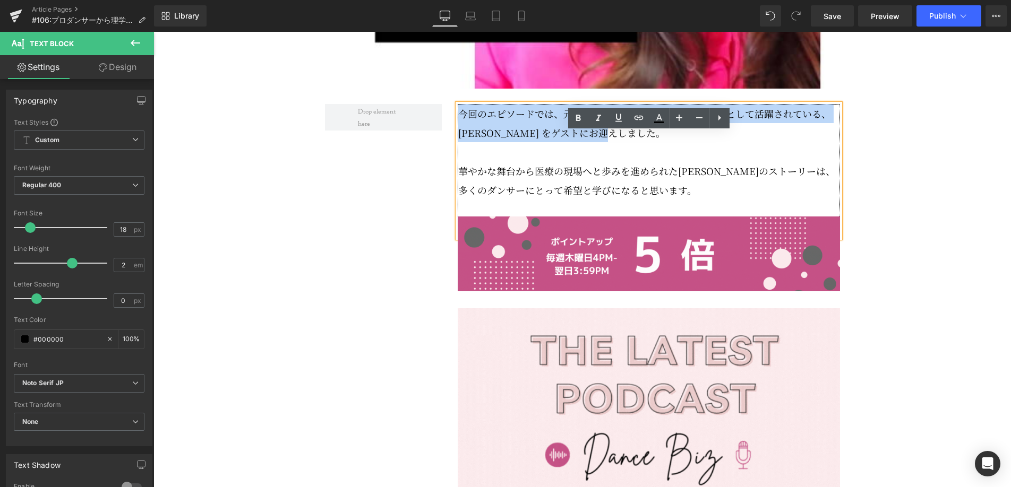
drag, startPoint x: 660, startPoint y: 165, endPoint x: 462, endPoint y: 148, distance: 198.7
click at [462, 142] on p "今回のエピソードでは、元バレエダンサーで現在は理学療法士として活躍されている、[PERSON_NAME] をゲストにお迎えしました。" at bounding box center [649, 123] width 382 height 38
copy p "今回のエピソードでは、元バレエダンサーで現在は理学療法士として活躍されている、[PERSON_NAME] をゲストにお迎えしました。"
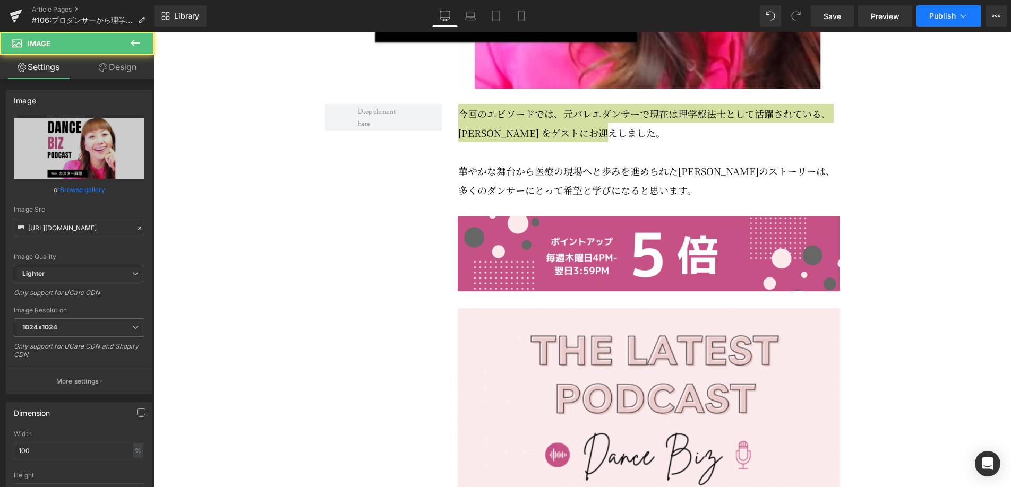
click at [961, 16] on icon at bounding box center [963, 16] width 11 height 11
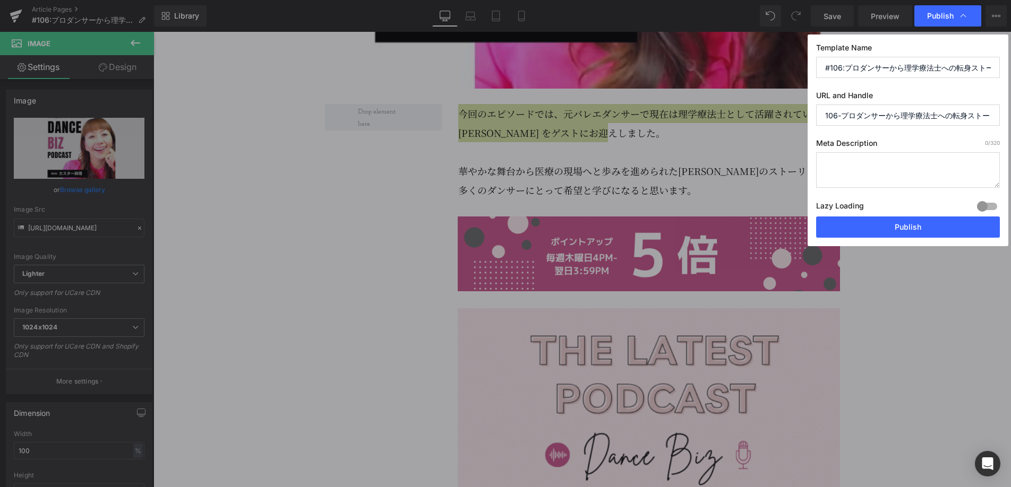
click at [882, 170] on textarea at bounding box center [908, 170] width 184 height 36
paste textarea "今回のエピソードでは、元バレエダンサーで現在は理学療法士として活躍されている、[PERSON_NAME] をゲストにお迎えしました。"
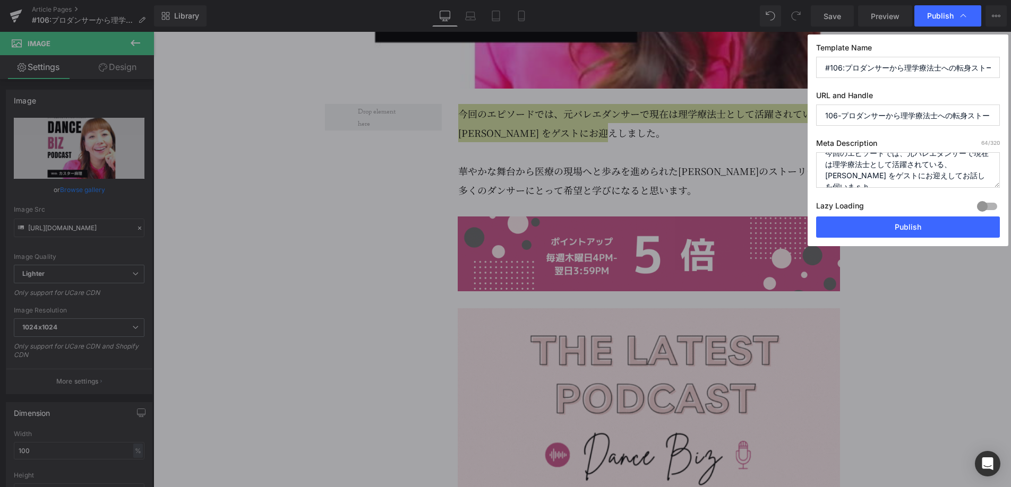
scroll to position [15, 0]
type textarea "今回のエピソードでは、元バレエダンサーで現在は理学療法士として活躍されている、[PERSON_NAME] をゲストにお迎えしてお話しを伺いました。"
click at [879, 119] on input "106-プロダンサーから理学療法士への転身ストーリー" at bounding box center [908, 115] width 184 height 21
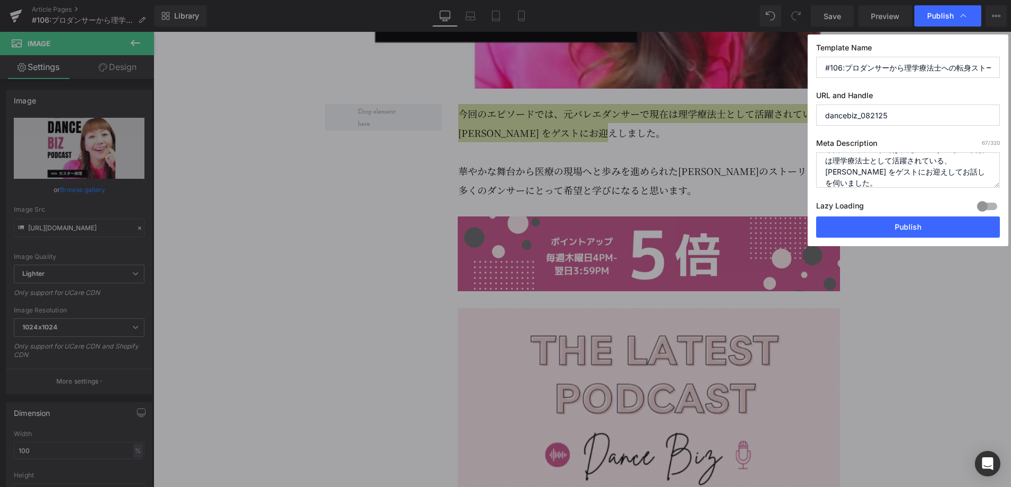
click at [876, 116] on input "dancebiz_082125" at bounding box center [908, 115] width 184 height 21
type input "dancebiz_082125"
click at [877, 181] on textarea "今回のエピソードでは、元バレエダンサーで現在は理学療法士として活躍されている、[PERSON_NAME] をゲストにお迎えしてお話しを伺いました。" at bounding box center [908, 170] width 184 height 36
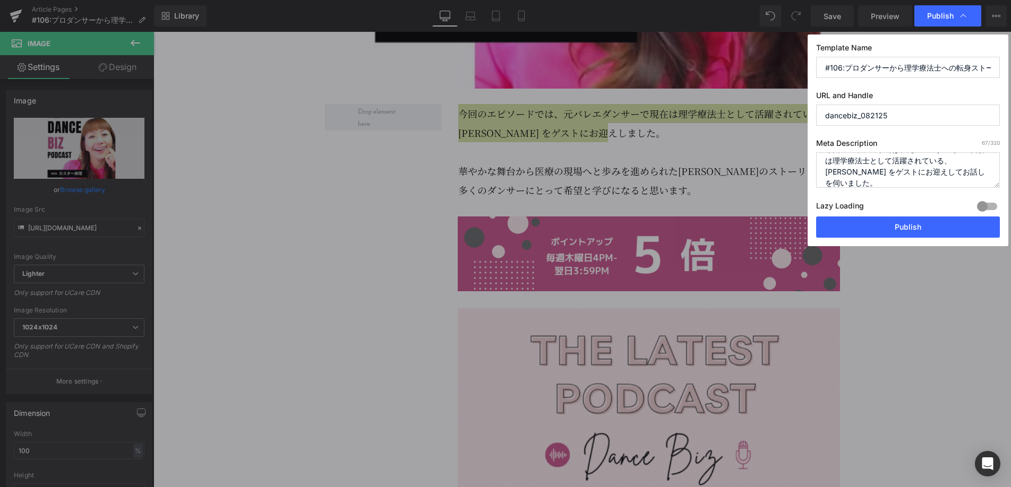
click at [877, 181] on textarea "今回のエピソードでは、元バレエダンサーで現在は理学療法士として活躍されている、[PERSON_NAME] をゲストにお迎えしてお話しを伺いました。" at bounding box center [908, 170] width 184 height 36
drag, startPoint x: 877, startPoint y: 181, endPoint x: 828, endPoint y: 159, distance: 54.0
click at [828, 159] on textarea "今回のエピソードでは、元バレエダンサーで現在は理学療法士として活躍されている、[PERSON_NAME] をゲストにお迎えしてお話しを伺いました。" at bounding box center [908, 170] width 184 height 36
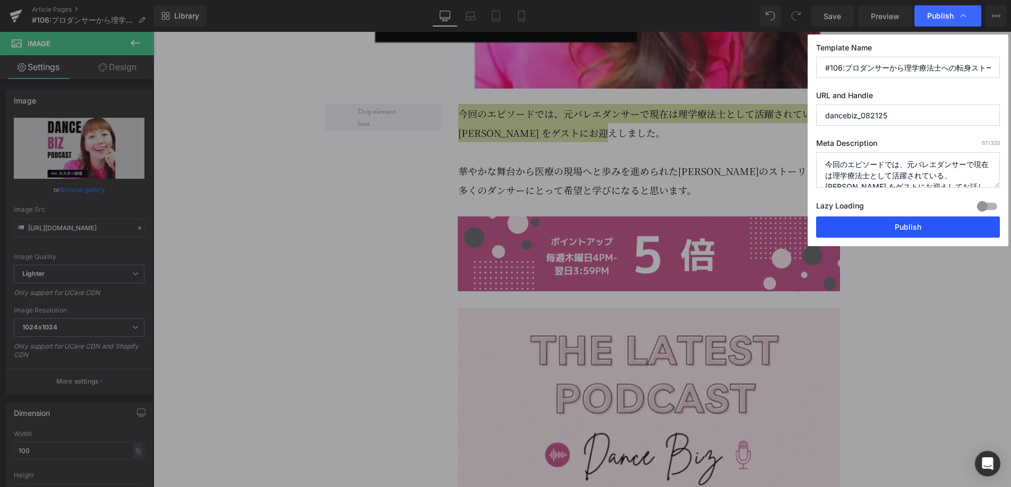
click at [917, 233] on button "Publish" at bounding box center [908, 227] width 184 height 21
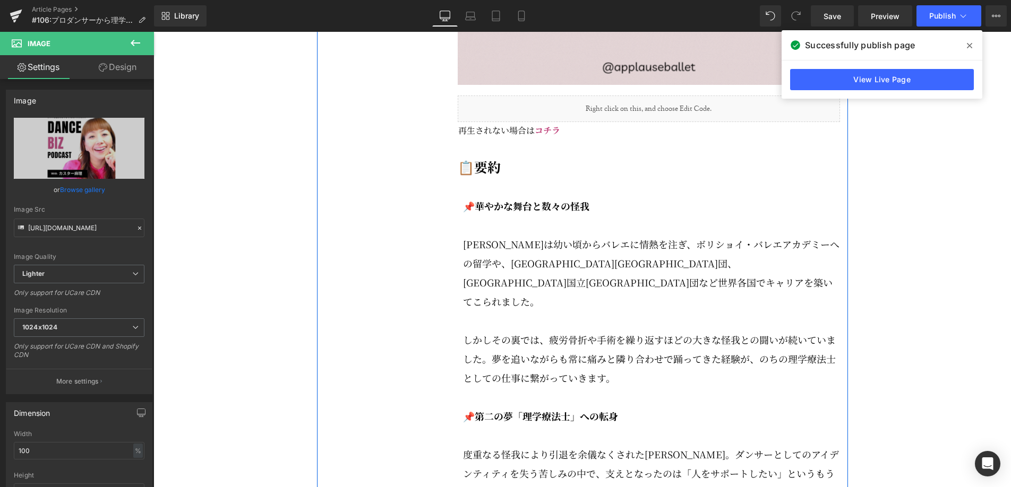
scroll to position [1525, 0]
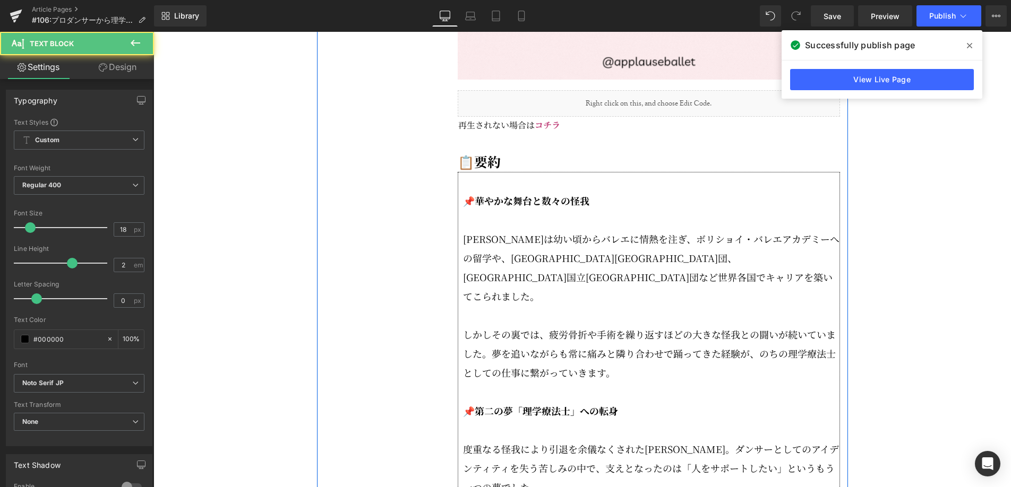
click at [495, 229] on p at bounding box center [651, 219] width 377 height 19
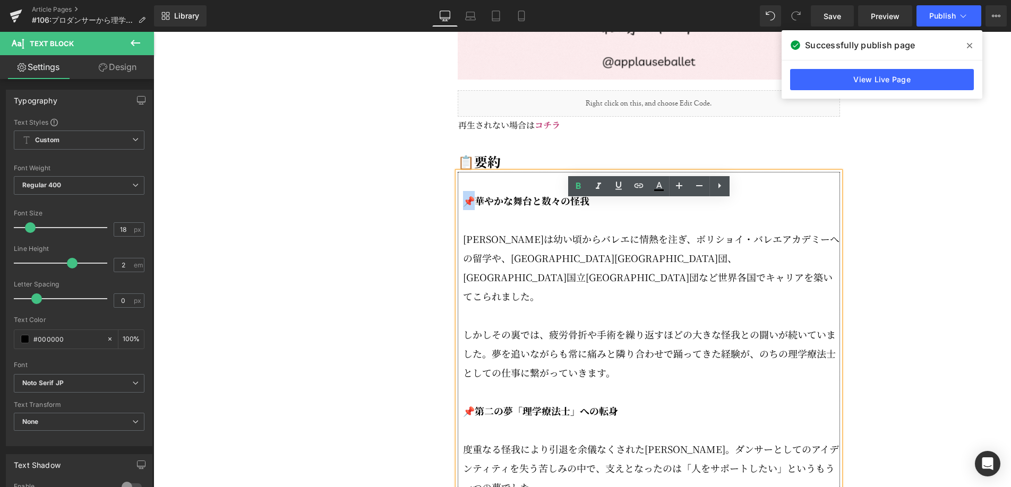
drag, startPoint x: 472, startPoint y: 229, endPoint x: 466, endPoint y: 228, distance: 6.4
click at [466, 208] on strong "📌華やかな舞台と数々の怪我" at bounding box center [526, 201] width 126 height 14
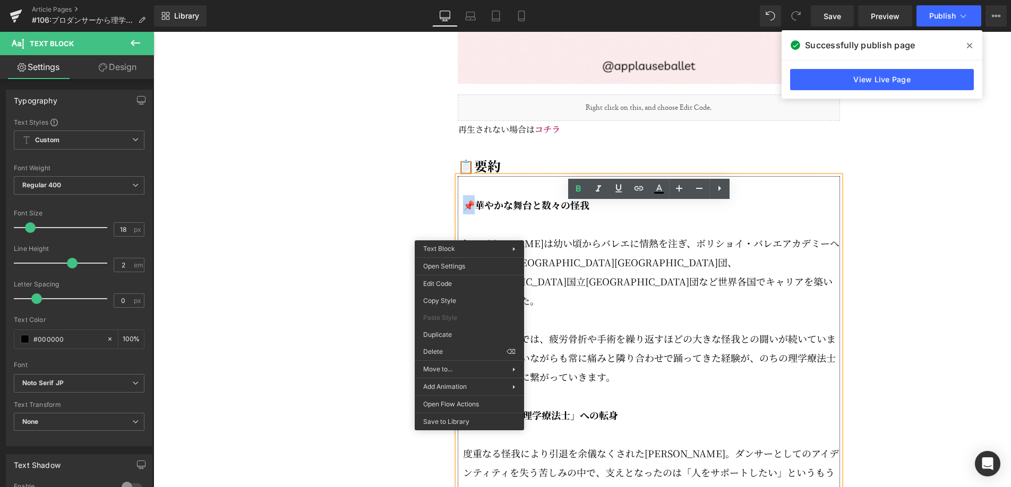
scroll to position [1526, 0]
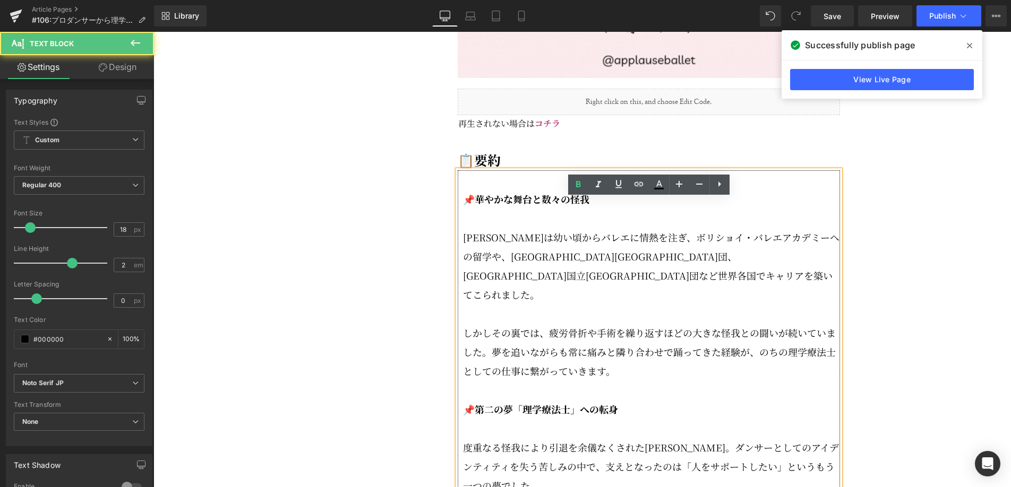
click at [591, 228] on p at bounding box center [651, 218] width 377 height 19
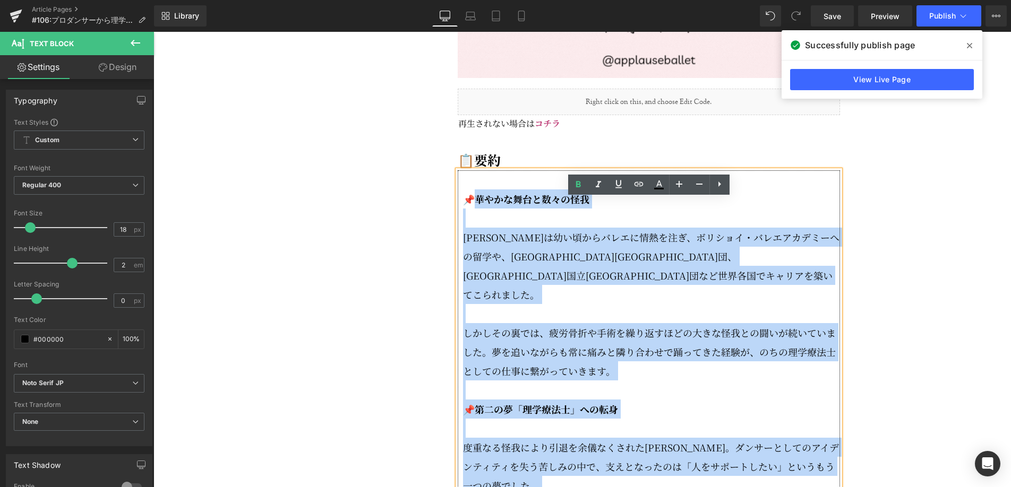
drag, startPoint x: 475, startPoint y: 224, endPoint x: 457, endPoint y: 225, distance: 18.6
click at [502, 206] on strong "📌華やかな舞台と数々の怪我" at bounding box center [526, 199] width 126 height 14
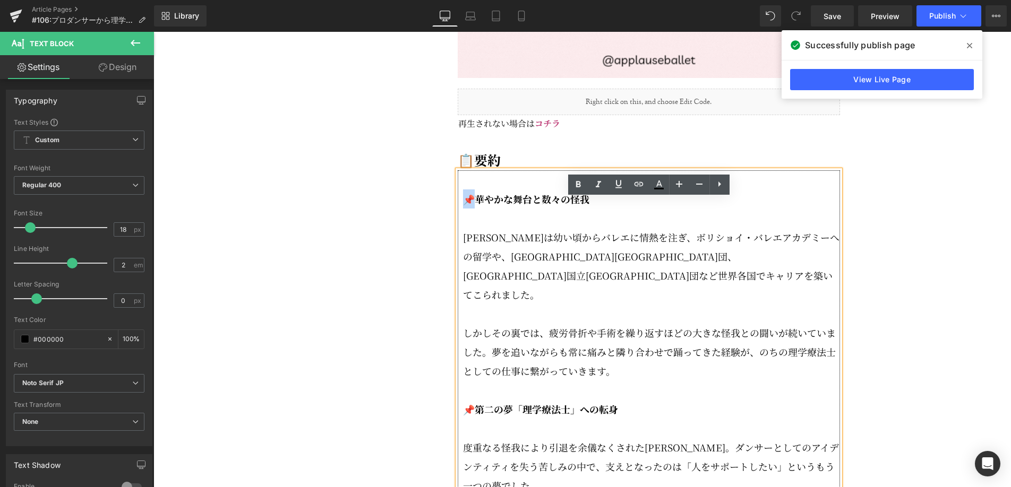
drag, startPoint x: 474, startPoint y: 225, endPoint x: 463, endPoint y: 226, distance: 10.7
click at [463, 206] on strong "📌華やかな舞台と数々の怪我" at bounding box center [526, 199] width 126 height 14
copy strong "📌華"
